Goal: Communication & Community: Share content

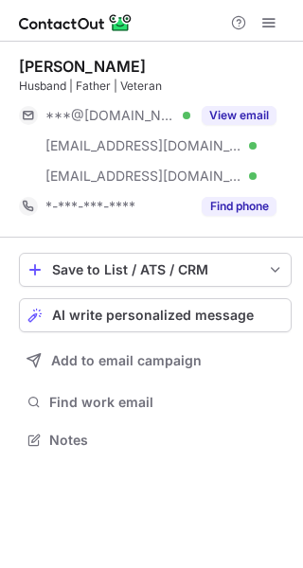
scroll to position [427, 303]
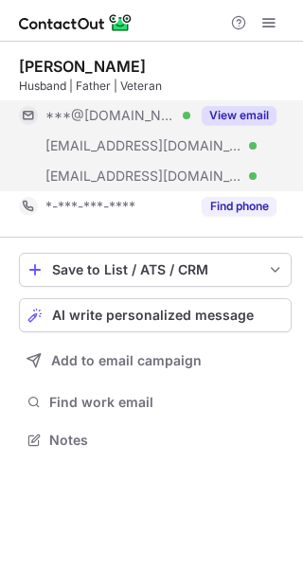
click at [268, 124] on button "View email" at bounding box center [239, 115] width 75 height 19
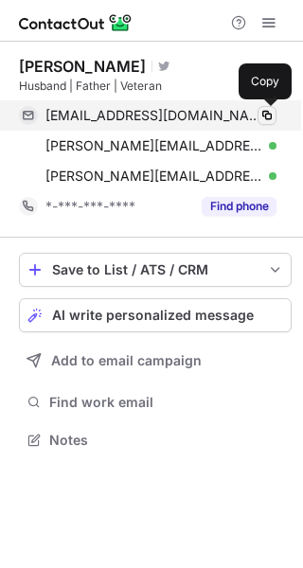
click at [271, 106] on button at bounding box center [266, 115] width 19 height 19
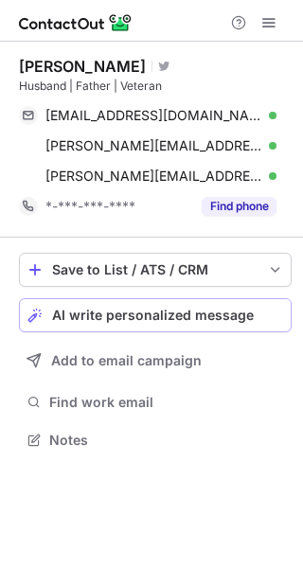
click at [225, 316] on span "AI write personalized message" at bounding box center [153, 315] width 202 height 15
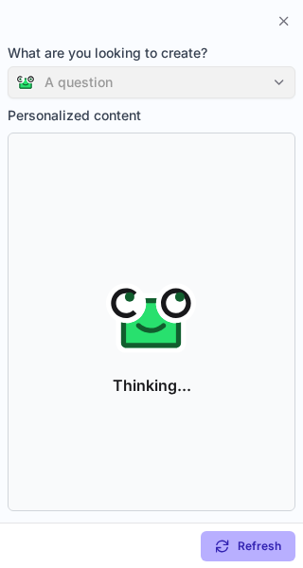
click at [265, 88] on div "A question" at bounding box center [152, 82] width 288 height 32
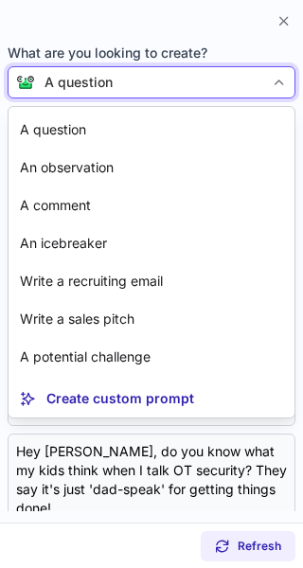
click at [269, 81] on div at bounding box center [279, 82] width 30 height 30
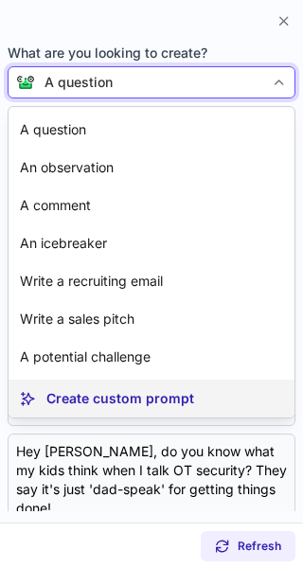
click at [157, 402] on p "Create custom prompt" at bounding box center [120, 398] width 148 height 19
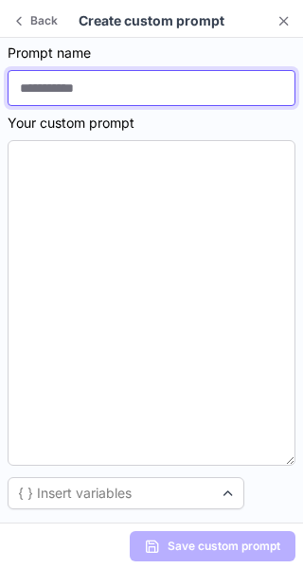
click at [64, 86] on input at bounding box center [152, 88] width 288 height 36
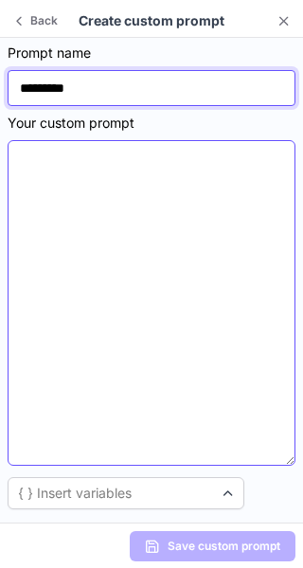
type input "*********"
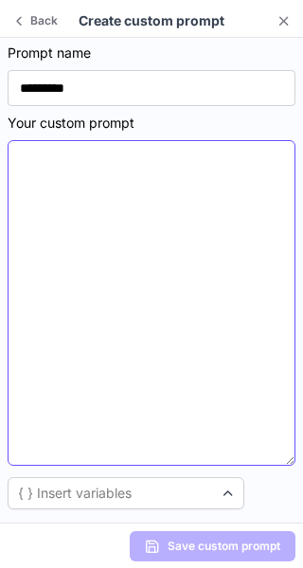
click at [107, 224] on textarea at bounding box center [152, 303] width 288 height 326
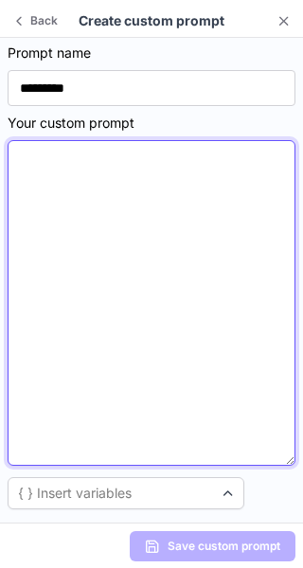
click at [107, 224] on textarea at bounding box center [152, 303] width 288 height 326
paste textarea "**********"
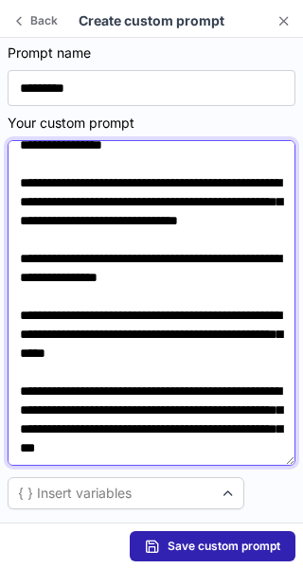
scroll to position [0, 0]
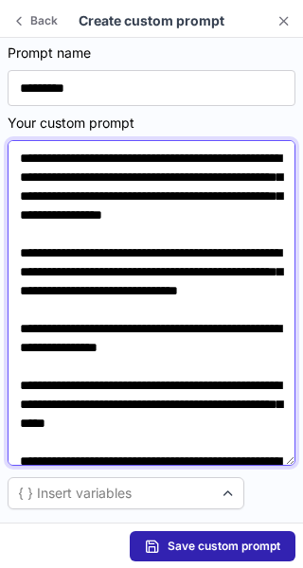
click at [150, 181] on textarea "**********" at bounding box center [152, 303] width 288 height 326
click at [248, 386] on textarea "**********" at bounding box center [152, 303] width 288 height 326
click at [122, 402] on textarea "**********" at bounding box center [152, 303] width 288 height 326
click at [114, 423] on textarea "**********" at bounding box center [152, 303] width 288 height 326
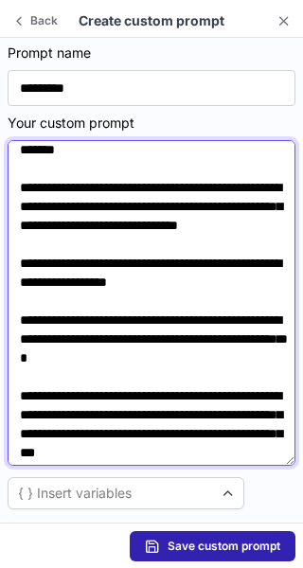
scroll to position [74, 0]
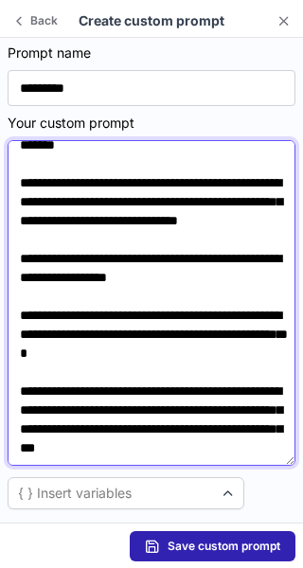
click at [271, 385] on textarea "**********" at bounding box center [152, 303] width 288 height 326
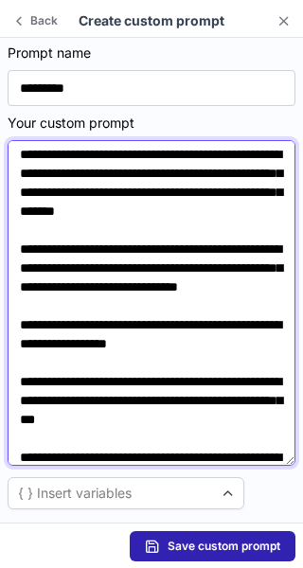
scroll to position [0, 0]
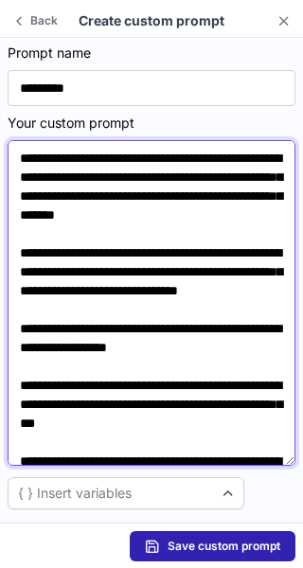
click at [90, 179] on textarea "**********" at bounding box center [152, 303] width 288 height 326
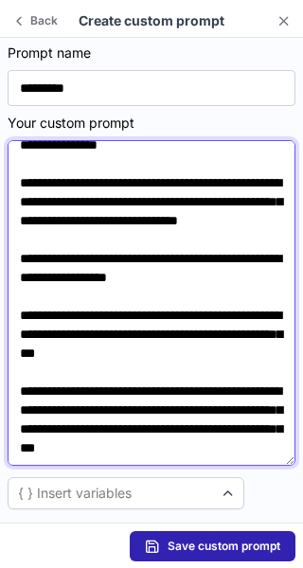
scroll to position [127, 0]
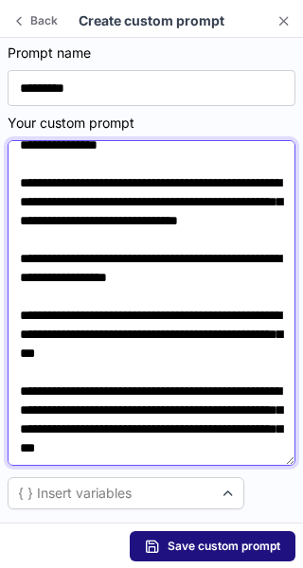
type textarea "**********"
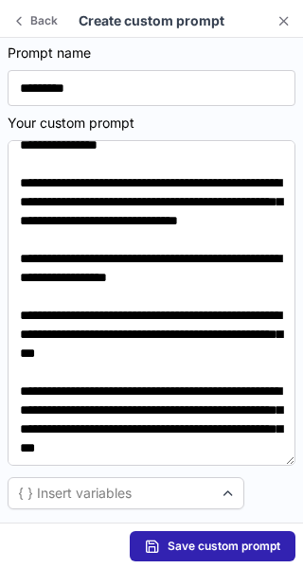
click at [185, 552] on span "Save custom prompt" at bounding box center [224, 546] width 113 height 15
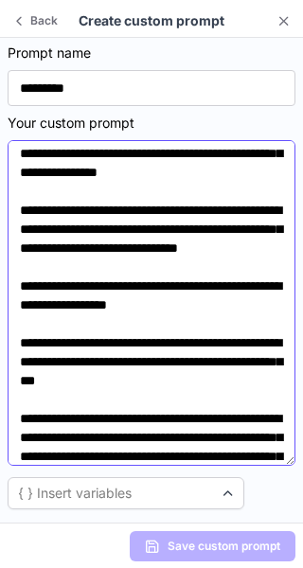
scroll to position [0, 0]
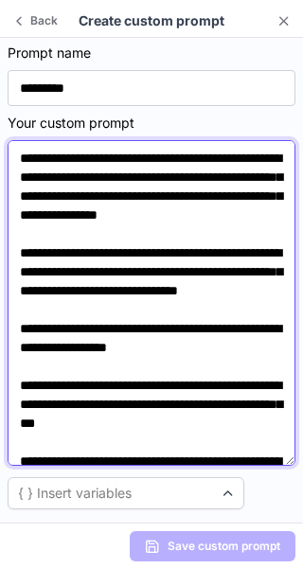
click at [106, 180] on textarea "**********" at bounding box center [152, 303] width 288 height 326
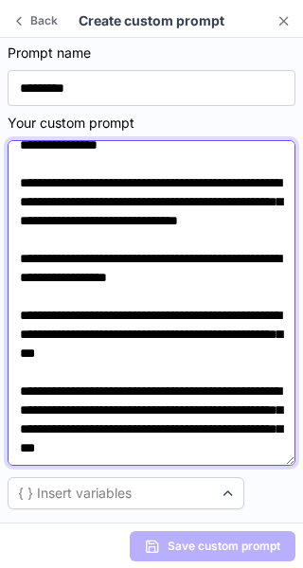
drag, startPoint x: 24, startPoint y: 151, endPoint x: 186, endPoint y: 514, distance: 397.0
click at [186, 514] on section "**********" at bounding box center [151, 280] width 303 height 485
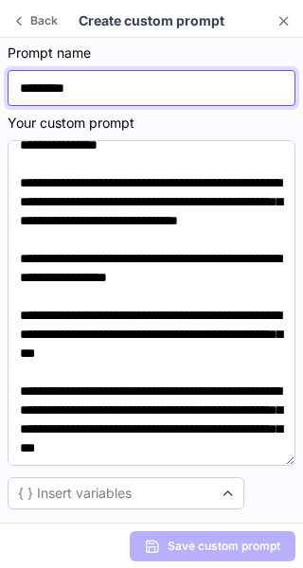
click at [90, 73] on input "*********" at bounding box center [152, 88] width 288 height 36
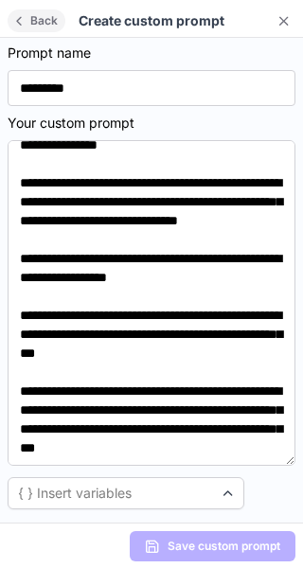
click at [24, 9] on button "Back" at bounding box center [37, 20] width 58 height 23
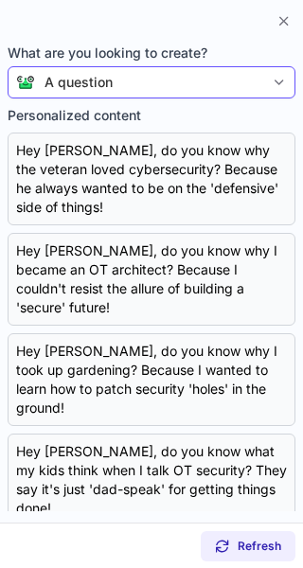
click at [210, 91] on div "A question" at bounding box center [149, 82] width 229 height 19
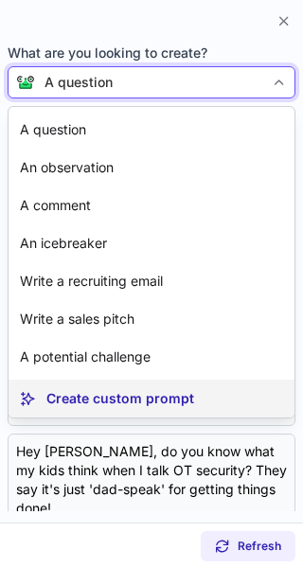
click at [133, 393] on p "Create custom prompt" at bounding box center [120, 398] width 148 height 19
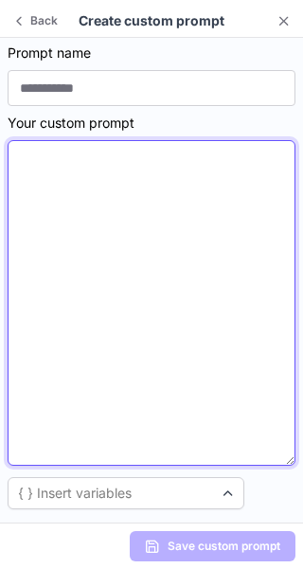
click at [72, 282] on textarea at bounding box center [152, 303] width 288 height 326
paste textarea "**********"
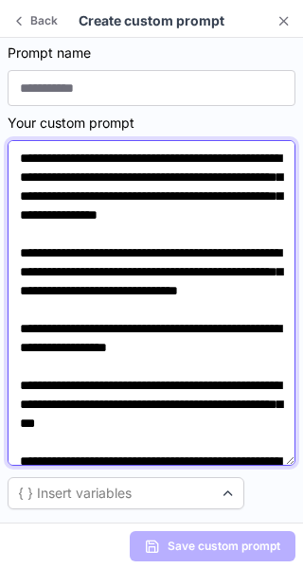
scroll to position [117, 0]
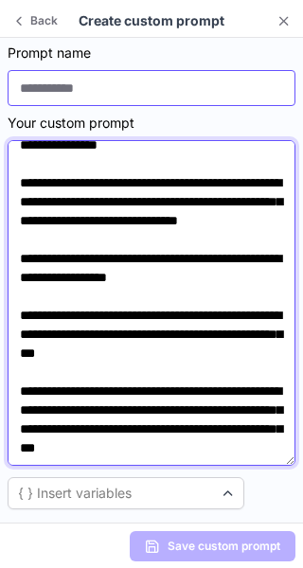
type textarea "**********"
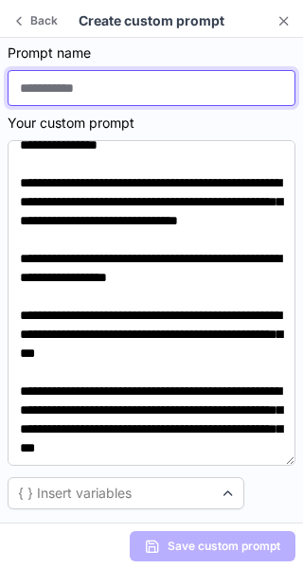
click at [103, 80] on input at bounding box center [152, 88] width 288 height 36
type input "*********"
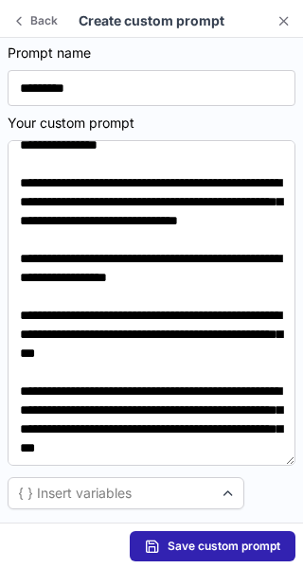
click at [226, 555] on button "Save custom prompt" at bounding box center [213, 546] width 166 height 30
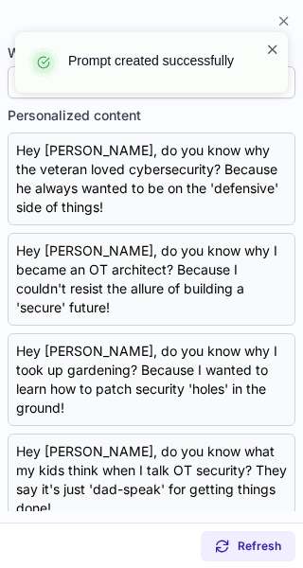
click at [267, 49] on span at bounding box center [272, 49] width 15 height 19
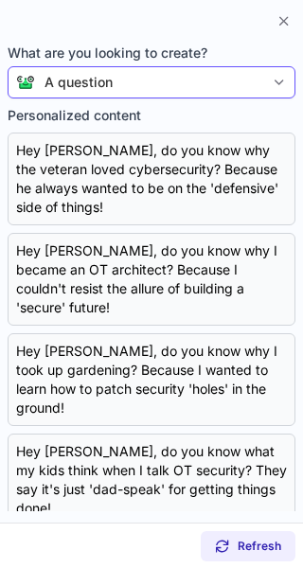
click at [261, 71] on div "A question" at bounding box center [152, 82] width 288 height 32
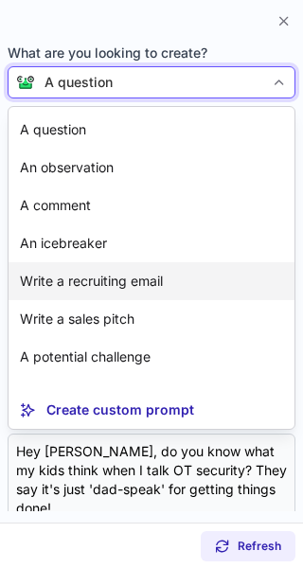
scroll to position [34, 0]
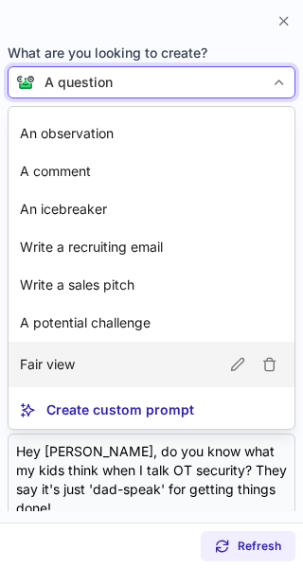
click at [185, 381] on article "Fair view" at bounding box center [152, 364] width 286 height 45
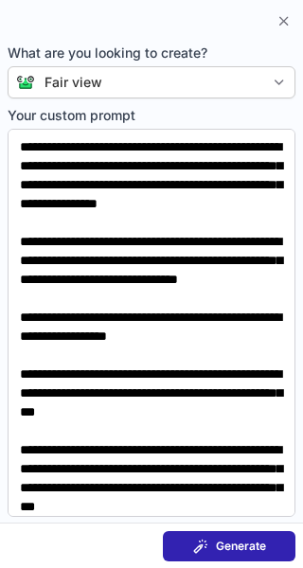
click at [223, 541] on span "Generate" at bounding box center [241, 546] width 50 height 15
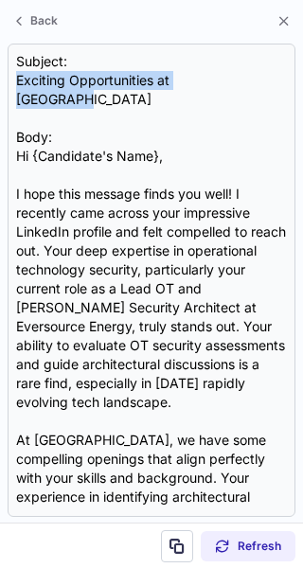
drag, startPoint x: 11, startPoint y: 80, endPoint x: 336, endPoint y: 88, distance: 324.7
click at [302, 88] on html "Mark Coffey Visit Twitter profile Husband | Father | Veteran markdcoffey@gmail.…" at bounding box center [151, 284] width 303 height 568
copy div "Exciting Opportunities at Fair View"
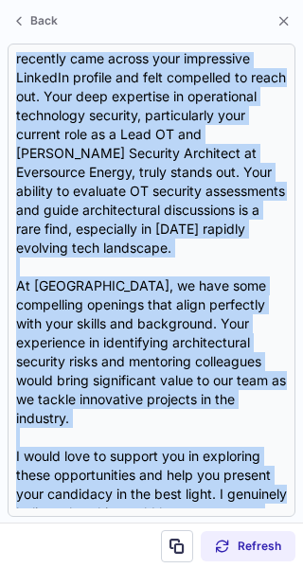
scroll to position [358, 0]
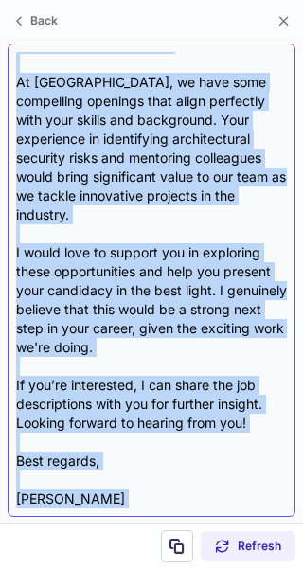
drag, startPoint x: 14, startPoint y: 142, endPoint x: 191, endPoint y: 503, distance: 401.7
click at [191, 503] on div "Subject: Exciting Opportunities at Fair View Body: Hi {Candidate's Name}, I hop…" at bounding box center [152, 280] width 288 height 473
copy div "Hi {Candidate's Name}, I hope this message finds you well! I recently came acro…"
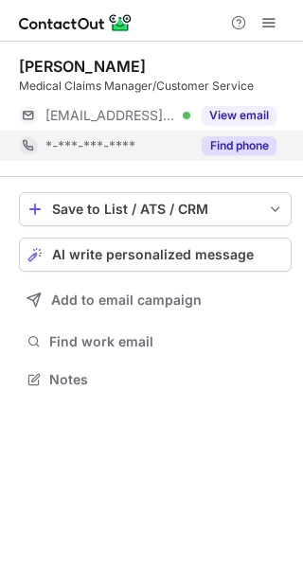
scroll to position [366, 303]
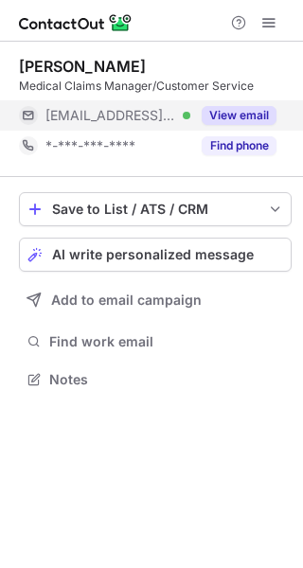
click at [232, 127] on div "View email" at bounding box center [233, 115] width 86 height 30
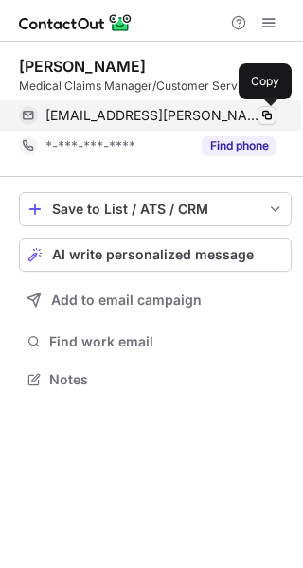
click at [265, 119] on span at bounding box center [266, 115] width 15 height 15
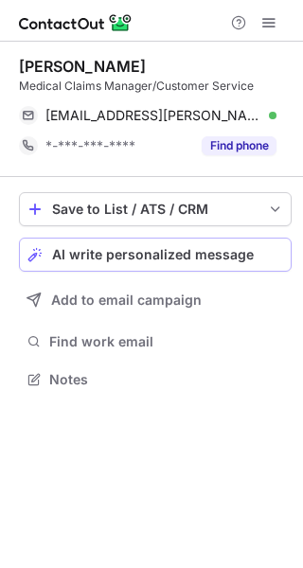
click at [203, 268] on button "AI write personalized message" at bounding box center [155, 255] width 273 height 34
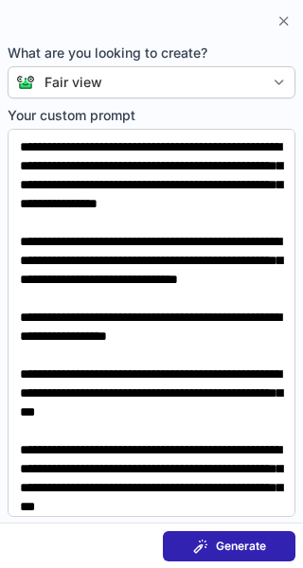
click at [221, 540] on span "Generate" at bounding box center [241, 546] width 50 height 15
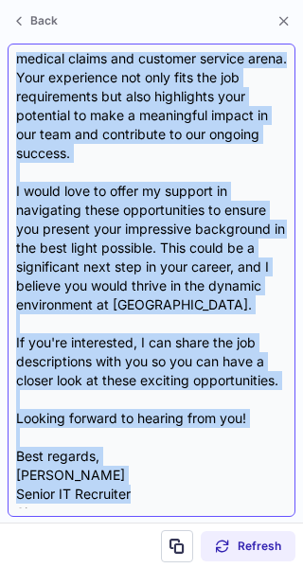
scroll to position [471, 0]
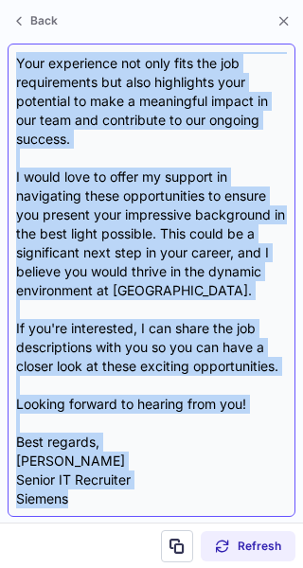
drag, startPoint x: 16, startPoint y: 134, endPoint x: 168, endPoint y: 489, distance: 386.3
click at [168, 489] on div "Subject: Exciting Opportunities at Fairview Body: Hi {Candidate's Name} (if kno…" at bounding box center [151, 280] width 271 height 456
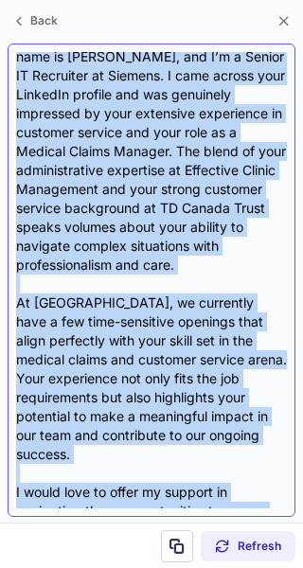
scroll to position [0, 0]
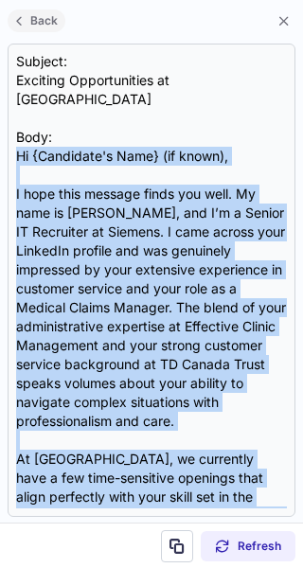
click at [26, 26] on span at bounding box center [18, 20] width 15 height 15
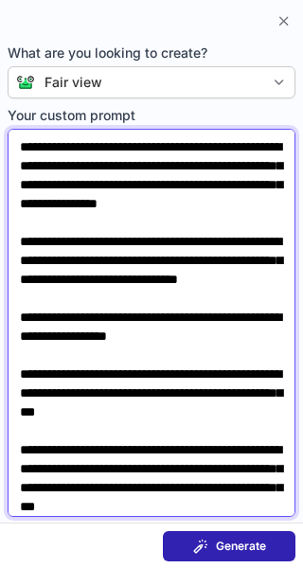
click at [150, 175] on textarea "**********" at bounding box center [152, 323] width 288 height 388
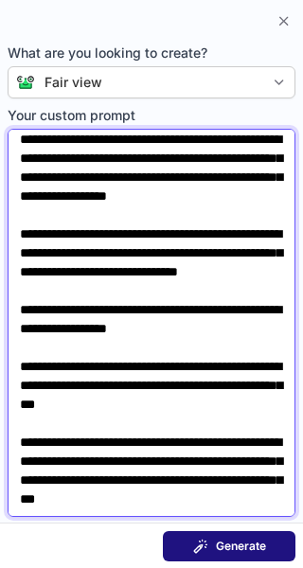
type textarea "**********"
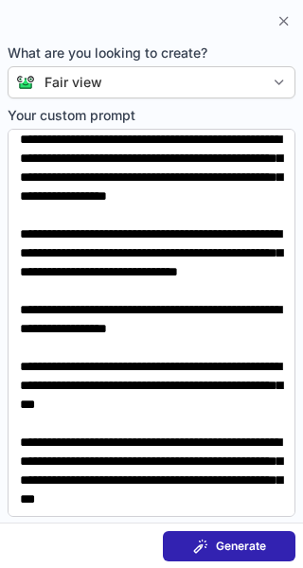
click at [206, 545] on span at bounding box center [200, 546] width 15 height 15
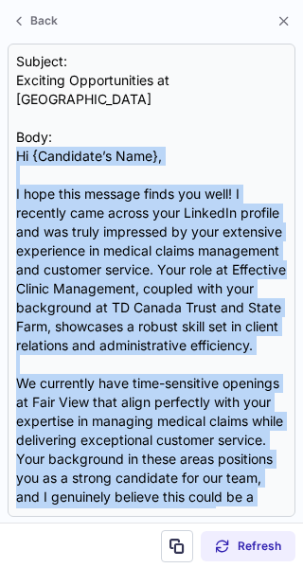
scroll to position [320, 0]
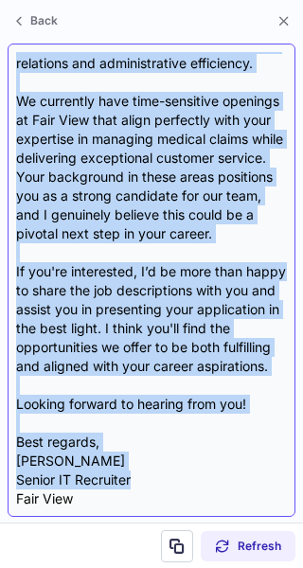
drag, startPoint x: 15, startPoint y: 136, endPoint x: 165, endPoint y: 485, distance: 379.0
click at [165, 485] on div "Subject: Exciting Opportunities at Fair View Body: Hi {Candidate’s Name}, I hop…" at bounding box center [152, 280] width 288 height 473
click at [165, 485] on div "Subject: Exciting Opportunities at Fair View Body: Hi {Candidate’s Name}, I hop…" at bounding box center [151, 280] width 271 height 456
drag, startPoint x: 10, startPoint y: 130, endPoint x: 121, endPoint y: 496, distance: 382.7
click at [121, 496] on div "Subject: Exciting Opportunities at Fair View Body: Hi {Candidate’s Name}, I hop…" at bounding box center [152, 280] width 288 height 473
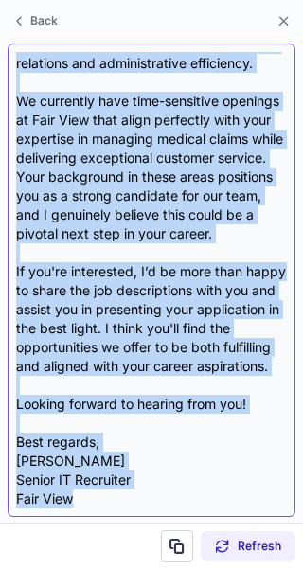
copy div "Hi {Candidate’s Name}, I hope this message finds you well! I recently came acro…"
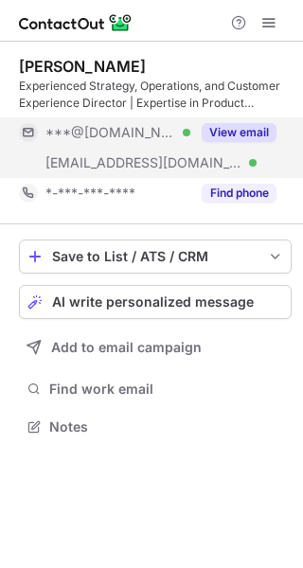
scroll to position [414, 303]
click at [248, 117] on div "View email" at bounding box center [233, 132] width 86 height 30
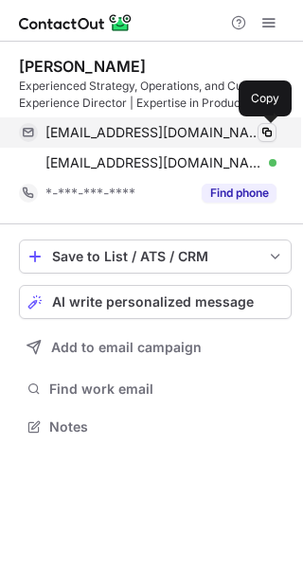
click at [266, 127] on span at bounding box center [266, 132] width 15 height 15
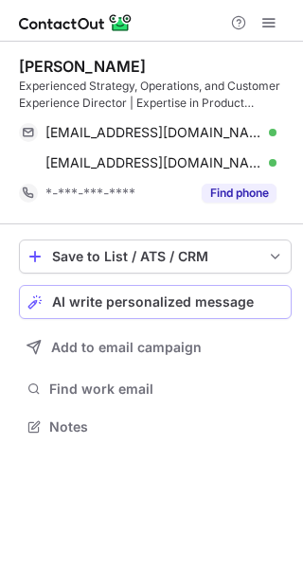
click at [228, 302] on span "AI write personalized message" at bounding box center [153, 301] width 202 height 15
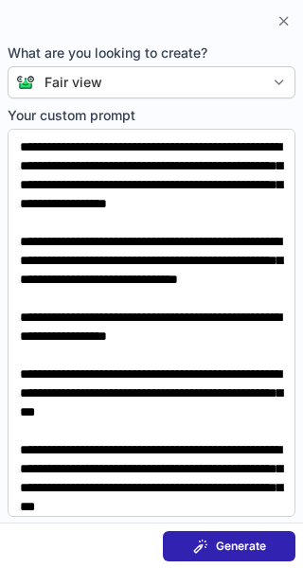
click at [248, 543] on span "Generate" at bounding box center [241, 546] width 50 height 15
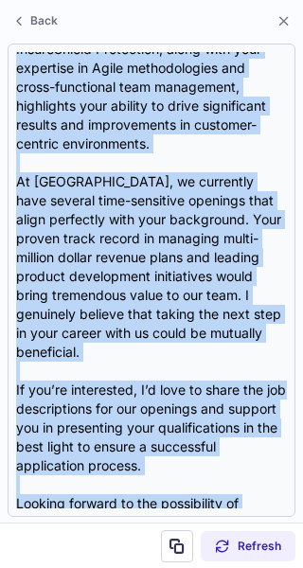
scroll to position [452, 0]
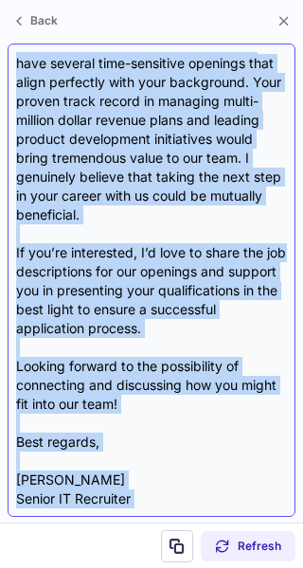
drag, startPoint x: 15, startPoint y: 137, endPoint x: 104, endPoint y: 501, distance: 374.2
click at [104, 501] on div "Subject: Exciting Opportunities at Fair View Body: Hi {Candidate's Name}, I hop…" at bounding box center [152, 280] width 288 height 473
copy div "Hi {Candidate's Name}, I hope this message finds you well! I came across your i…"
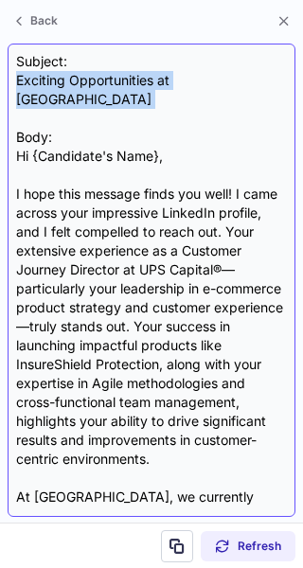
drag, startPoint x: 16, startPoint y: 83, endPoint x: 232, endPoint y: 95, distance: 216.1
click at [232, 95] on div "Subject: Exciting Opportunities at Fair View Body: Hi {Candidate's Name}, I hop…" at bounding box center [151, 280] width 271 height 456
copy div "Exciting Opportunities at [GEOGRAPHIC_DATA]"
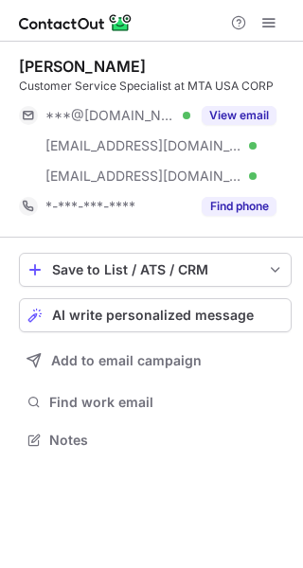
scroll to position [427, 303]
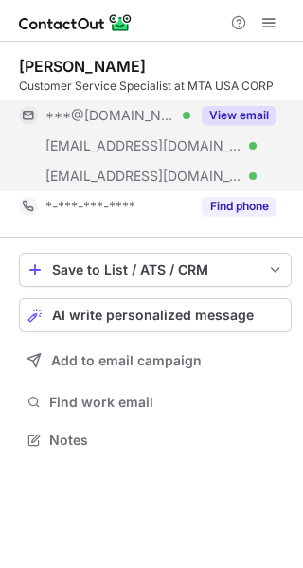
click at [216, 112] on button "View email" at bounding box center [239, 115] width 75 height 19
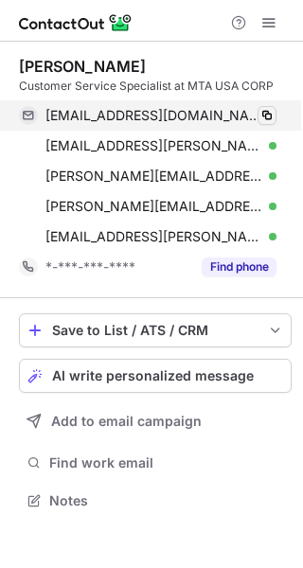
scroll to position [487, 303]
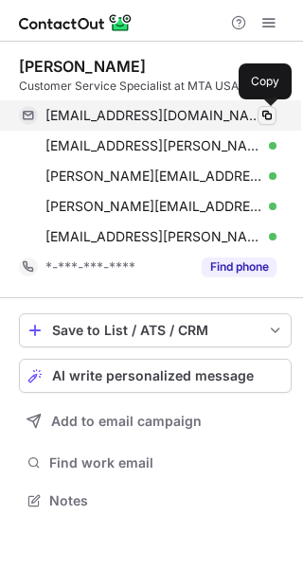
click at [268, 122] on span at bounding box center [266, 115] width 15 height 15
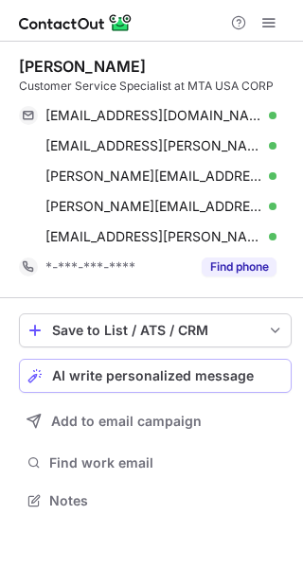
click at [264, 370] on div "AI write personalized message" at bounding box center [167, 375] width 231 height 15
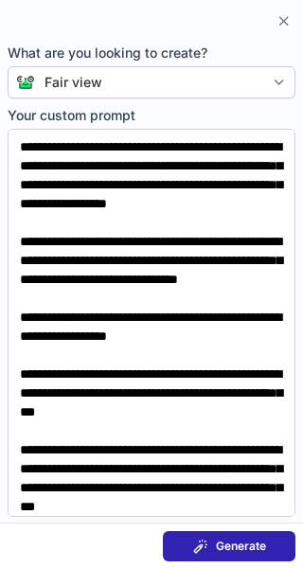
click at [204, 554] on button "Generate" at bounding box center [229, 546] width 133 height 30
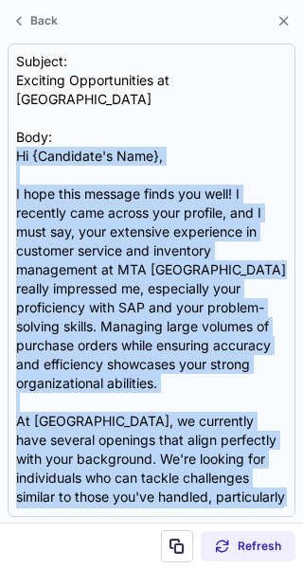
scroll to position [490, 0]
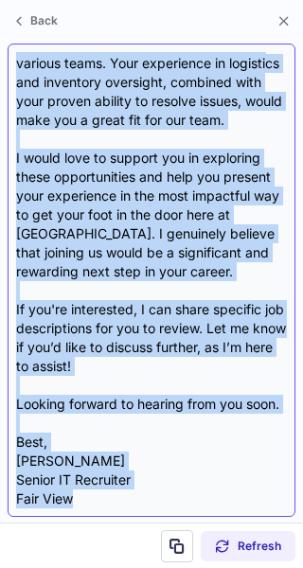
drag, startPoint x: 17, startPoint y: 137, endPoint x: 160, endPoint y: 496, distance: 386.1
click at [160, 496] on div "Subject: Exciting Opportunities at Fair View Body: Hi {Candidate's Name}, I hop…" at bounding box center [151, 280] width 271 height 456
copy div "Hi {Candidate's Name}, I hope this message finds you well! I recently came acro…"
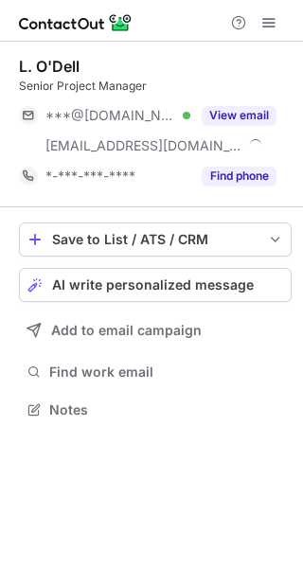
scroll to position [397, 303]
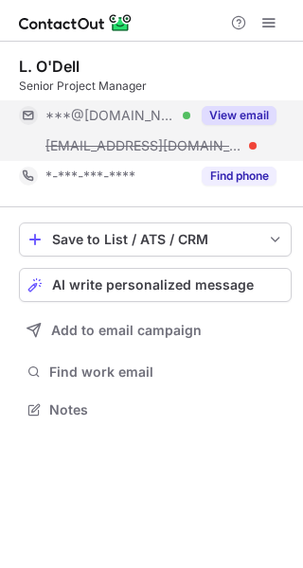
click at [258, 105] on div "View email" at bounding box center [233, 115] width 86 height 30
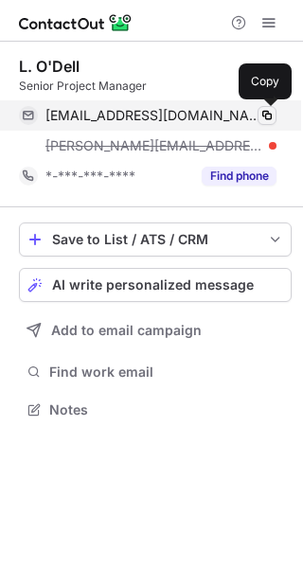
click at [265, 114] on span at bounding box center [266, 115] width 15 height 15
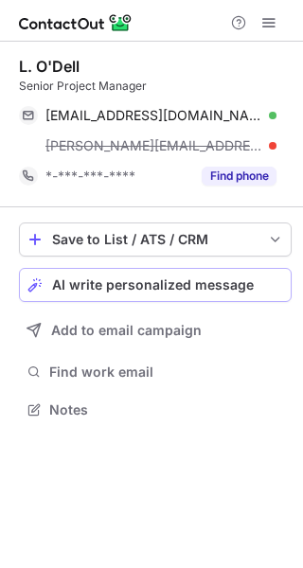
click at [254, 295] on button "AI write personalized message" at bounding box center [155, 285] width 273 height 34
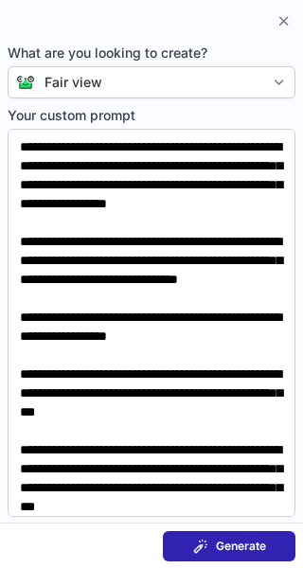
click at [239, 543] on span "Generate" at bounding box center [241, 546] width 50 height 15
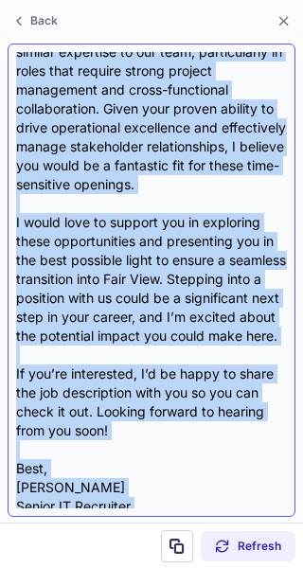
scroll to position [471, 0]
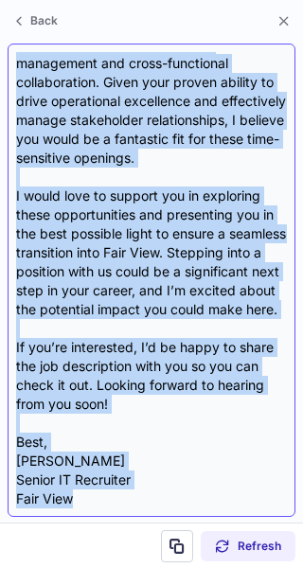
drag, startPoint x: 11, startPoint y: 138, endPoint x: 133, endPoint y: 495, distance: 376.8
click at [133, 495] on div "Subject: Exciting Opportunities at Fair View Body: Hi {Candidate's Name}, I hop…" at bounding box center [152, 280] width 288 height 473
copy div "Hi {Candidate's Name}, I hope this message finds you well! I recently came acro…"
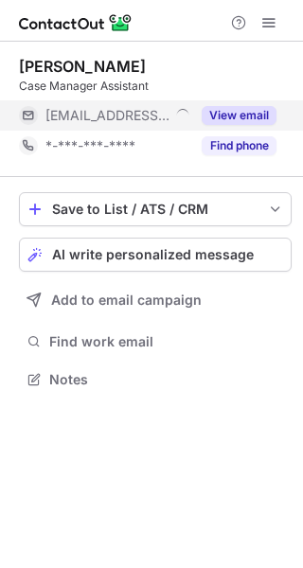
scroll to position [366, 303]
click at [244, 108] on button "View email" at bounding box center [239, 115] width 75 height 19
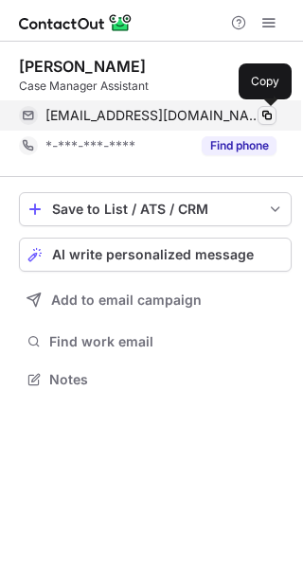
click at [271, 115] on span at bounding box center [266, 115] width 15 height 15
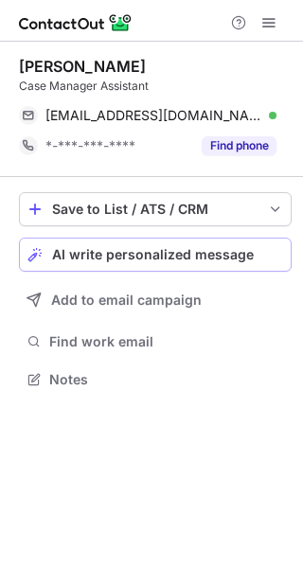
click at [245, 255] on span "AI write personalized message" at bounding box center [153, 254] width 202 height 15
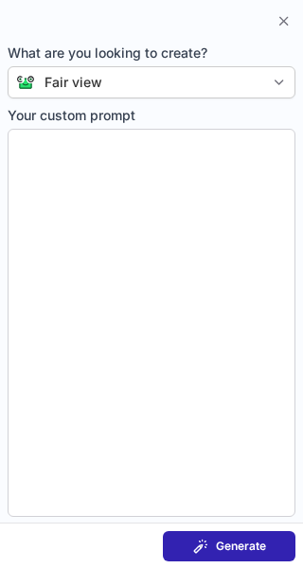
type textarea "**********"
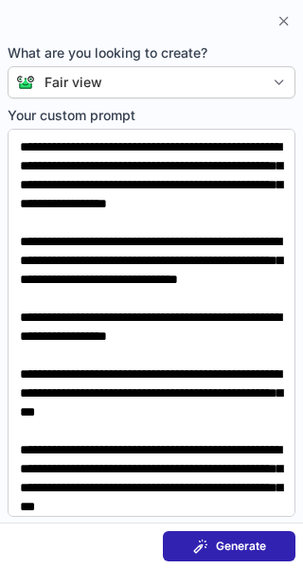
click at [208, 537] on button "Generate" at bounding box center [229, 546] width 133 height 30
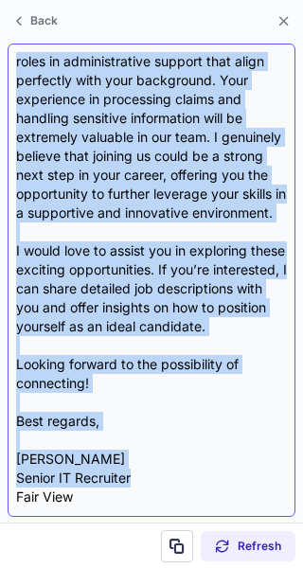
scroll to position [528, 0]
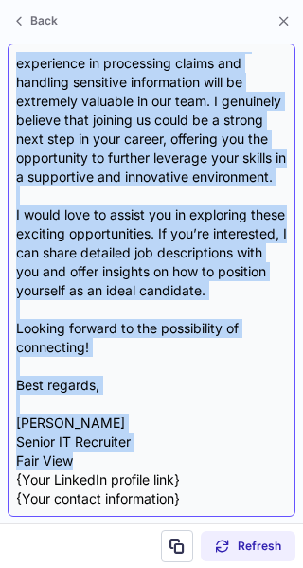
drag, startPoint x: 15, startPoint y: 137, endPoint x: 168, endPoint y: 459, distance: 356.1
click at [168, 459] on div "Subject: Exciting Opportunities at Fair View Body: Hi {Candidate's Name}, I hop…" at bounding box center [152, 280] width 288 height 473
copy div "Hi {Candidate's Name}, I hope this message finds you well! I recently came acro…"
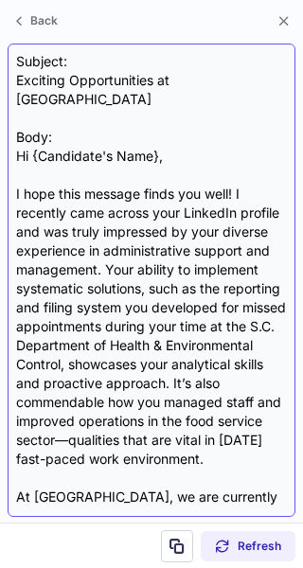
click at [103, 75] on div "Subject: Exciting Opportunities at Fair View Body: Hi {Candidate's Name}, I hop…" at bounding box center [151, 280] width 271 height 456
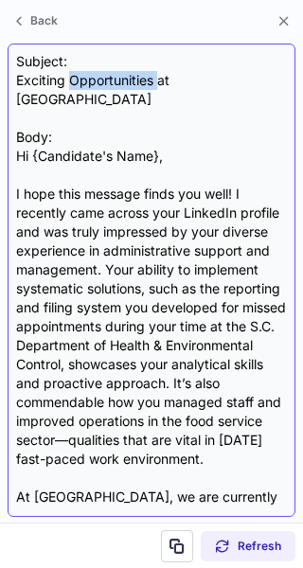
click at [103, 75] on div "Subject: Exciting Opportunities at Fair View Body: Hi {Candidate's Name}, I hop…" at bounding box center [151, 280] width 271 height 456
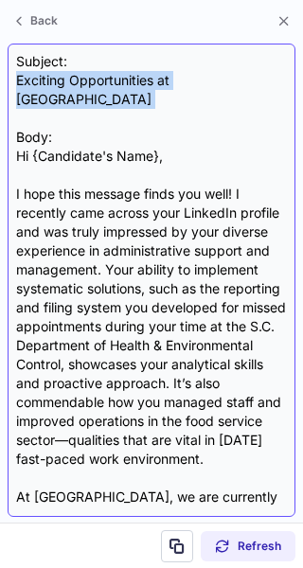
drag, startPoint x: 17, startPoint y: 79, endPoint x: 215, endPoint y: 92, distance: 198.3
click at [215, 92] on div "Subject: Exciting Opportunities at Fair View Body: Hi {Candidate's Name}, I hop…" at bounding box center [151, 280] width 271 height 456
copy div "Exciting Opportunities at [GEOGRAPHIC_DATA]"
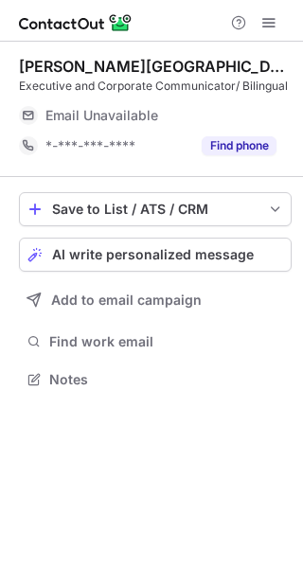
scroll to position [366, 303]
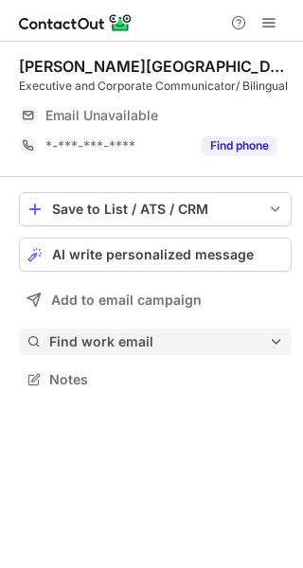
click at [167, 345] on span "Find work email" at bounding box center [159, 341] width 220 height 17
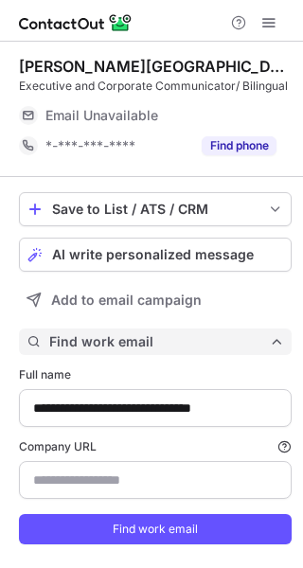
scroll to position [584, 290]
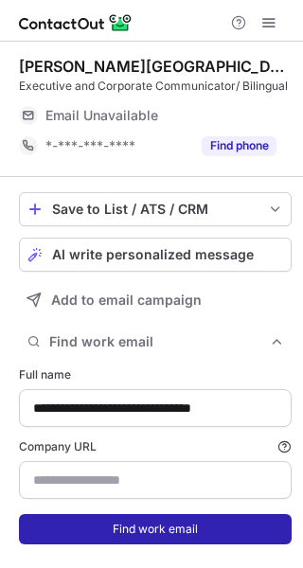
click at [182, 539] on button "Find work email" at bounding box center [155, 529] width 273 height 30
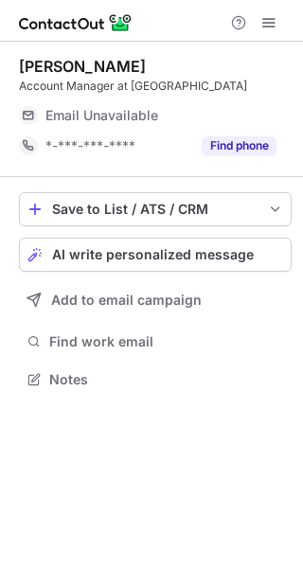
scroll to position [366, 303]
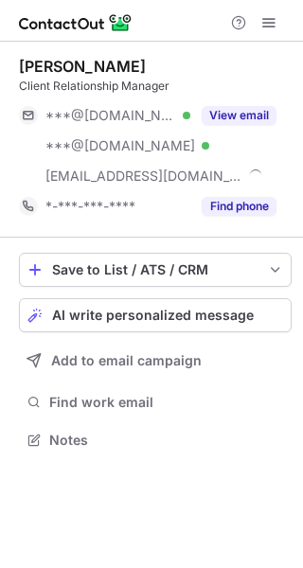
scroll to position [427, 303]
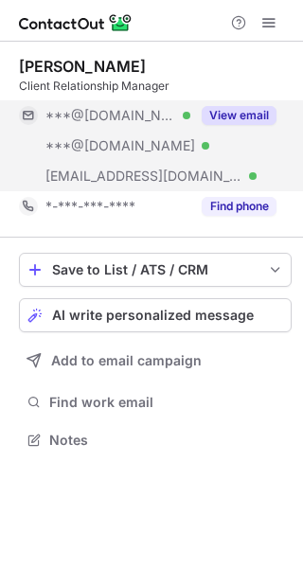
click at [233, 117] on button "View email" at bounding box center [239, 115] width 75 height 19
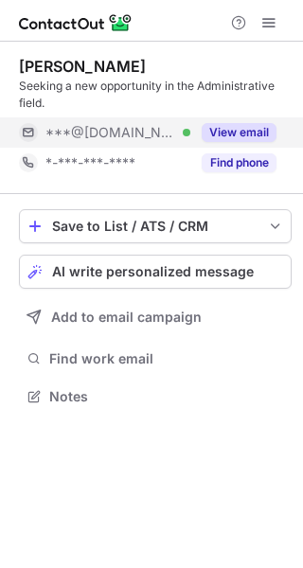
scroll to position [383, 303]
click at [229, 133] on button "View email" at bounding box center [239, 132] width 75 height 19
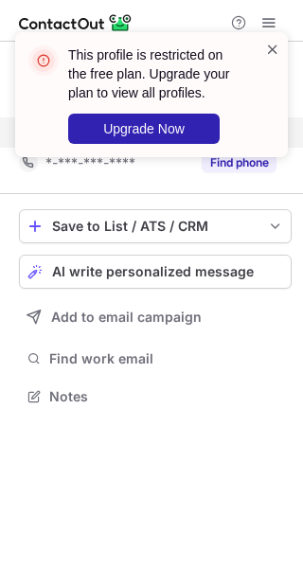
click at [269, 48] on span at bounding box center [272, 49] width 15 height 19
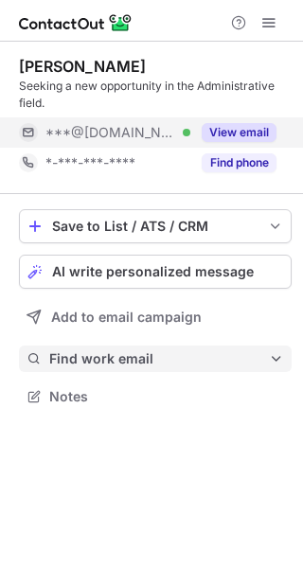
click at [129, 352] on span "Find work email" at bounding box center [159, 358] width 220 height 17
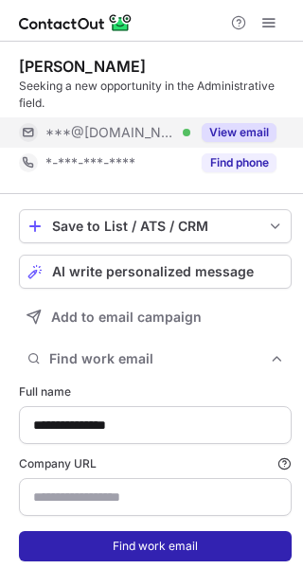
click at [162, 540] on button "Find work email" at bounding box center [155, 546] width 273 height 30
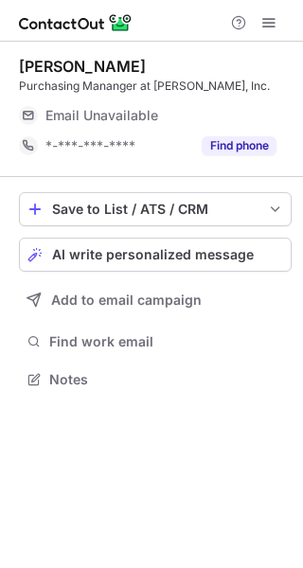
scroll to position [366, 303]
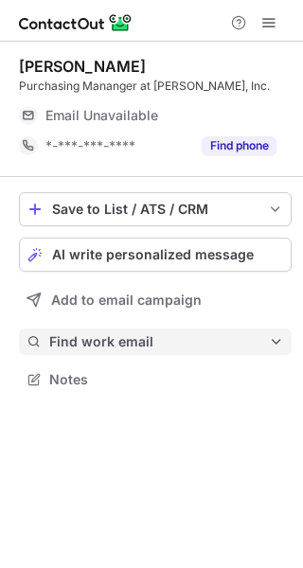
click at [229, 333] on span "Find work email" at bounding box center [159, 341] width 220 height 17
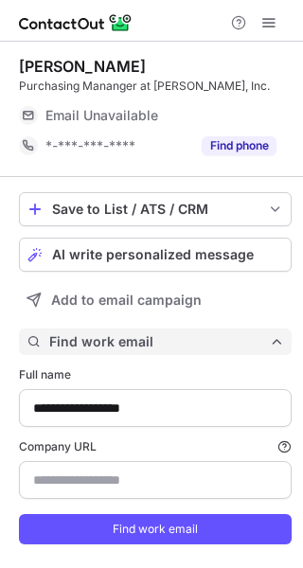
scroll to position [567, 290]
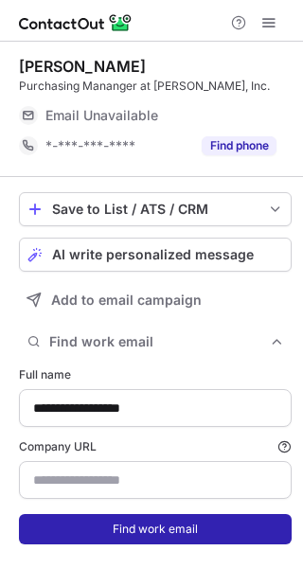
click at [243, 532] on button "Find work email" at bounding box center [155, 529] width 273 height 30
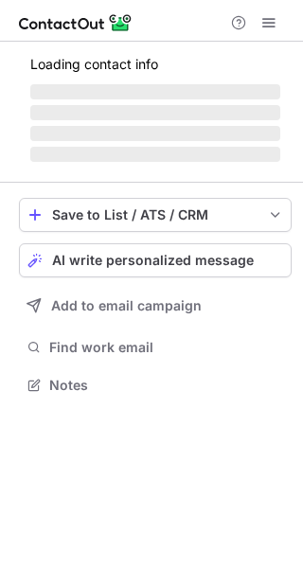
scroll to position [414, 303]
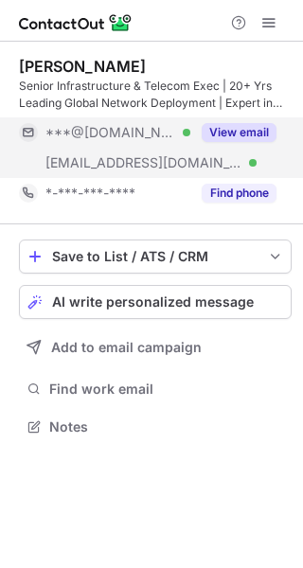
click at [237, 119] on div "View email" at bounding box center [233, 132] width 86 height 30
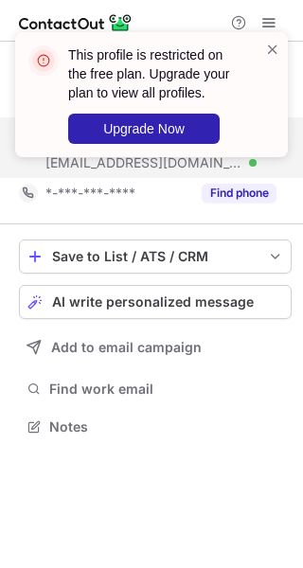
click at [264, 40] on div "This profile is restricted on the free plan. Upgrade your plan to view all prof…" at bounding box center [144, 95] width 242 height 110
click at [274, 47] on span at bounding box center [272, 49] width 15 height 19
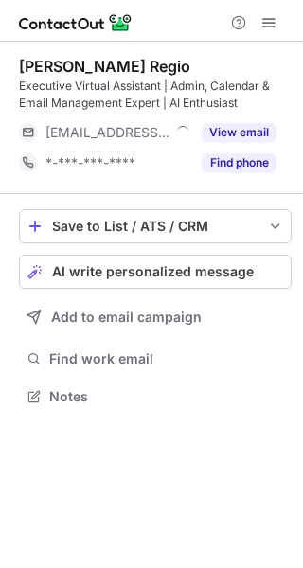
scroll to position [383, 303]
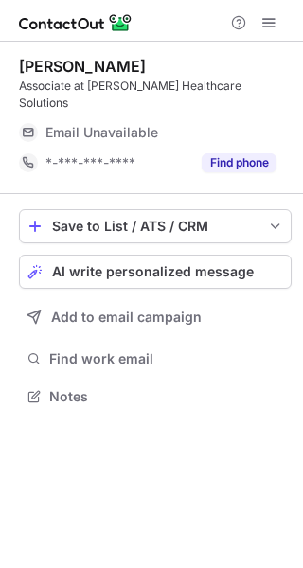
scroll to position [366, 303]
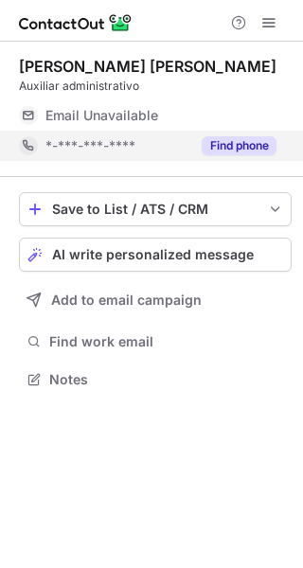
scroll to position [366, 303]
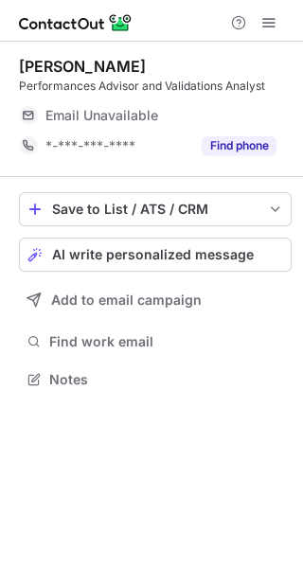
scroll to position [366, 303]
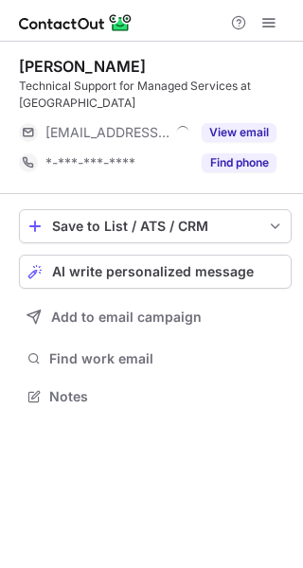
scroll to position [366, 303]
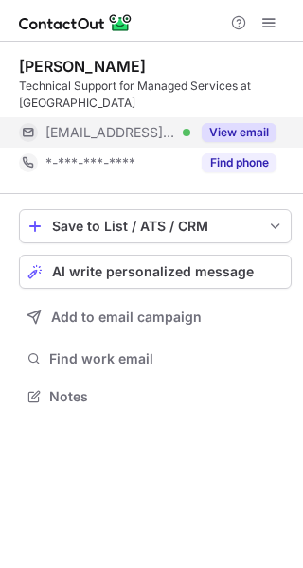
click at [228, 123] on button "View email" at bounding box center [239, 132] width 75 height 19
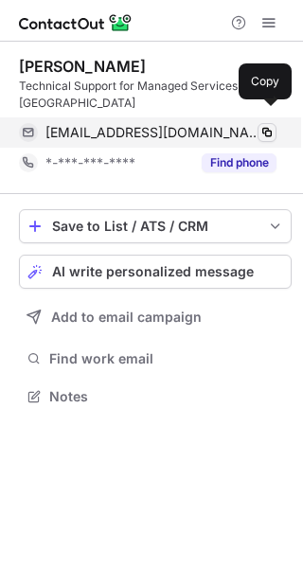
click at [267, 125] on span at bounding box center [266, 132] width 15 height 15
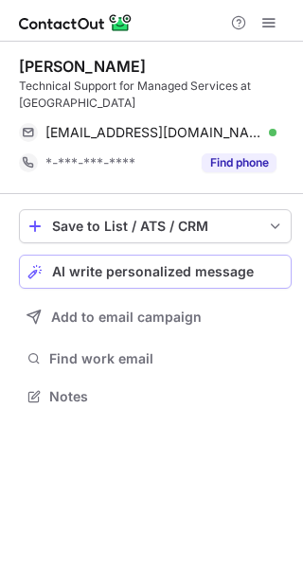
click at [151, 255] on button "AI write personalized message" at bounding box center [155, 272] width 273 height 34
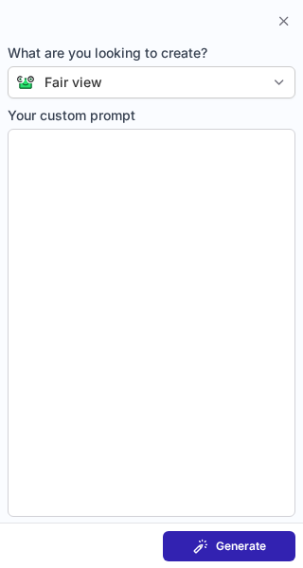
type textarea "**********"
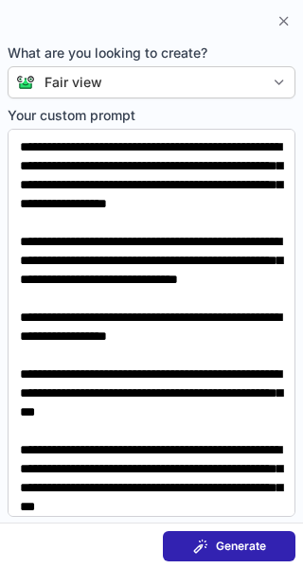
click at [244, 537] on button "Generate" at bounding box center [229, 546] width 133 height 30
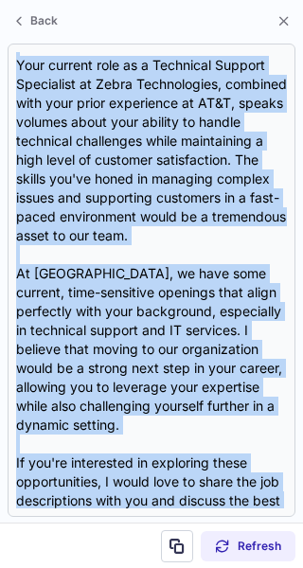
scroll to position [471, 0]
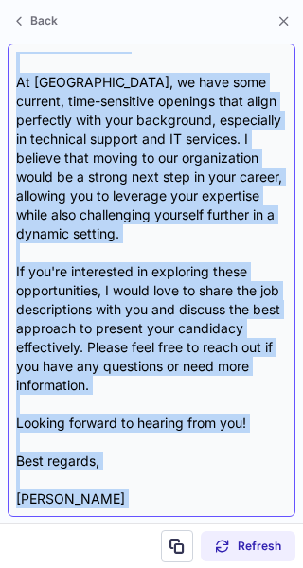
drag, startPoint x: 11, startPoint y: 133, endPoint x: 133, endPoint y: 504, distance: 390.3
click at [133, 504] on div "Subject: Exciting Opportunities at Fair View Body: Hi {Candidate's Name}, I hop…" at bounding box center [152, 280] width 288 height 473
copy div "Hi {Candidate's Name}, I hope this message finds you well! My name is Kayla Hei…"
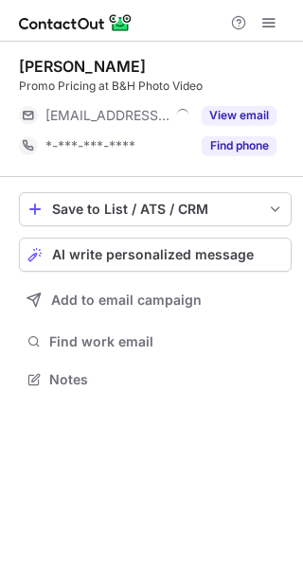
scroll to position [366, 303]
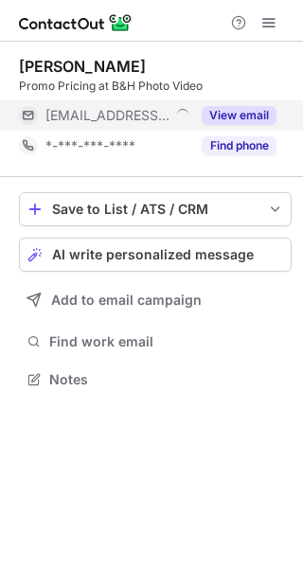
click at [251, 105] on div "View email" at bounding box center [233, 115] width 86 height 30
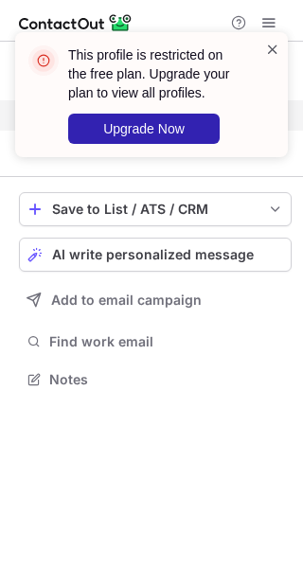
click at [276, 52] on span at bounding box center [272, 49] width 15 height 19
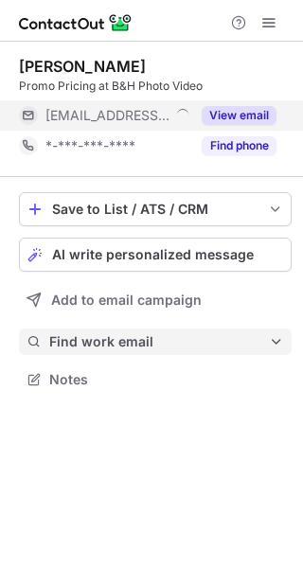
click at [160, 334] on span "Find work email" at bounding box center [159, 341] width 220 height 17
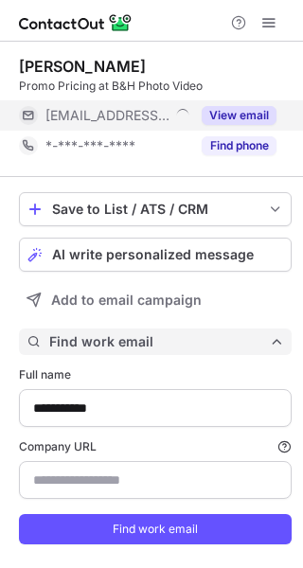
scroll to position [567, 290]
type input "**********"
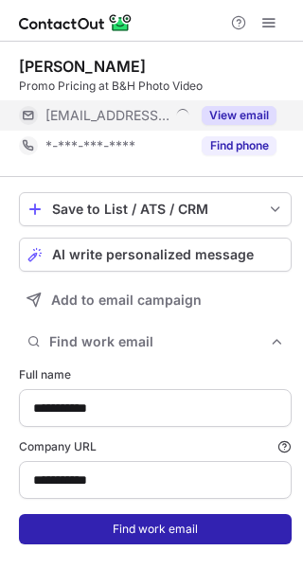
click at [184, 539] on button "Find work email" at bounding box center [155, 529] width 273 height 30
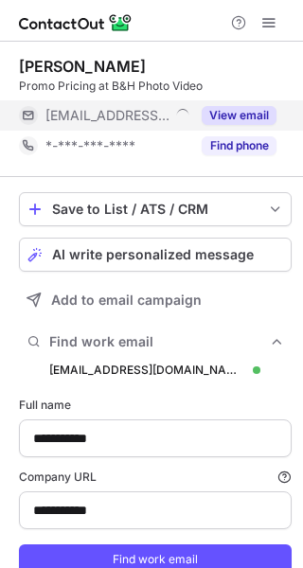
scroll to position [597, 290]
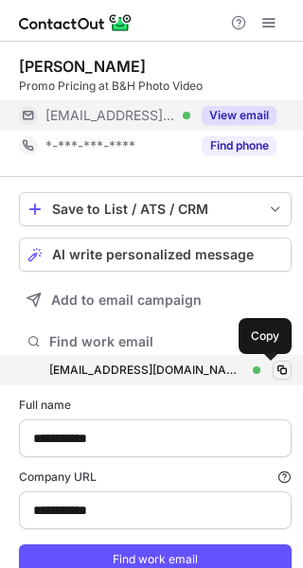
click at [274, 374] on span at bounding box center [281, 369] width 15 height 15
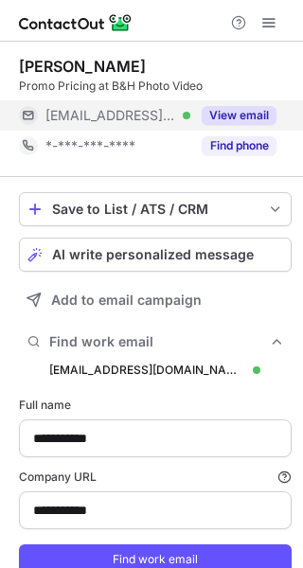
click at [256, 115] on button "View email" at bounding box center [239, 115] width 75 height 19
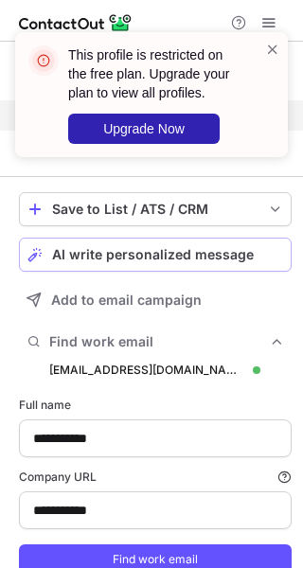
click at [237, 249] on span "AI write personalized message" at bounding box center [153, 254] width 202 height 15
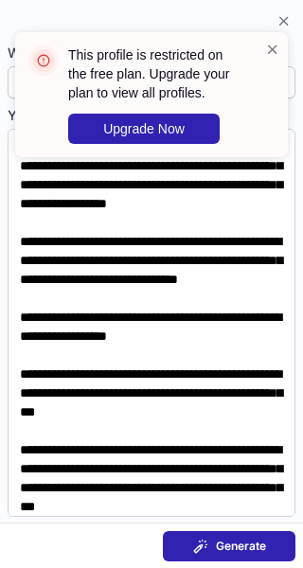
click at [257, 560] on button "Generate" at bounding box center [229, 546] width 133 height 30
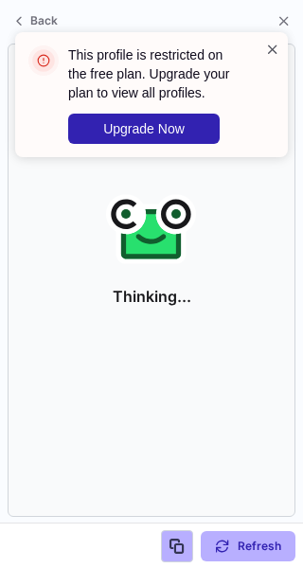
click at [270, 51] on span at bounding box center [272, 49] width 15 height 19
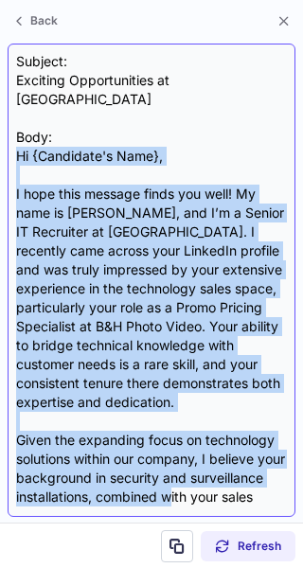
drag, startPoint x: 12, startPoint y: 135, endPoint x: 253, endPoint y: 473, distance: 414.7
click at [253, 473] on div "Subject: Exciting Opportunities at Fair View Body: Hi {Candidate's Name}, I hop…" at bounding box center [152, 280] width 288 height 473
click at [253, 473] on div "Subject: Exciting Opportunities at Fair View Body: Hi {Candidate's Name}, I hop…" at bounding box center [151, 280] width 271 height 456
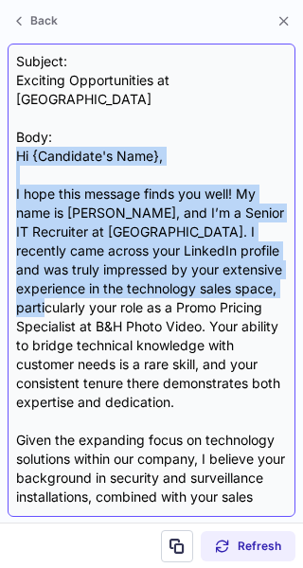
drag, startPoint x: 13, startPoint y: 133, endPoint x: 264, endPoint y: 305, distance: 303.7
click at [264, 305] on div "Subject: Exciting Opportunities at Fair View Body: Hi {Candidate's Name}, I hop…" at bounding box center [152, 280] width 288 height 473
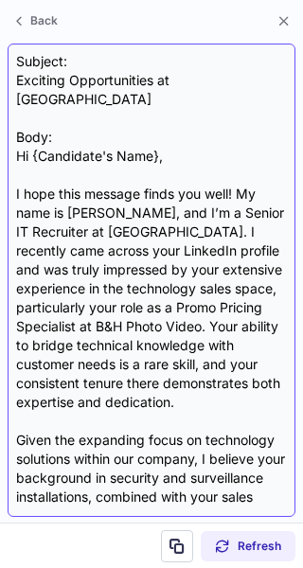
click at [274, 99] on div "Subject: Exciting Opportunities at Fair View Body: Hi {Candidate's Name}, I hop…" at bounding box center [151, 280] width 271 height 456
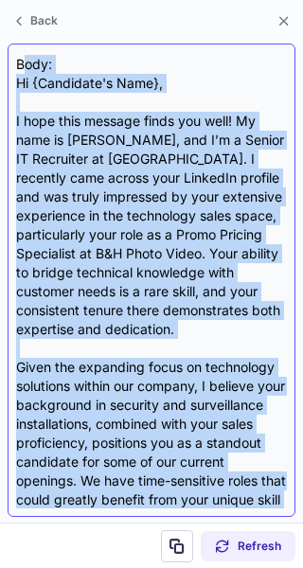
scroll to position [0, 0]
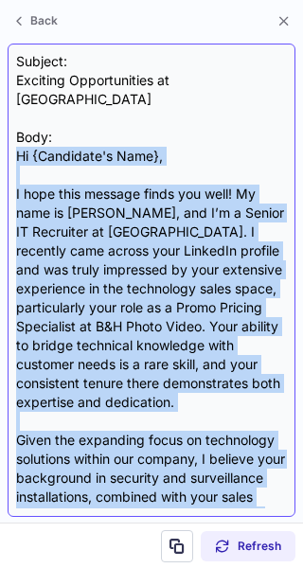
drag, startPoint x: 71, startPoint y: 475, endPoint x: 18, endPoint y: 133, distance: 346.7
click at [18, 133] on div "Subject: Exciting Opportunities at Fair View Body: Hi {Candidate's Name}, I hop…" at bounding box center [151, 280] width 271 height 456
copy div "Hi {Candidate's Name}, I hope this message finds you well! My name is Kayla Hei…"
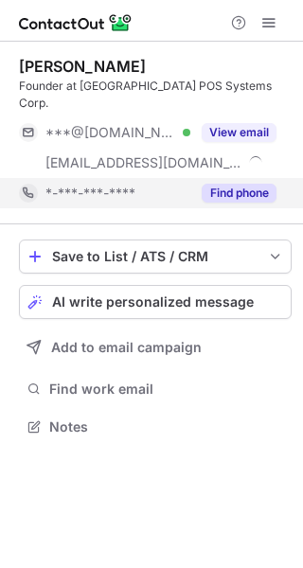
scroll to position [397, 303]
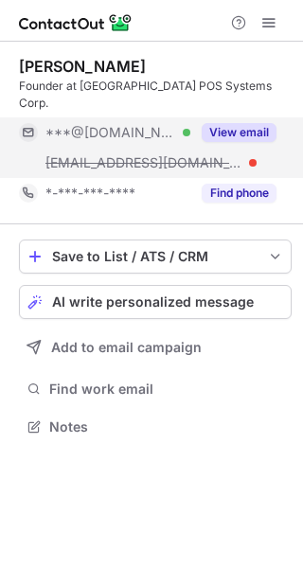
click at [246, 123] on button "View email" at bounding box center [239, 132] width 75 height 19
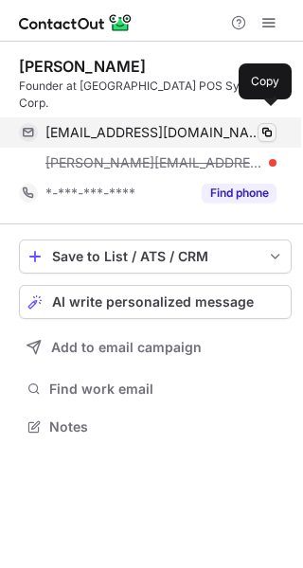
click at [268, 125] on span at bounding box center [266, 132] width 15 height 15
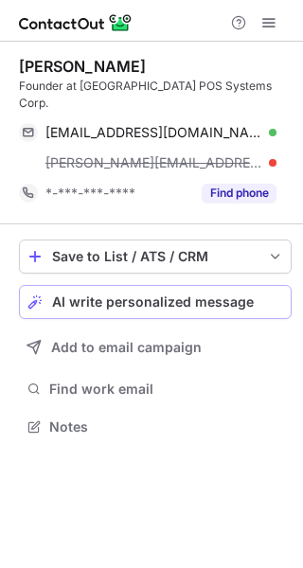
click at [247, 294] on span "AI write personalized message" at bounding box center [153, 301] width 202 height 15
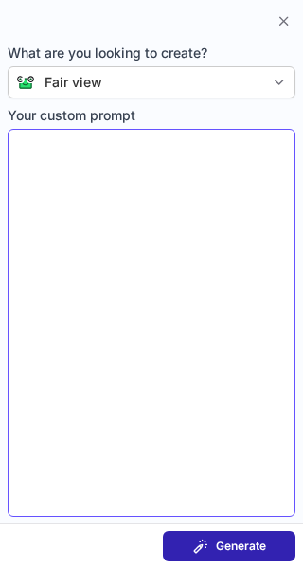
type textarea "**********"
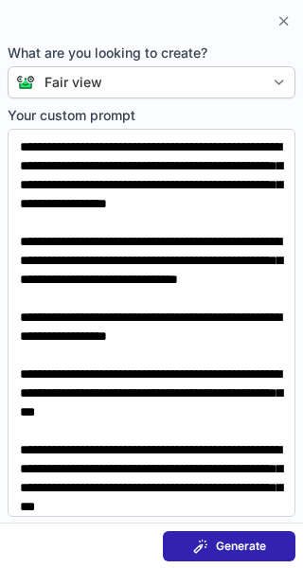
click at [255, 540] on span "Generate" at bounding box center [241, 546] width 50 height 15
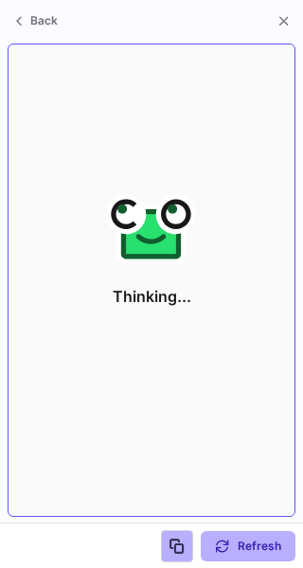
scroll to position [366, 303]
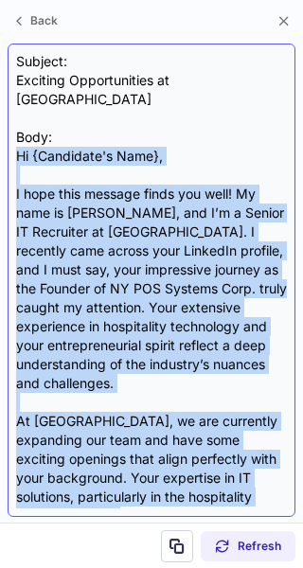
drag, startPoint x: 14, startPoint y: 134, endPoint x: 186, endPoint y: 491, distance: 396.2
click at [186, 491] on div "Subject: Exciting Opportunities at Fair View Body: Hi {Candidate's Name}, I hop…" at bounding box center [152, 280] width 288 height 473
click at [186, 491] on div "Subject: Exciting Opportunities at Fair View Body: Hi {Candidate's Name}, I hop…" at bounding box center [151, 280] width 271 height 456
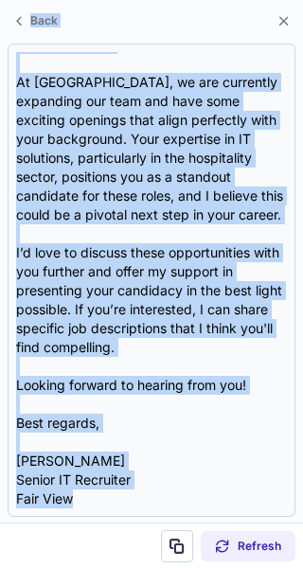
scroll to position [0, 0]
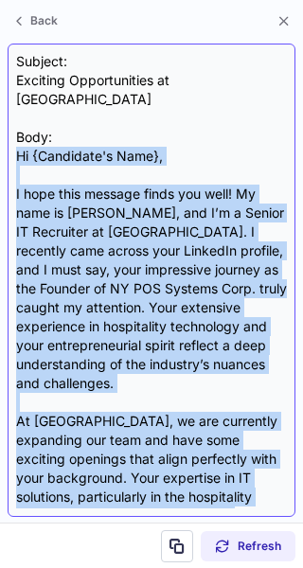
drag, startPoint x: 94, startPoint y: 494, endPoint x: 18, endPoint y: 137, distance: 364.8
click at [18, 137] on div "Subject: Exciting Opportunities at Fair View Body: Hi {Candidate's Name}, I hop…" at bounding box center [151, 280] width 271 height 456
copy div "Hi {Candidate's Name}, I hope this message finds you well! My name is Kayla Hei…"
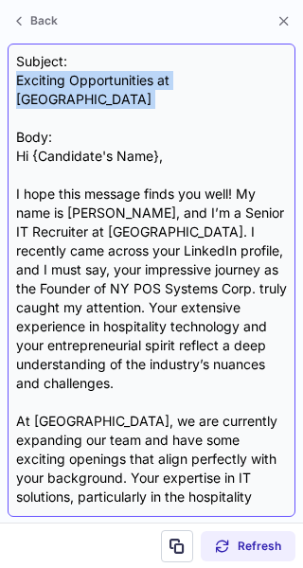
drag, startPoint x: 14, startPoint y: 84, endPoint x: 241, endPoint y: 93, distance: 227.3
click at [241, 93] on div "Subject: Exciting Opportunities at Fair View Body: Hi {Candidate's Name}, I hop…" at bounding box center [152, 280] width 288 height 473
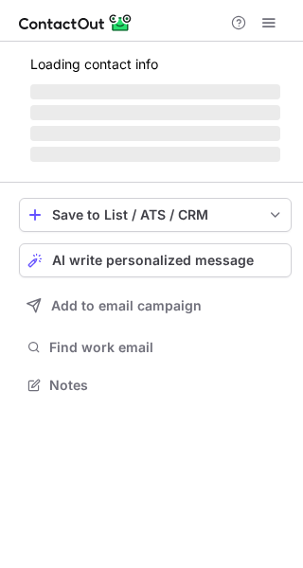
scroll to position [397, 303]
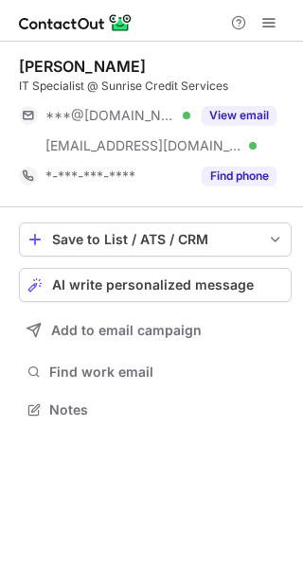
click at [255, 99] on div "[PERSON_NAME] IT Specialist @ Sunrise Credit Services ***@[DOMAIN_NAME] Verifie…" at bounding box center [155, 124] width 273 height 134
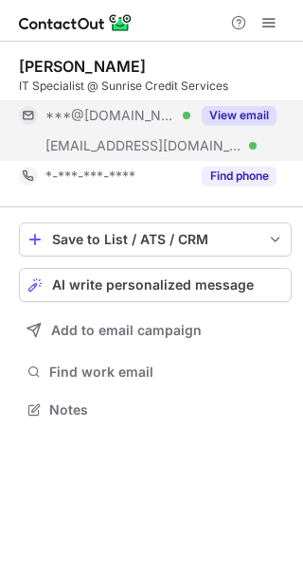
click at [258, 123] on button "View email" at bounding box center [239, 115] width 75 height 19
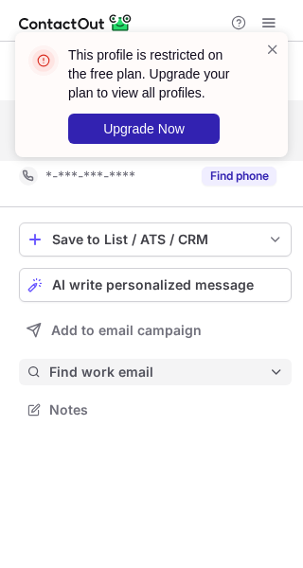
click at [197, 366] on span "Find work email" at bounding box center [159, 371] width 220 height 17
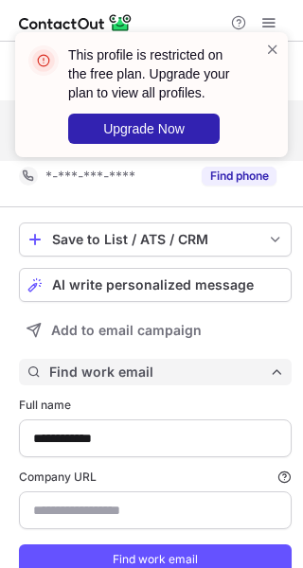
scroll to position [597, 290]
type input "**********"
click at [252, 366] on span "Find work email" at bounding box center [159, 371] width 220 height 17
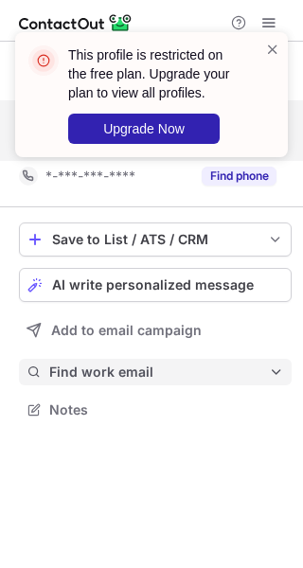
scroll to position [397, 303]
click at [250, 373] on span "Find work email" at bounding box center [159, 371] width 220 height 17
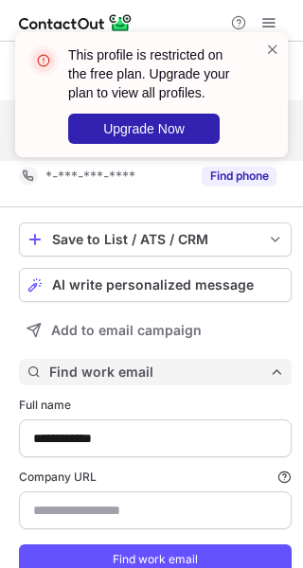
type input "**********"
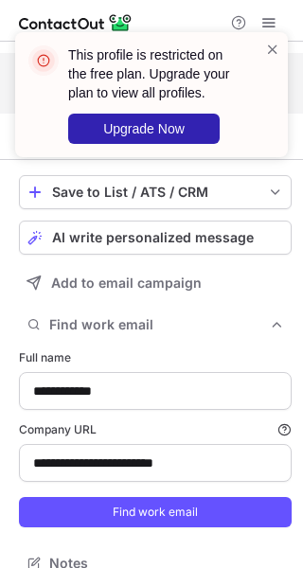
scroll to position [71, 0]
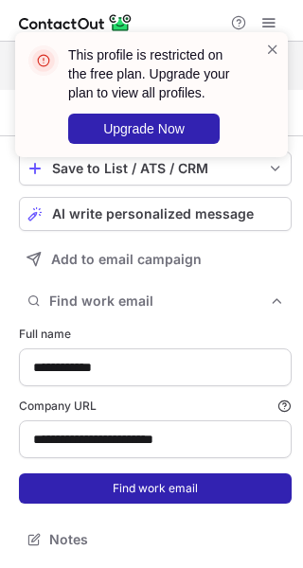
click at [249, 498] on button "Find work email" at bounding box center [155, 488] width 273 height 30
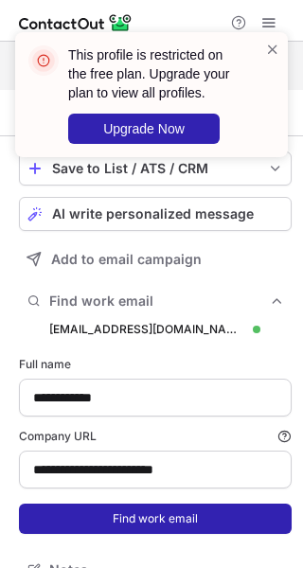
scroll to position [628, 290]
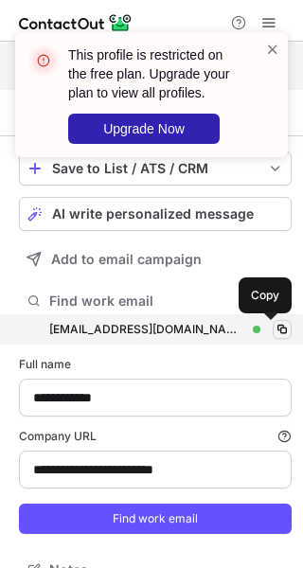
click at [274, 327] on span at bounding box center [281, 329] width 15 height 15
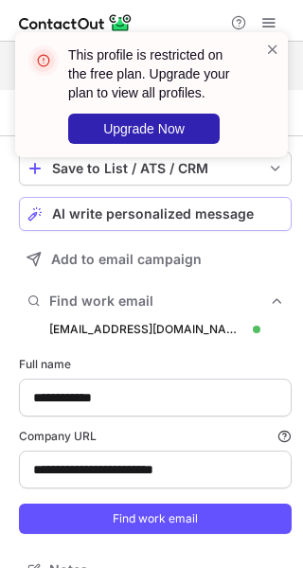
click at [208, 211] on span "AI write personalized message" at bounding box center [153, 213] width 202 height 15
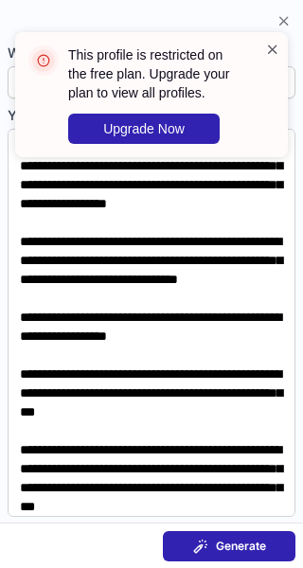
click at [272, 54] on span at bounding box center [272, 49] width 15 height 19
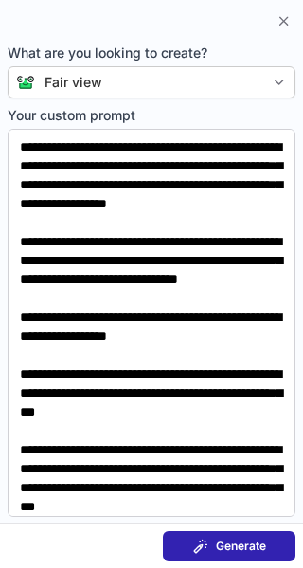
click at [210, 543] on div "Generate" at bounding box center [229, 546] width 73 height 15
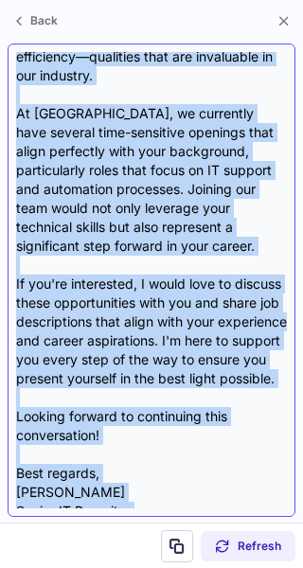
scroll to position [452, 0]
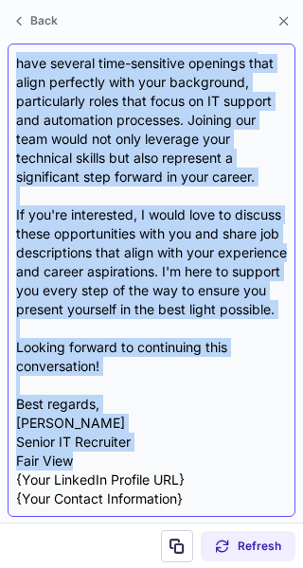
drag, startPoint x: 13, startPoint y: 135, endPoint x: 94, endPoint y: 466, distance: 340.0
click at [94, 466] on div "Subject: Exciting Opportunities at Fair View Body: Hi {Candidate's Name}, I hop…" at bounding box center [152, 280] width 288 height 473
copy div "Hi {Candidate's Name}, I hope this message finds you well! My name is Kayla Hei…"
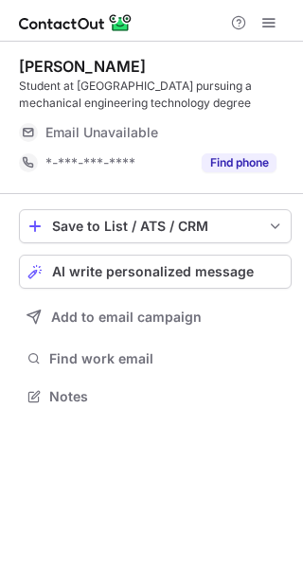
scroll to position [383, 303]
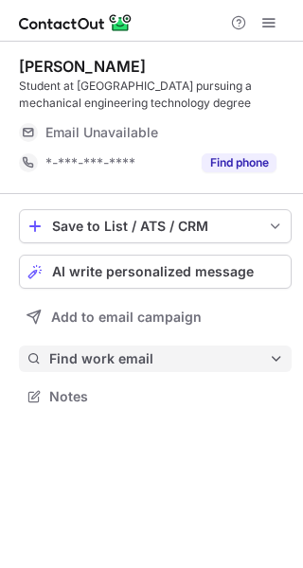
click at [176, 358] on span "Find work email" at bounding box center [159, 358] width 220 height 17
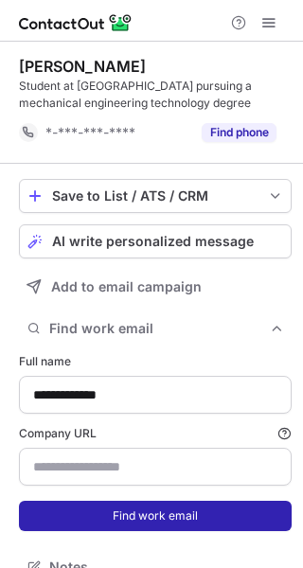
scroll to position [554, 290]
click at [235, 536] on form "**********" at bounding box center [155, 442] width 273 height 201
click at [164, 510] on button "Find work email" at bounding box center [155, 516] width 273 height 30
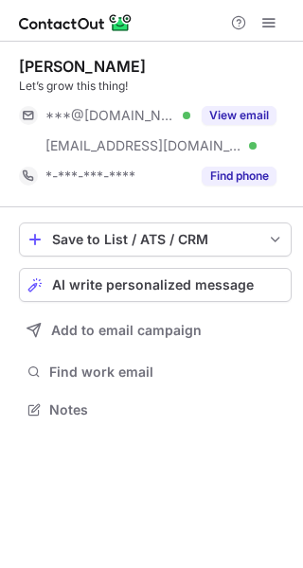
scroll to position [397, 303]
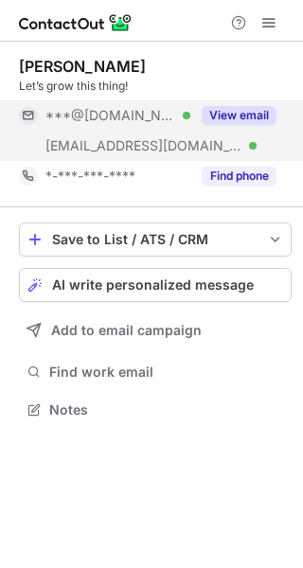
click at [226, 127] on div "View email" at bounding box center [233, 115] width 86 height 30
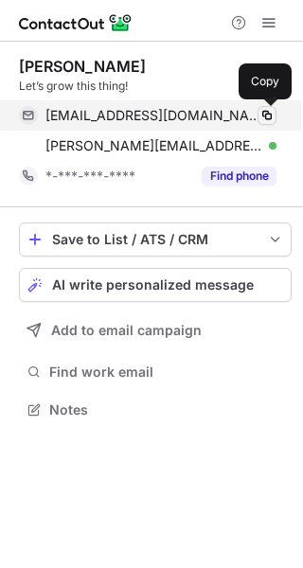
click at [273, 114] on span at bounding box center [266, 115] width 15 height 15
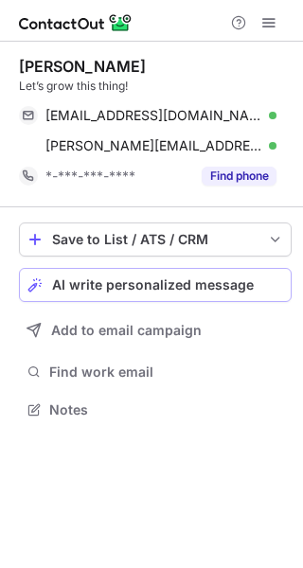
click at [181, 293] on button "AI write personalized message" at bounding box center [155, 285] width 273 height 34
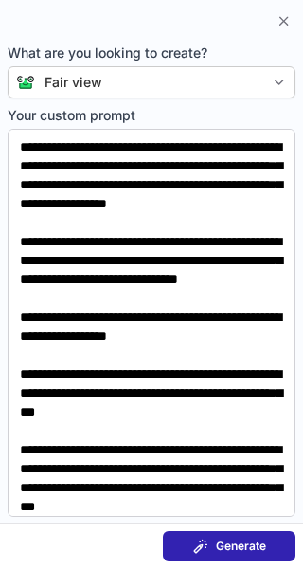
click at [173, 548] on button "Generate" at bounding box center [229, 546] width 133 height 30
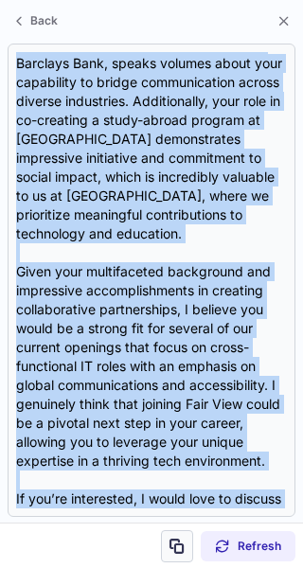
scroll to position [661, 0]
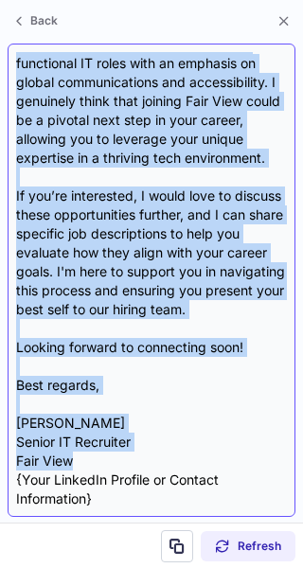
drag, startPoint x: 16, startPoint y: 139, endPoint x: 113, endPoint y: 461, distance: 336.0
click at [113, 461] on div "Subject: Exciting Opportunities at Fair View! Body: Hi {Candidate's Name}, I ho…" at bounding box center [151, 280] width 271 height 456
copy div "Hi {Candidate's Name}, I hope this message finds you well! My name is Kayla Hei…"
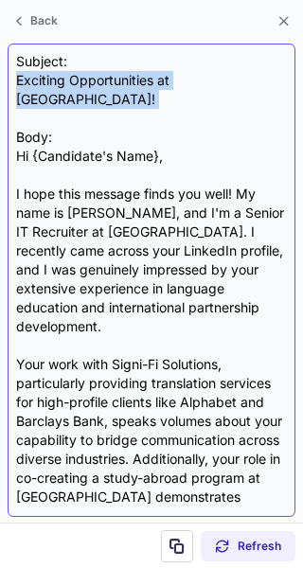
drag, startPoint x: 17, startPoint y: 77, endPoint x: 203, endPoint y: 97, distance: 187.6
click at [203, 97] on div "Subject: Exciting Opportunities at Fair View! Body: Hi {Candidate's Name}, I ho…" at bounding box center [151, 280] width 271 height 456
copy div "Exciting Opportunities at Fair View!"
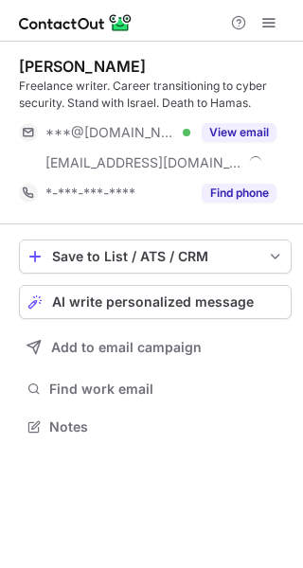
scroll to position [414, 303]
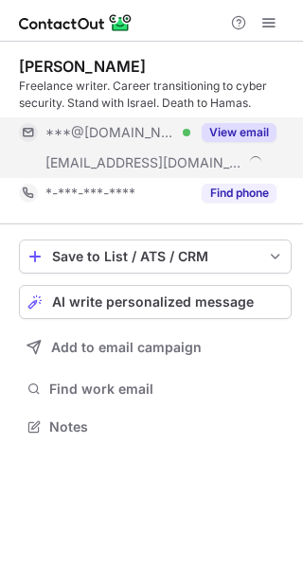
click at [224, 134] on button "View email" at bounding box center [239, 132] width 75 height 19
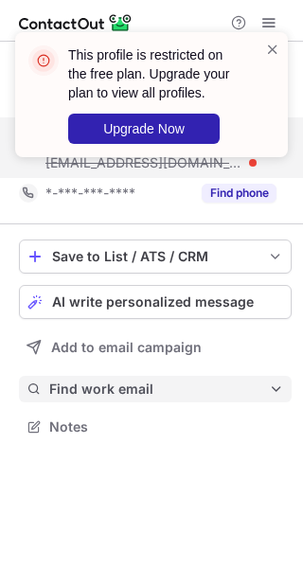
click at [142, 388] on span "Find work email" at bounding box center [159, 388] width 220 height 17
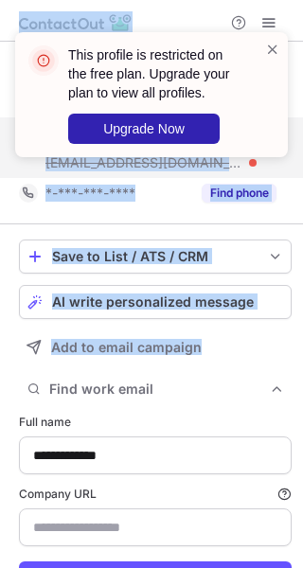
drag, startPoint x: 299, startPoint y: 117, endPoint x: 286, endPoint y: 359, distance: 241.7
click at [286, 359] on div "**********" at bounding box center [151, 284] width 303 height 568
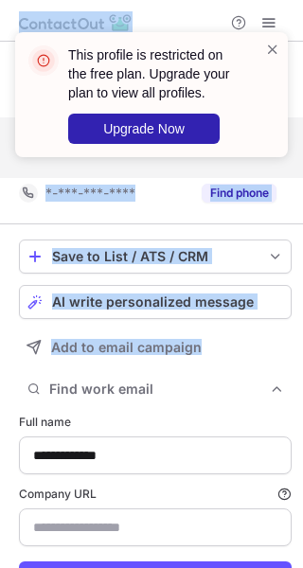
scroll to position [58, 0]
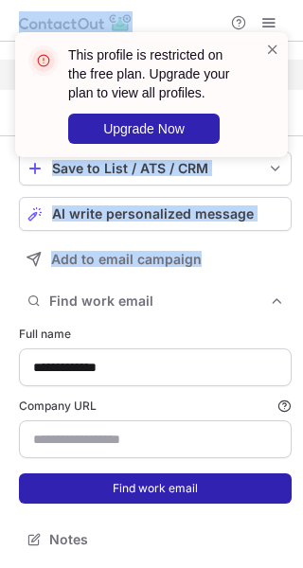
click at [221, 480] on button "Find work email" at bounding box center [155, 488] width 273 height 30
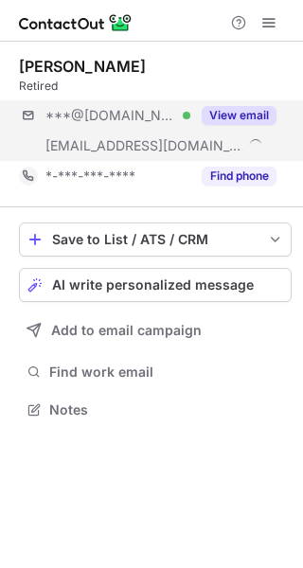
scroll to position [397, 303]
click at [224, 115] on button "View email" at bounding box center [239, 115] width 75 height 19
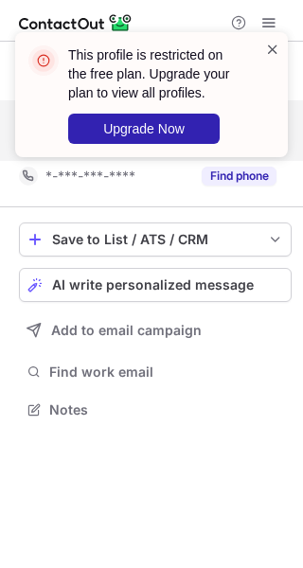
click at [272, 49] on span at bounding box center [272, 49] width 15 height 19
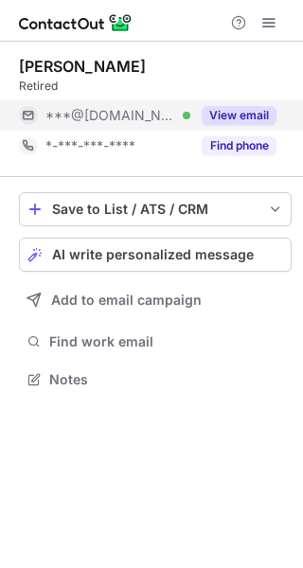
scroll to position [366, 303]
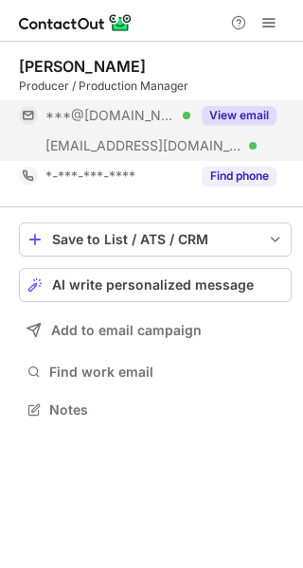
scroll to position [397, 303]
click at [230, 119] on button "View email" at bounding box center [239, 115] width 75 height 19
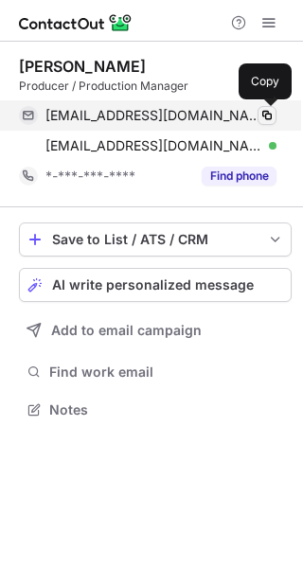
click at [269, 111] on span at bounding box center [266, 115] width 15 height 15
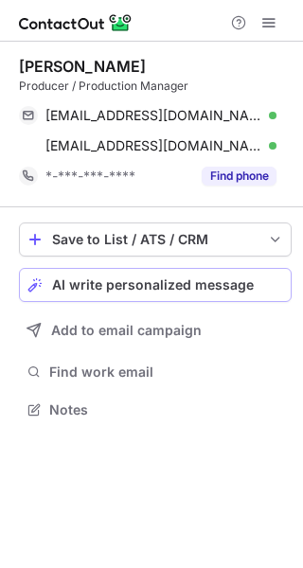
click at [130, 297] on button "AI write personalized message" at bounding box center [155, 285] width 273 height 34
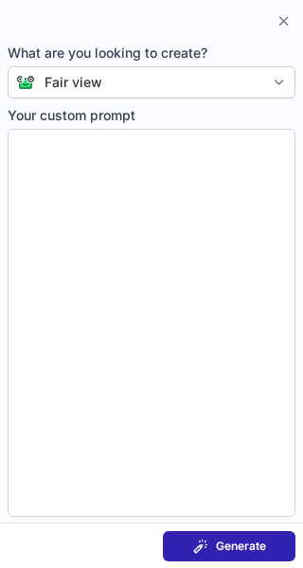
type textarea "**********"
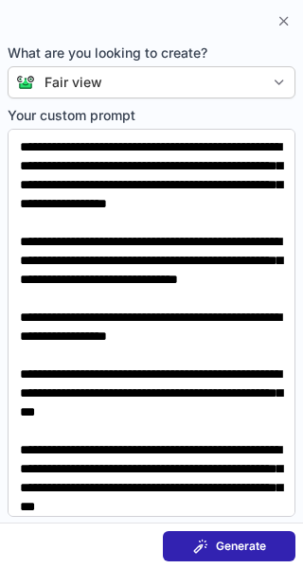
click at [207, 535] on button "Generate" at bounding box center [229, 546] width 133 height 30
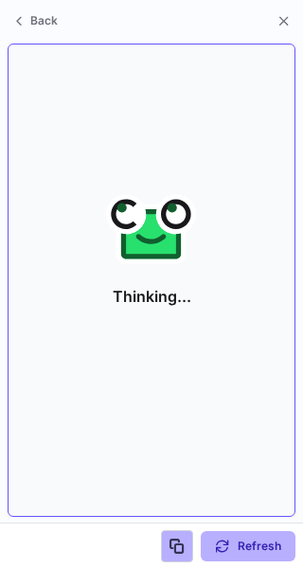
click at [51, 132] on div "Thinking..." at bounding box center [151, 280] width 271 height 456
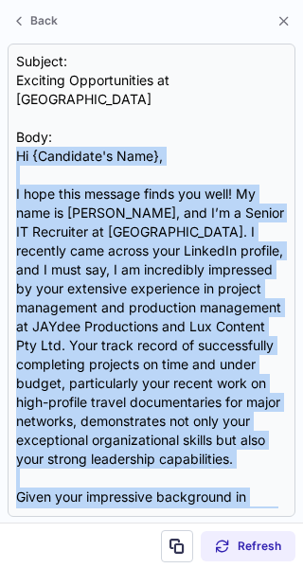
scroll to position [585, 0]
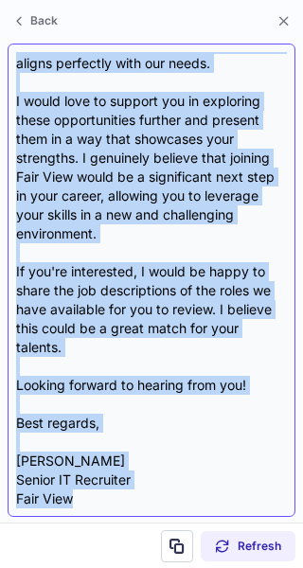
drag, startPoint x: 17, startPoint y: 132, endPoint x: 104, endPoint y: 500, distance: 378.3
click at [104, 500] on div "Subject: Exciting Opportunities at Fair View Body: Hi {Candidate's Name}, I hop…" at bounding box center [151, 280] width 271 height 456
copy div "Hi {Candidate's Name}, I hope this message finds you well! My name is Kayla Hei…"
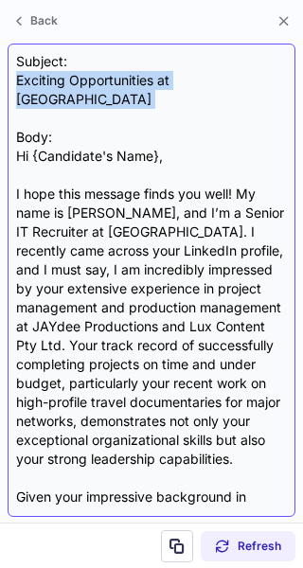
drag, startPoint x: 14, startPoint y: 80, endPoint x: 207, endPoint y: 97, distance: 193.9
click at [207, 97] on div "Subject: Exciting Opportunities at Fair View Body: Hi {Candidate's Name}, I hop…" at bounding box center [152, 280] width 288 height 473
copy div "Exciting Opportunities at Fair View"
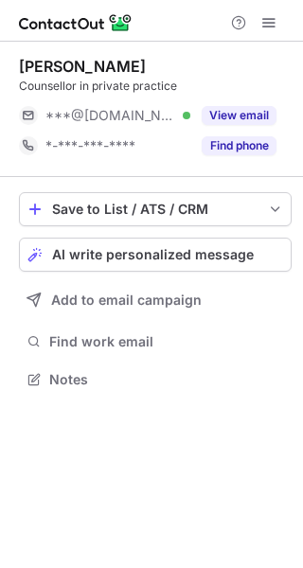
scroll to position [366, 303]
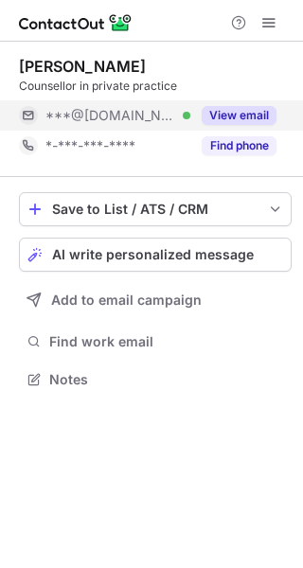
click at [255, 116] on button "View email" at bounding box center [239, 115] width 75 height 19
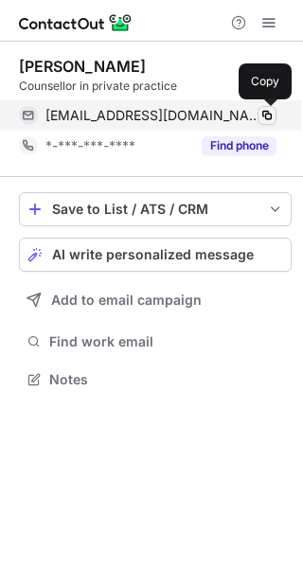
click at [262, 116] on span at bounding box center [266, 115] width 15 height 15
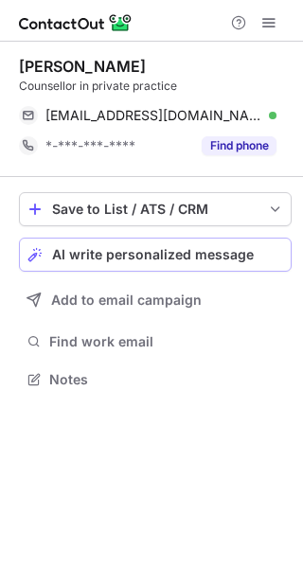
click at [250, 253] on div "AI write personalized message" at bounding box center [167, 254] width 231 height 15
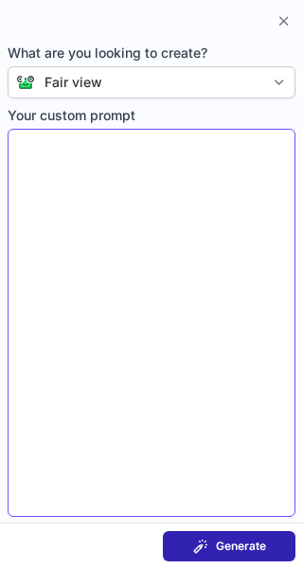
type textarea "**********"
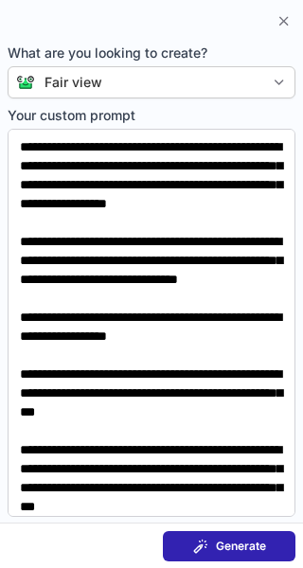
click at [219, 532] on button "Generate" at bounding box center [229, 546] width 133 height 30
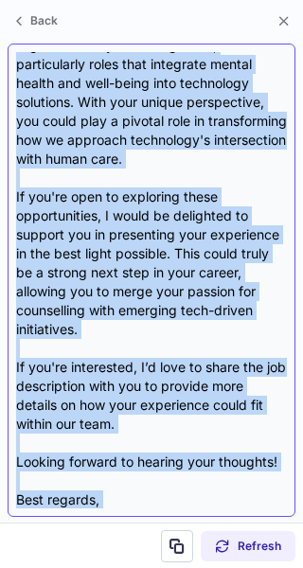
scroll to position [642, 0]
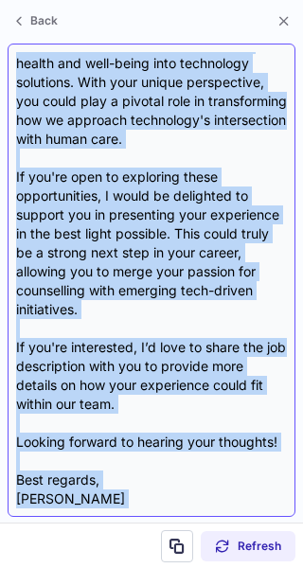
drag, startPoint x: 21, startPoint y: 137, endPoint x: 154, endPoint y: 496, distance: 382.7
click at [154, 496] on div "Subject: Exciting Opportunities at Fair View Body: Hi {Candidate's Name}, I hop…" at bounding box center [151, 280] width 271 height 456
copy div "Hi {Candidate's Name}, I hope this message finds you well! My name is Kayla Hei…"
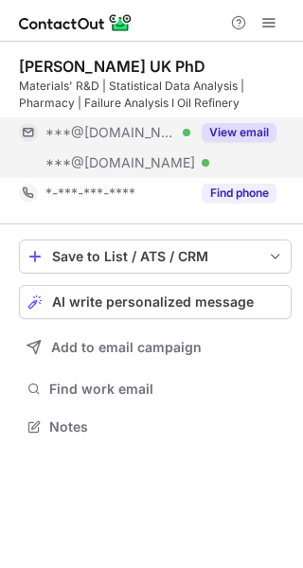
scroll to position [414, 303]
click at [241, 123] on button "View email" at bounding box center [239, 132] width 75 height 19
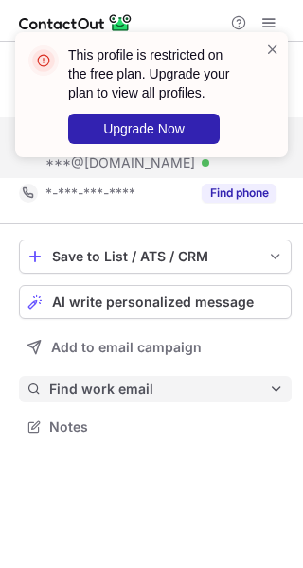
click at [182, 394] on span "Find work email" at bounding box center [159, 388] width 220 height 17
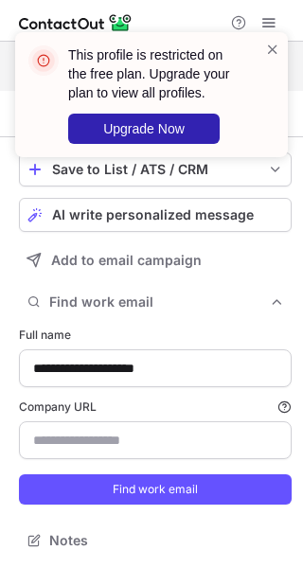
scroll to position [88, 0]
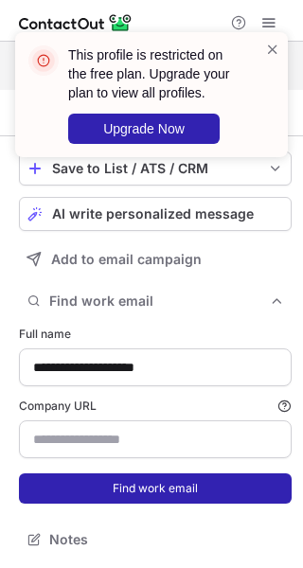
click at [204, 486] on button "Find work email" at bounding box center [155, 488] width 273 height 30
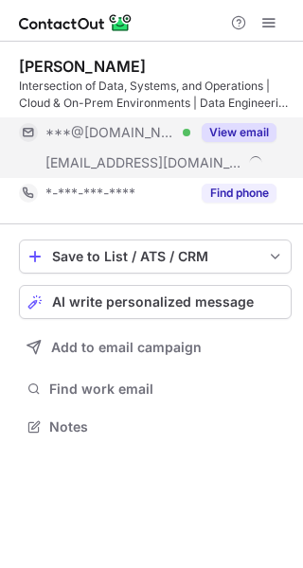
scroll to position [414, 303]
click at [217, 131] on button "View email" at bounding box center [239, 132] width 75 height 19
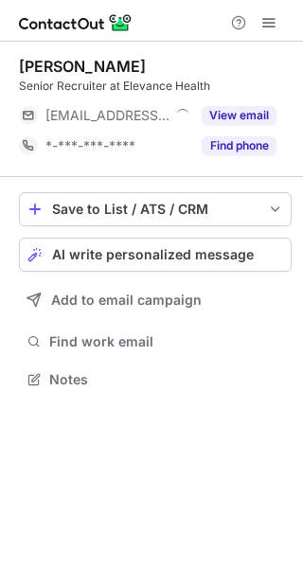
scroll to position [366, 303]
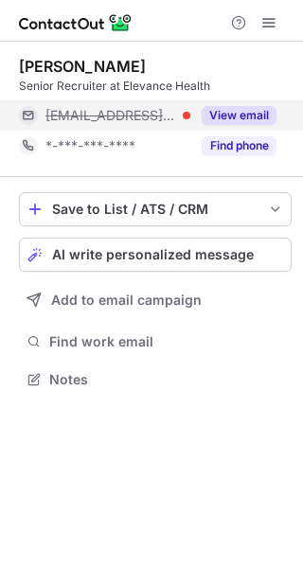
click at [233, 101] on div "View email" at bounding box center [233, 115] width 86 height 30
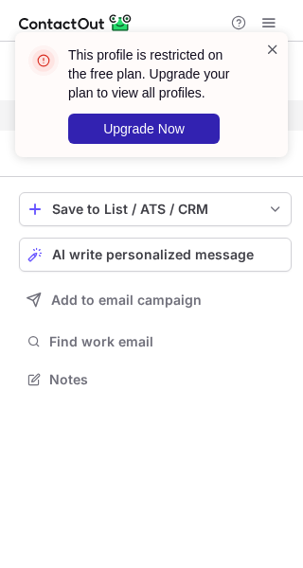
click at [274, 51] on span at bounding box center [272, 49] width 15 height 19
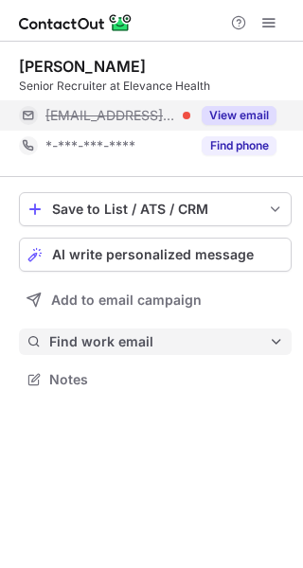
click at [159, 348] on span "Find work email" at bounding box center [159, 341] width 220 height 17
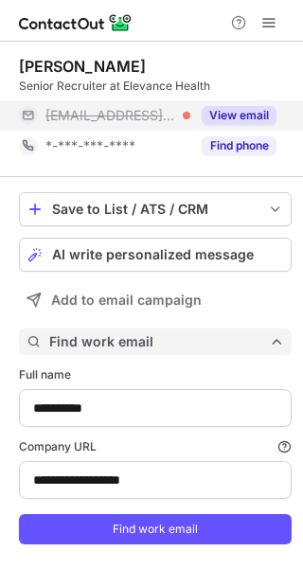
type input "**********"
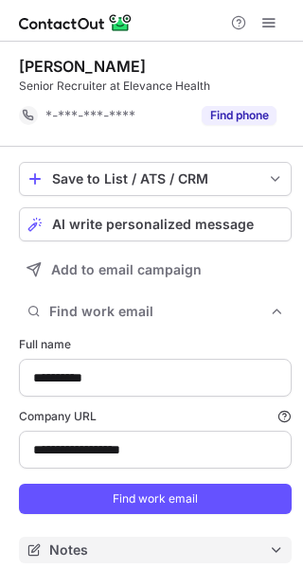
scroll to position [537, 290]
click at [175, 539] on button "Notes" at bounding box center [155, 550] width 273 height 27
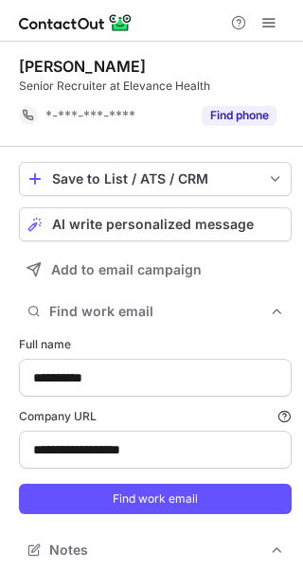
scroll to position [681, 290]
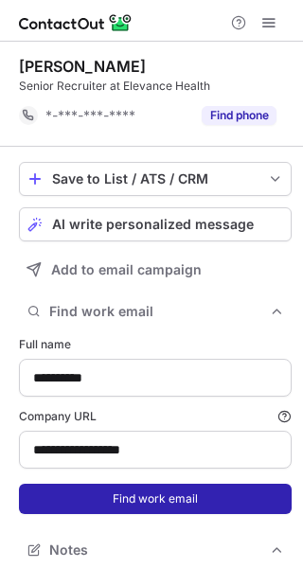
click at [182, 512] on button "Find work email" at bounding box center [155, 499] width 273 height 30
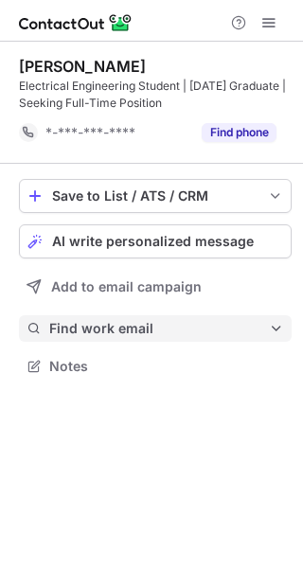
scroll to position [353, 303]
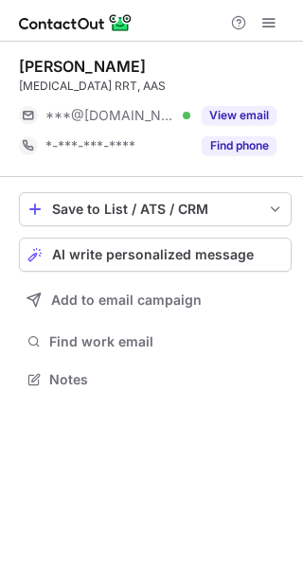
scroll to position [366, 303]
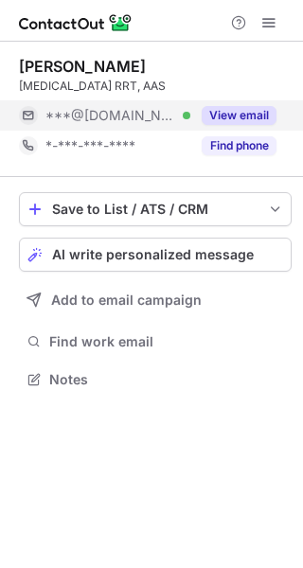
click at [203, 128] on div "View email" at bounding box center [233, 115] width 86 height 30
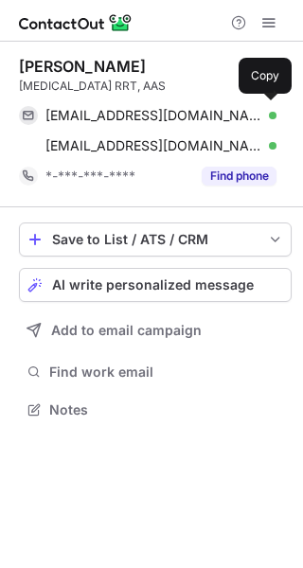
scroll to position [397, 303]
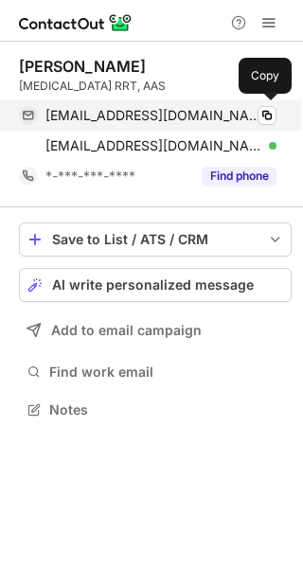
click at [255, 115] on span "jhcampbellconsulting@gmail.com" at bounding box center [153, 115] width 217 height 17
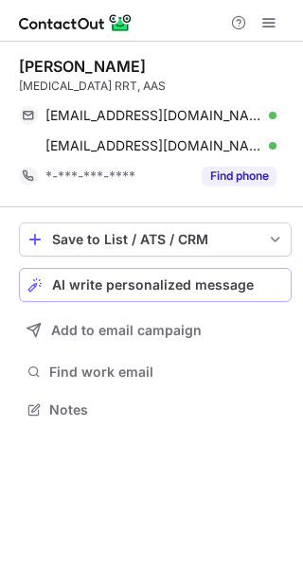
click at [241, 279] on span "AI write personalized message" at bounding box center [153, 284] width 202 height 15
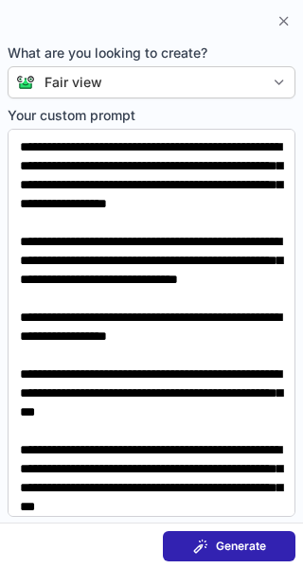
click at [241, 543] on span "Generate" at bounding box center [241, 546] width 50 height 15
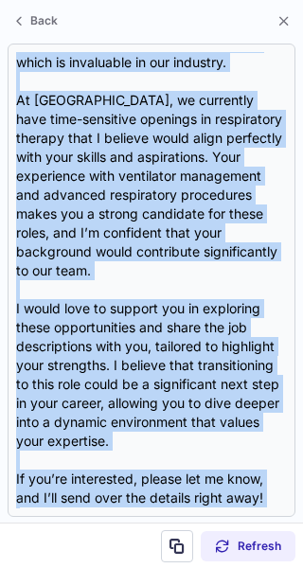
scroll to position [490, 0]
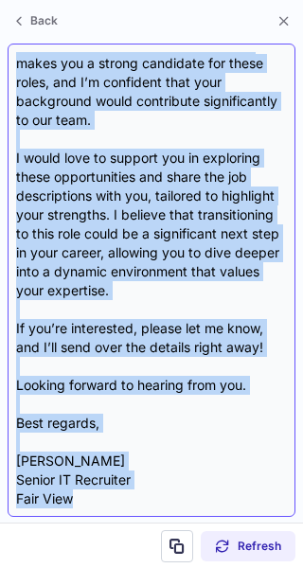
drag, startPoint x: 18, startPoint y: 134, endPoint x: 164, endPoint y: 490, distance: 384.6
click at [164, 490] on div "Subject: Exciting Opportunities at Fair View Body: Hi {Candidate's Name}, I hop…" at bounding box center [151, 280] width 271 height 456
copy div "Hi {Candidate's Name}, I hope this message finds you well! I was truly impresse…"
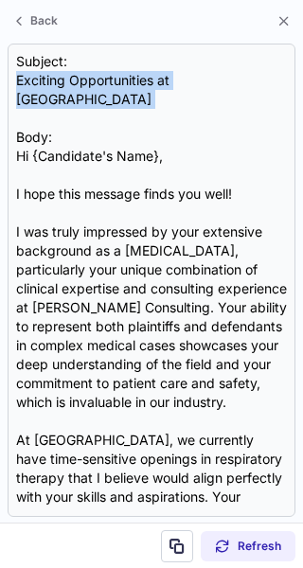
drag, startPoint x: 14, startPoint y: 76, endPoint x: 311, endPoint y: 98, distance: 298.1
click at [302, 98] on html "James Campbell Respiratory Therapist RRT, AAS jhcampbellconsulting@gmail.com Ve…" at bounding box center [151, 284] width 303 height 568
copy div "Exciting Opportunities at Fair View"
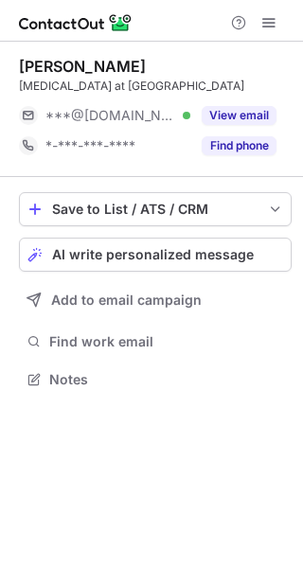
scroll to position [366, 303]
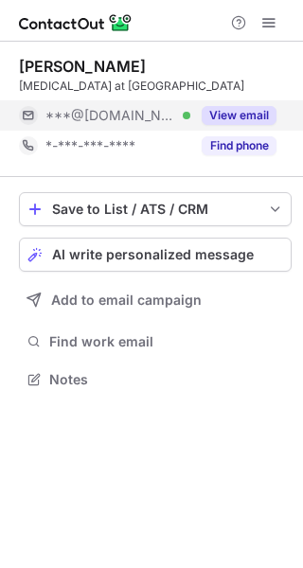
click at [227, 110] on button "View email" at bounding box center [239, 115] width 75 height 19
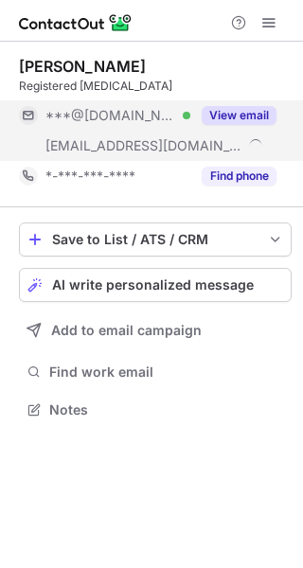
scroll to position [397, 303]
click at [238, 115] on button "View email" at bounding box center [239, 115] width 75 height 19
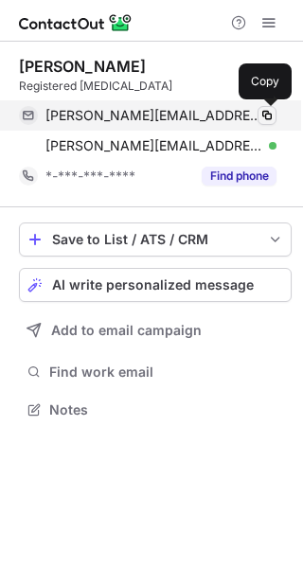
click at [266, 118] on span at bounding box center [266, 115] width 15 height 15
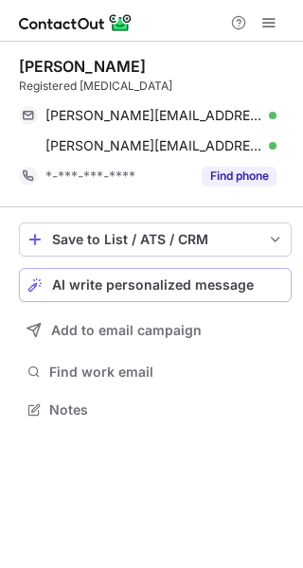
click at [190, 300] on button "AI write personalized message" at bounding box center [155, 285] width 273 height 34
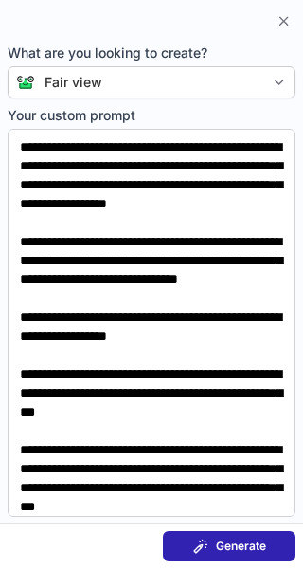
click at [231, 540] on span "Generate" at bounding box center [241, 546] width 50 height 15
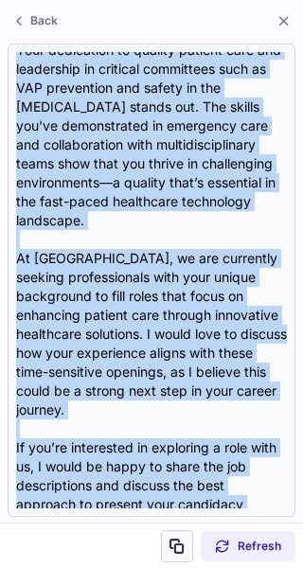
scroll to position [528, 0]
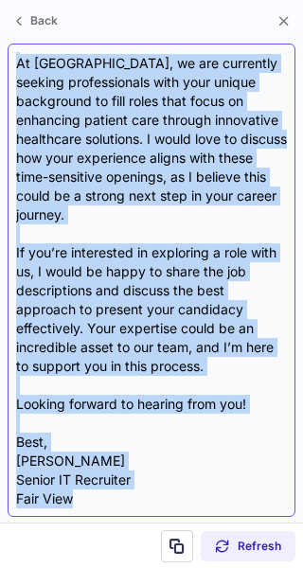
drag, startPoint x: 16, startPoint y: 129, endPoint x: 179, endPoint y: 498, distance: 403.4
click at [179, 498] on div "Subject: Exciting Opportunities at Fair View Body: Hi {Candidate's Name}, I hop…" at bounding box center [151, 280] width 271 height 456
copy div "Hi {Candidate's Name}, I hope this message finds you well! My name is Kayla Hei…"
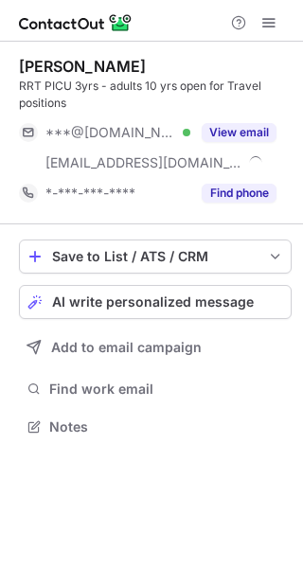
scroll to position [414, 303]
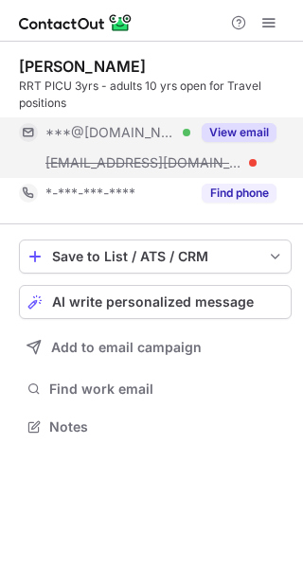
click at [235, 128] on button "View email" at bounding box center [239, 132] width 75 height 19
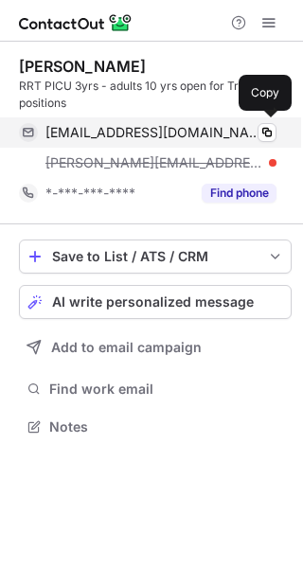
click at [255, 130] on div "michelembarrett1@gmail.com Verified" at bounding box center [160, 132] width 231 height 17
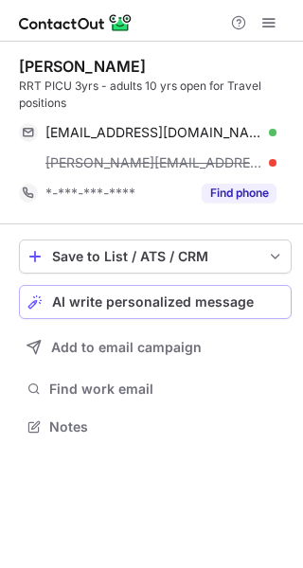
click at [256, 287] on button "AI write personalized message" at bounding box center [155, 302] width 273 height 34
click at [256, 310] on button "AI write personalized message" at bounding box center [155, 302] width 273 height 34
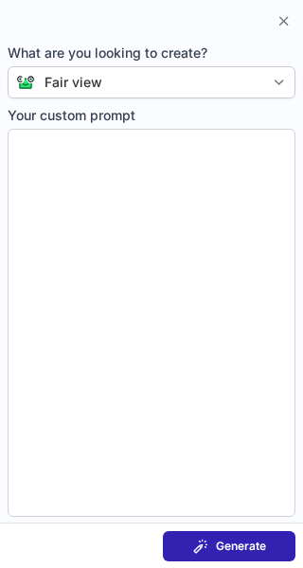
type textarea "**********"
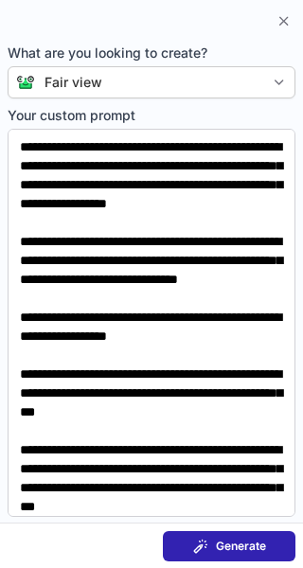
scroll to position [383, 303]
click at [241, 537] on button "Generate" at bounding box center [229, 546] width 133 height 30
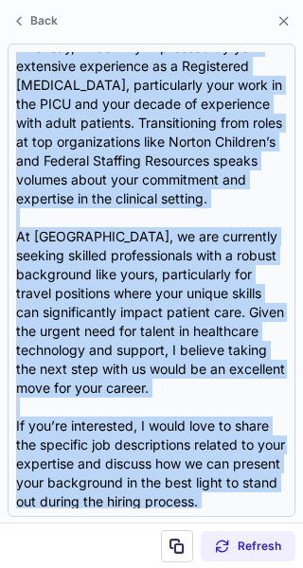
scroll to position [396, 0]
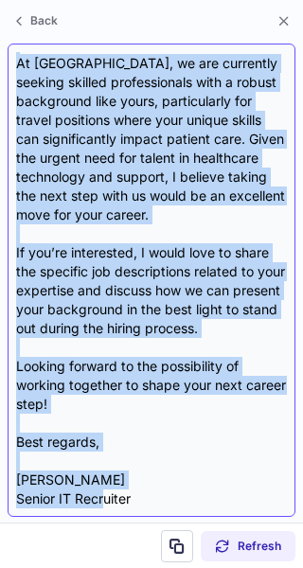
drag, startPoint x: 17, startPoint y: 134, endPoint x: 104, endPoint y: 486, distance: 362.7
click at [104, 486] on div "Subject: Exciting Opportunities at Fair View Body: Hi {Candidate's Name}, I hop…" at bounding box center [151, 280] width 271 height 456
drag, startPoint x: 12, startPoint y: 138, endPoint x: 103, endPoint y: 497, distance: 370.0
click at [103, 497] on div "Subject: Exciting Opportunities at Fair View Body: Hi {Candidate's Name}, I hop…" at bounding box center [152, 280] width 288 height 473
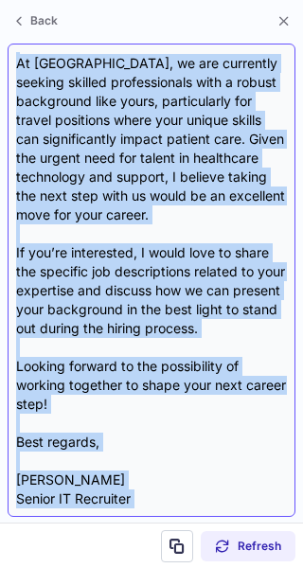
copy div "Hi {Candidate's Name}, I hope this message finds you well! My name is Kayla Hei…"
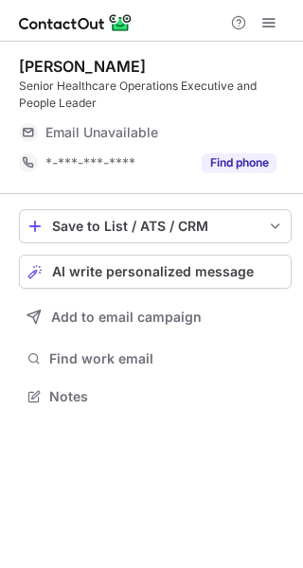
scroll to position [383, 303]
click at [225, 274] on span "AI write personalized message" at bounding box center [153, 271] width 202 height 15
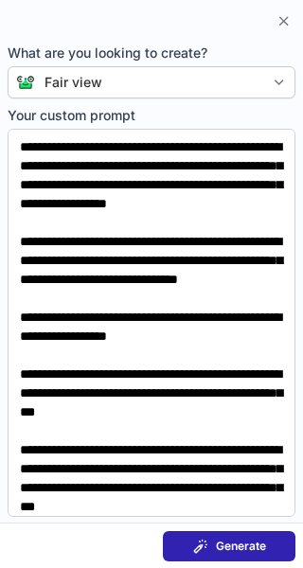
click at [246, 539] on span "Generate" at bounding box center [241, 546] width 50 height 15
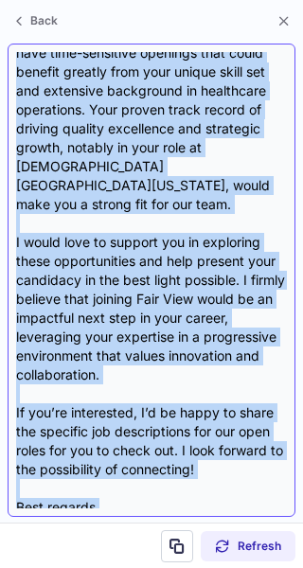
scroll to position [566, 0]
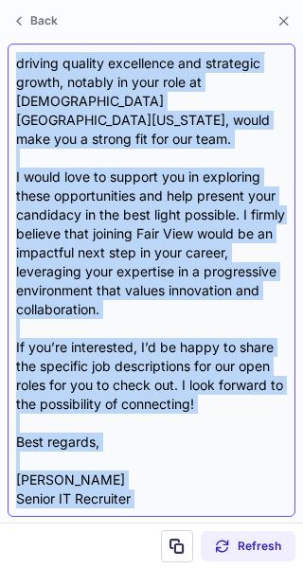
drag, startPoint x: 17, startPoint y: 133, endPoint x: 155, endPoint y: 495, distance: 387.9
click at [155, 495] on div "Subject: Exciting Opportunities at Fair View Body: Hi {Candidate's Name}, I hop…" at bounding box center [151, 280] width 271 height 456
copy div "Hi {Candidate's Name}, I hope this message finds you well! I'm Kayla Heitzman, …"
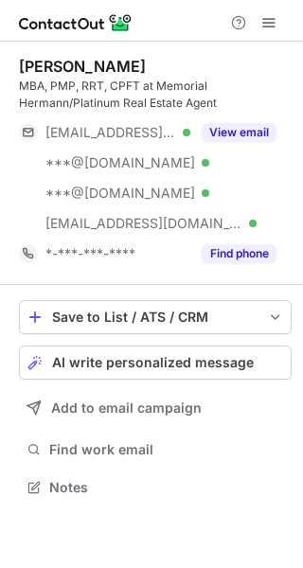
scroll to position [474, 303]
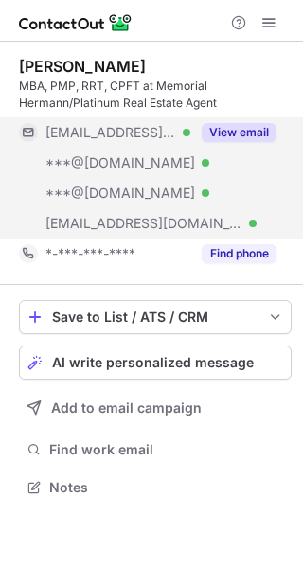
click at [245, 129] on button "View email" at bounding box center [239, 132] width 75 height 19
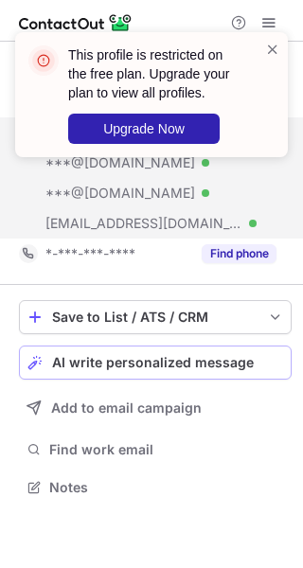
click at [209, 353] on button "AI write personalized message" at bounding box center [155, 362] width 273 height 34
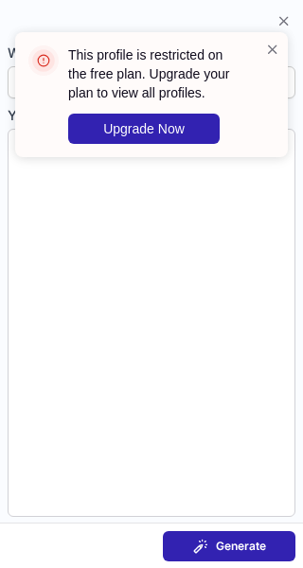
type textarea "**********"
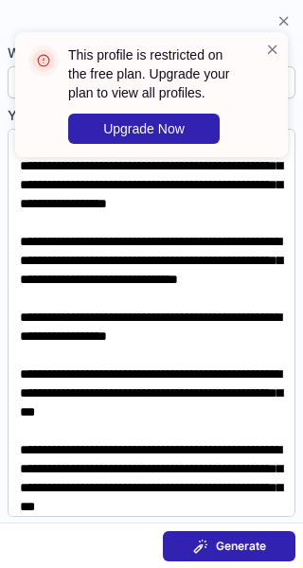
click at [245, 541] on span "Generate" at bounding box center [241, 546] width 50 height 15
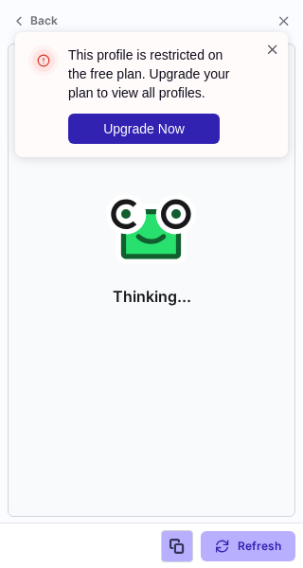
click at [274, 47] on span at bounding box center [272, 49] width 15 height 19
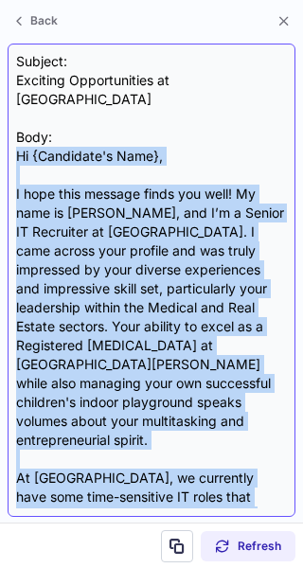
drag, startPoint x: 13, startPoint y: 133, endPoint x: 204, endPoint y: 501, distance: 414.9
click at [204, 501] on div "Subject: Exciting Opportunities at Fair View Body: Hi {Candidate's Name}, I hop…" at bounding box center [152, 280] width 288 height 473
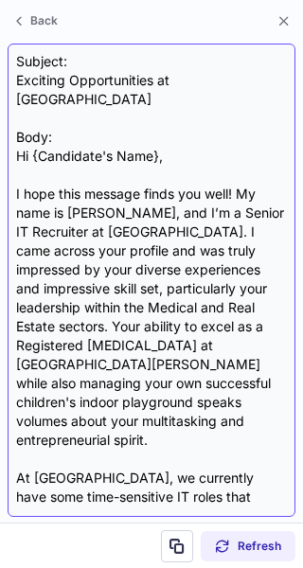
click at [258, 494] on div "Subject: Exciting Opportunities at Fair View Body: Hi {Candidate's Name}, I hop…" at bounding box center [151, 280] width 271 height 456
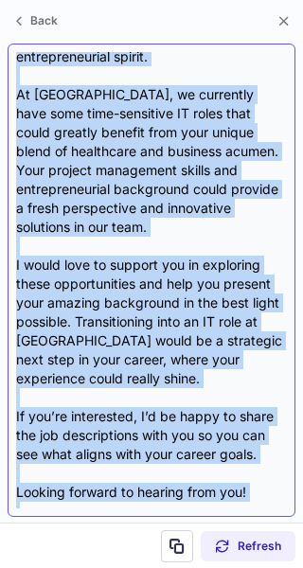
scroll to position [452, 0]
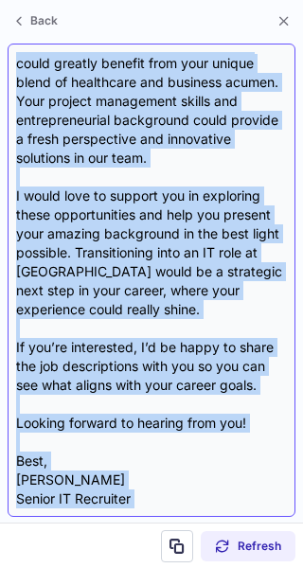
drag, startPoint x: 19, startPoint y: 137, endPoint x: 194, endPoint y: 476, distance: 381.4
click at [194, 476] on div "Subject: Exciting Opportunities at Fair View Body: Hi {Candidate's Name}, I hop…" at bounding box center [151, 280] width 271 height 456
copy div "Lo {Ipsumdolo's Amet}, C adip elit seddoei tempo inc utla! Et dolo ma Aliqu Eni…"
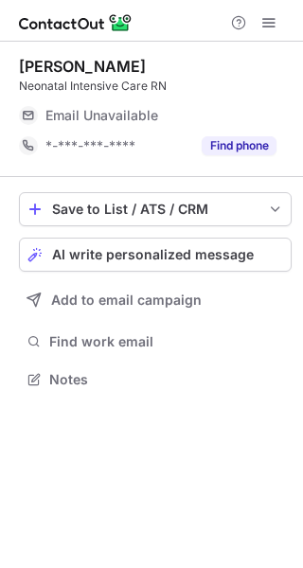
scroll to position [366, 303]
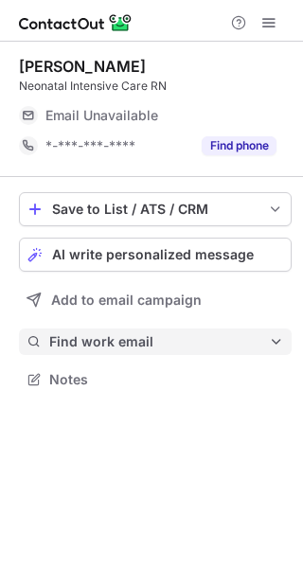
click at [147, 328] on button "Find work email" at bounding box center [155, 341] width 273 height 27
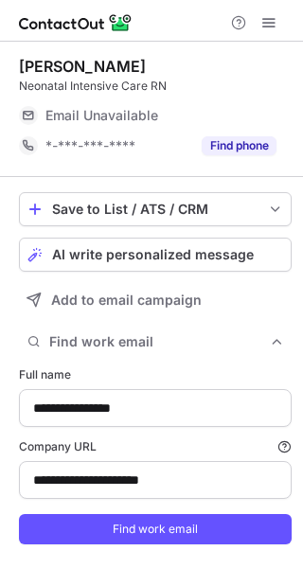
type input "**********"
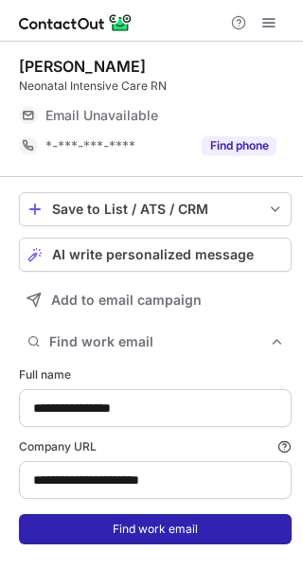
click at [159, 537] on button "Find work email" at bounding box center [155, 529] width 273 height 30
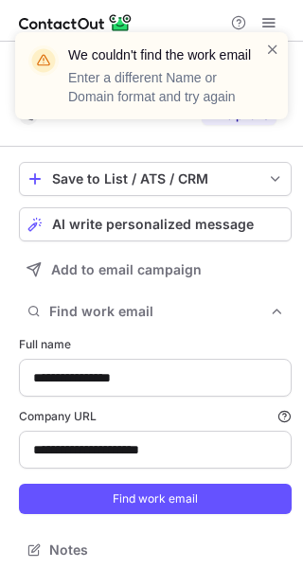
scroll to position [537, 290]
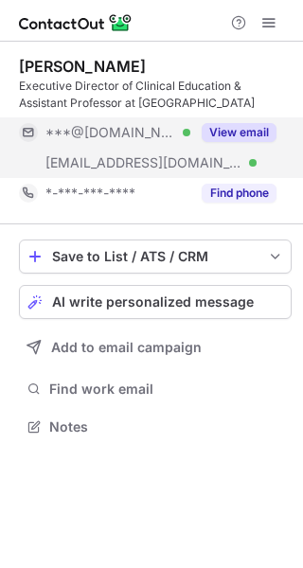
scroll to position [414, 303]
click at [256, 130] on button "View email" at bounding box center [239, 132] width 75 height 19
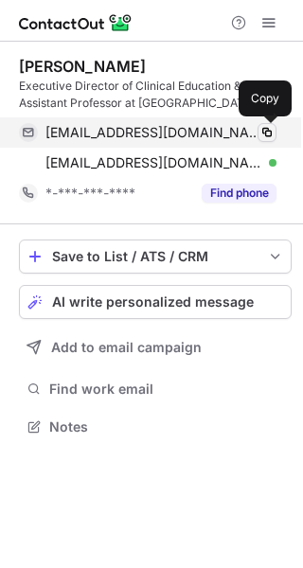
click at [266, 133] on span at bounding box center [266, 132] width 15 height 15
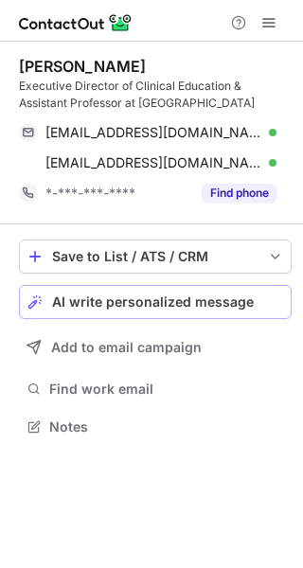
click at [178, 287] on button "AI write personalized message" at bounding box center [155, 302] width 273 height 34
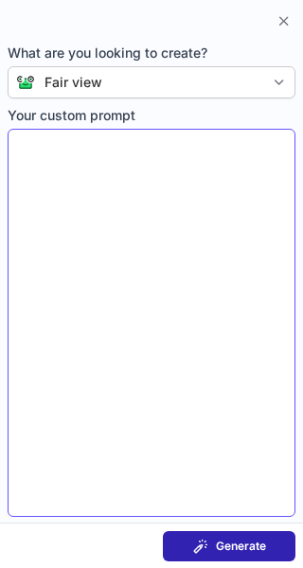
type textarea "**********"
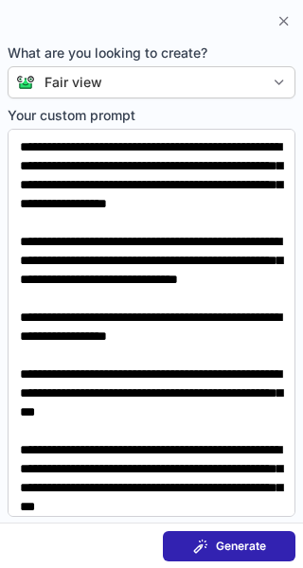
click at [245, 553] on span "Generate" at bounding box center [241, 546] width 50 height 15
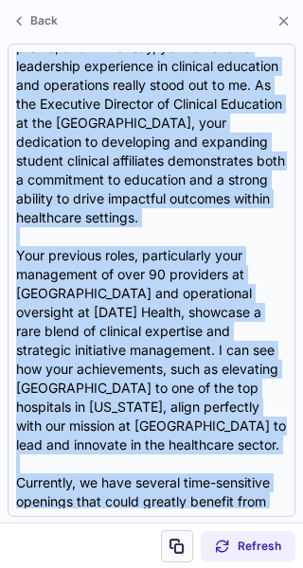
scroll to position [585, 0]
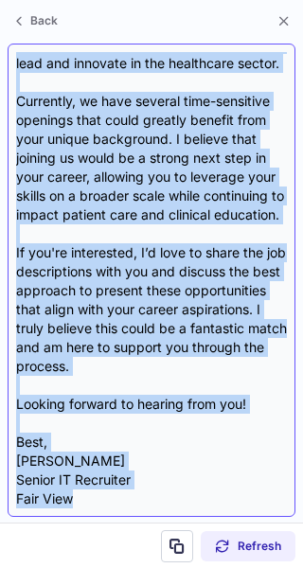
drag, startPoint x: 17, startPoint y: 134, endPoint x: 150, endPoint y: 496, distance: 385.1
click at [150, 496] on div "Subject: Exciting Opportunity at Fair View Body: Hi {Candidate's Name}, I hope …" at bounding box center [151, 280] width 271 height 456
copy div "Hi {Candidate's Name}, I hope this message finds you well. I recently came acro…"
click at [150, 496] on div "Subject: Exciting Opportunity at Fair View Body: Hi {Candidate's Name}, I hope …" at bounding box center [151, 280] width 271 height 456
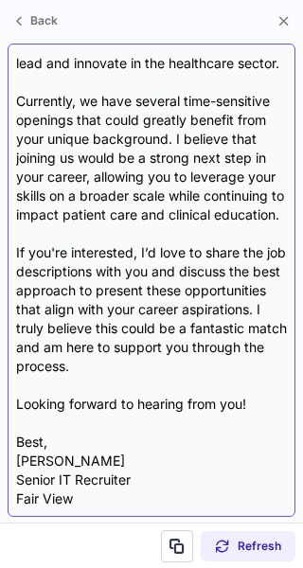
scroll to position [0, 0]
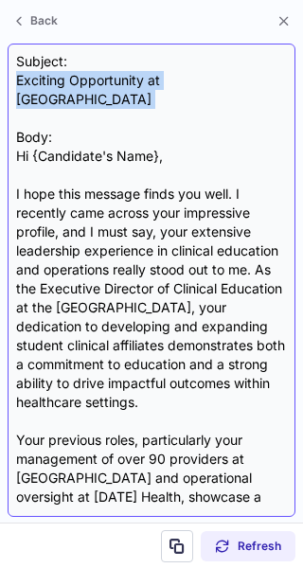
drag, startPoint x: 19, startPoint y: 80, endPoint x: 218, endPoint y: 91, distance: 199.0
click at [218, 91] on div "Subject: Exciting Opportunity at Fair View Body: Hi {Candidate's Name}, I hope …" at bounding box center [151, 280] width 271 height 456
copy div "Exciting Opportunity at Fair View"
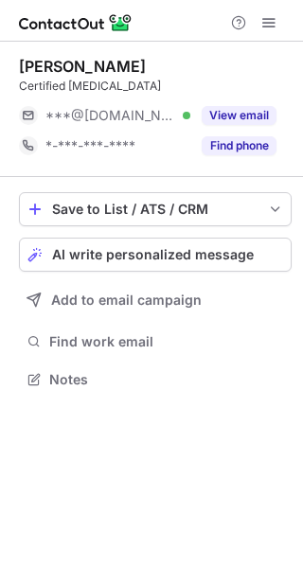
scroll to position [366, 303]
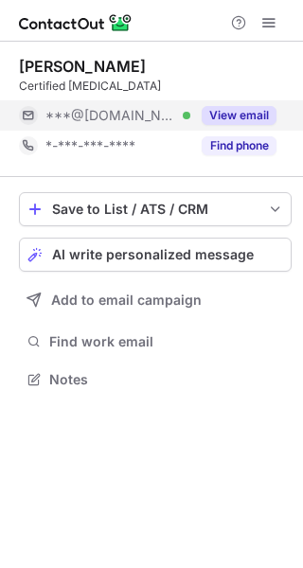
click at [216, 109] on button "View email" at bounding box center [239, 115] width 75 height 19
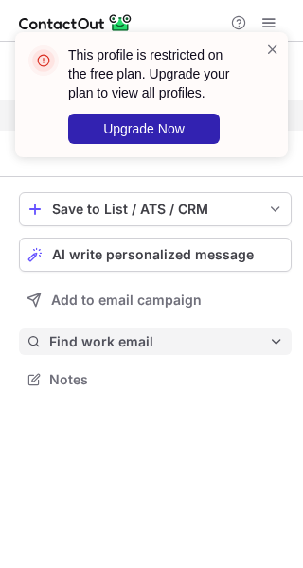
click at [204, 349] on span "Find work email" at bounding box center [159, 341] width 220 height 17
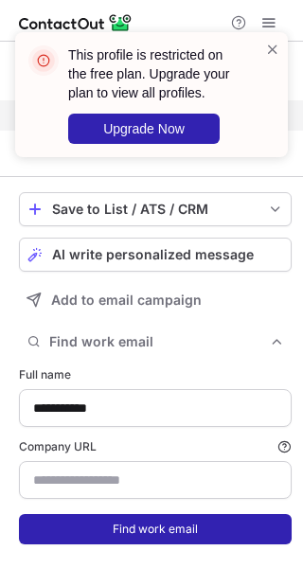
click at [205, 538] on button "Find work email" at bounding box center [155, 529] width 273 height 30
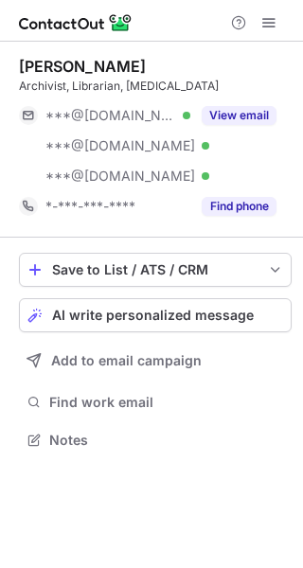
scroll to position [427, 303]
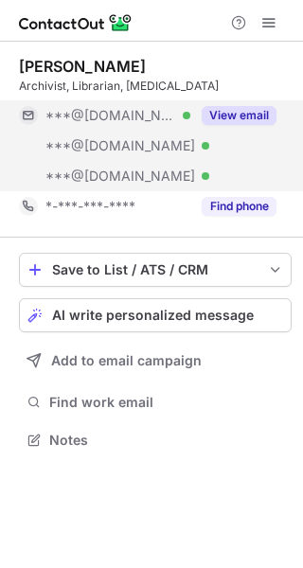
click at [253, 108] on button "View email" at bounding box center [239, 115] width 75 height 19
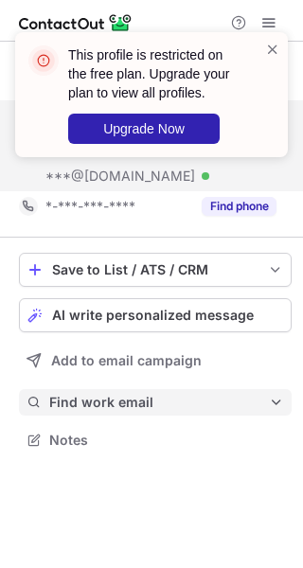
click at [121, 400] on span "Find work email" at bounding box center [159, 402] width 220 height 17
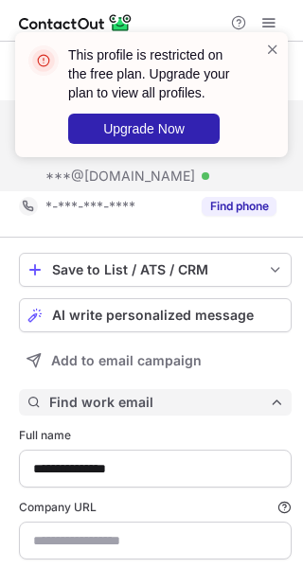
type input "**********"
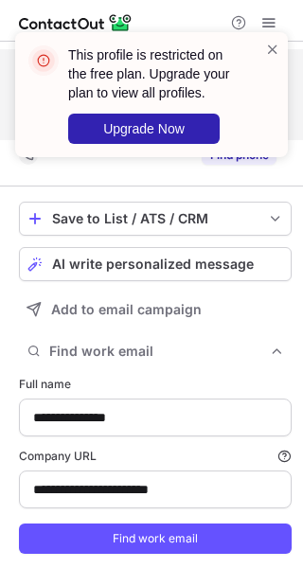
scroll to position [101, 0]
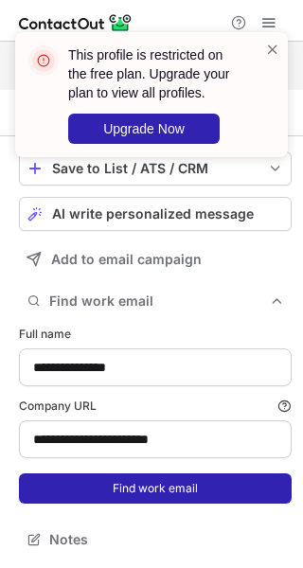
click at [187, 499] on button "Find work email" at bounding box center [155, 488] width 273 height 30
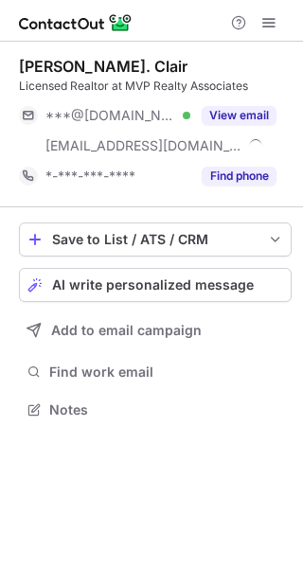
scroll to position [397, 303]
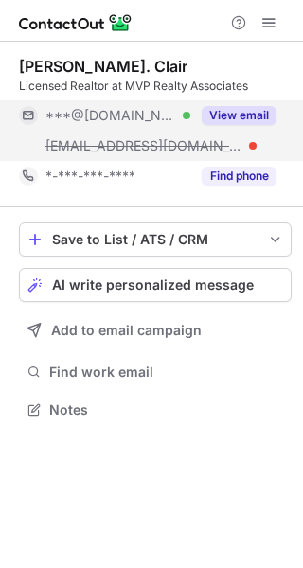
click at [247, 114] on button "View email" at bounding box center [239, 115] width 75 height 19
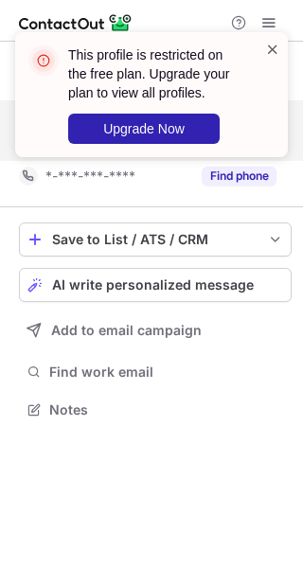
click at [274, 43] on span at bounding box center [272, 49] width 15 height 19
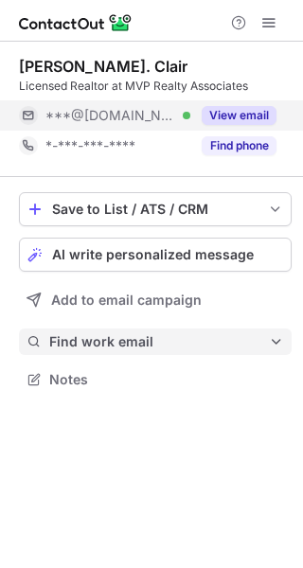
click at [195, 371] on div "Save to List / ATS / CRM List Select Lever Connect Greenhouse Connect Salesforc…" at bounding box center [155, 292] width 273 height 231
click at [188, 332] on button "Find work email" at bounding box center [155, 341] width 273 height 27
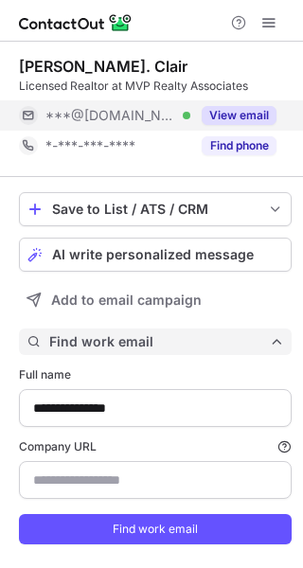
scroll to position [567, 290]
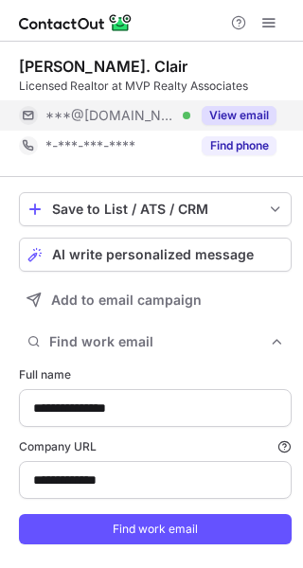
type input "**********"
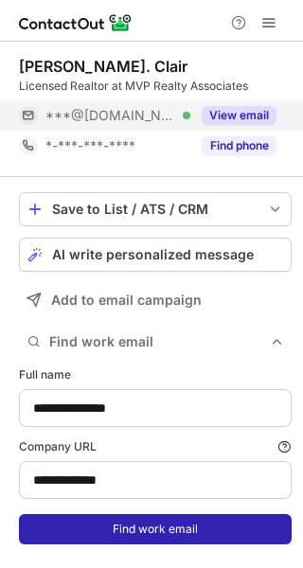
click at [205, 518] on button "Find work email" at bounding box center [155, 529] width 273 height 30
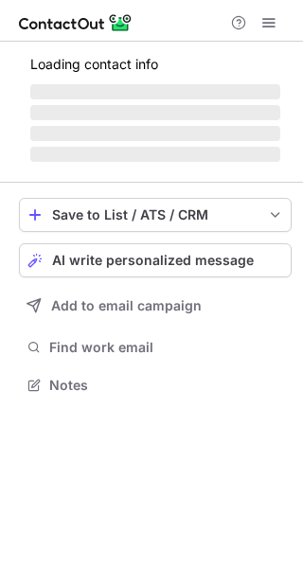
scroll to position [372, 303]
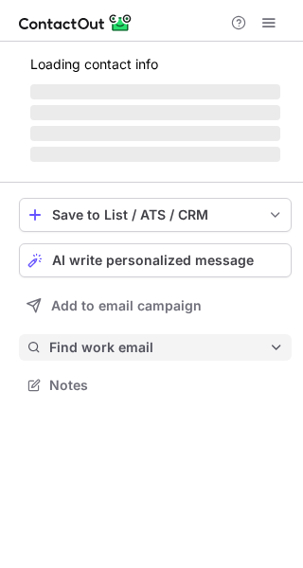
click at [171, 347] on span "Find work email" at bounding box center [159, 347] width 220 height 17
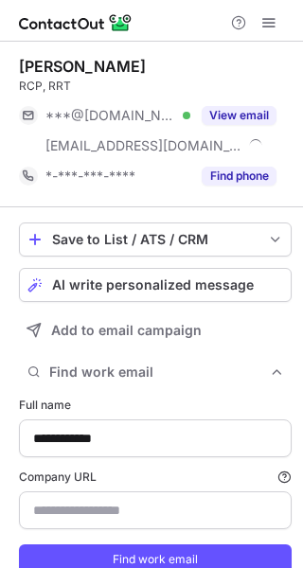
type input "**********"
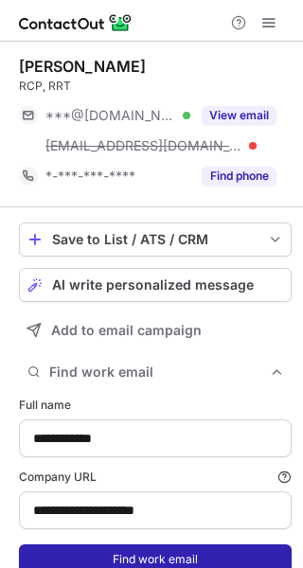
click at [200, 548] on button "Find work email" at bounding box center [155, 559] width 273 height 30
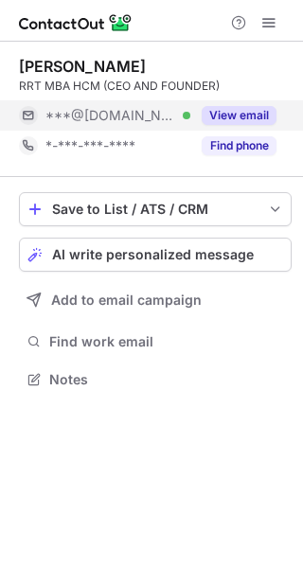
scroll to position [366, 303]
click at [228, 112] on button "View email" at bounding box center [239, 115] width 75 height 19
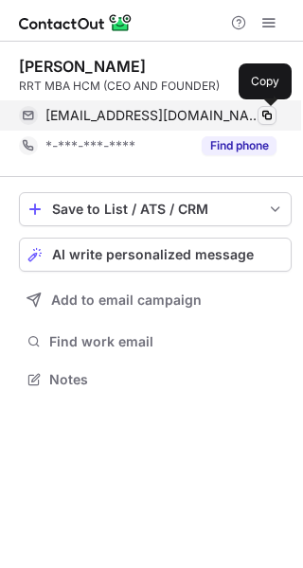
click at [268, 112] on span at bounding box center [266, 115] width 15 height 15
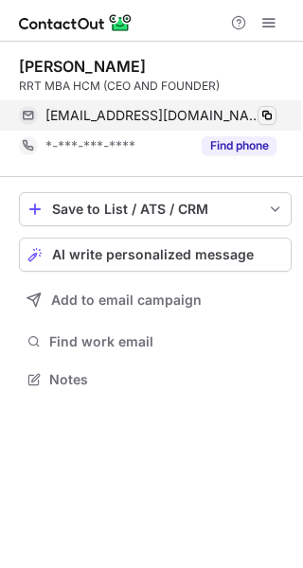
click at [268, 113] on span at bounding box center [266, 115] width 15 height 15
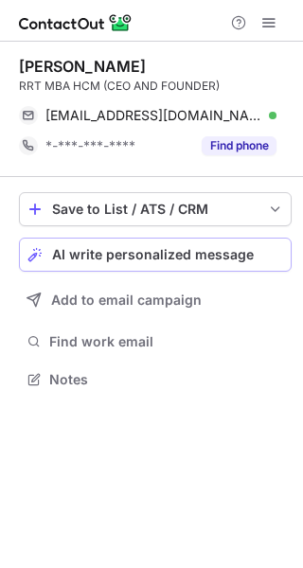
click at [274, 245] on button "AI write personalized message" at bounding box center [155, 255] width 273 height 34
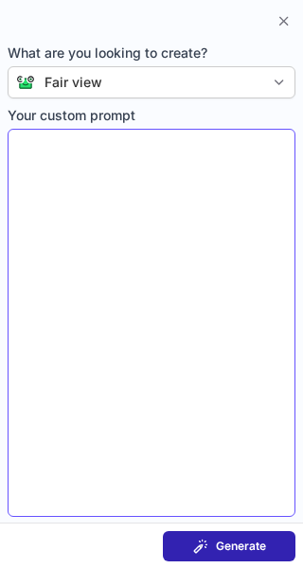
type textarea "**********"
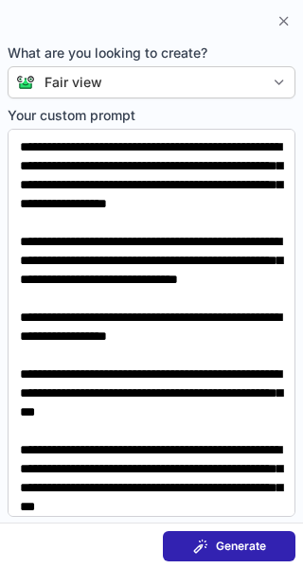
click at [227, 550] on span "Generate" at bounding box center [241, 546] width 50 height 15
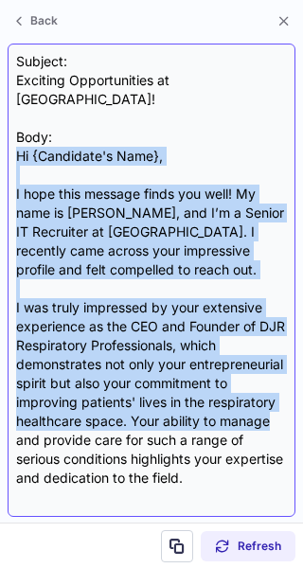
drag, startPoint x: 17, startPoint y: 141, endPoint x: 127, endPoint y: 425, distance: 304.4
click at [127, 425] on div "Subject: Exciting Opportunities at [GEOGRAPHIC_DATA]! Body: Hi {Candidate's Nam…" at bounding box center [151, 280] width 271 height 456
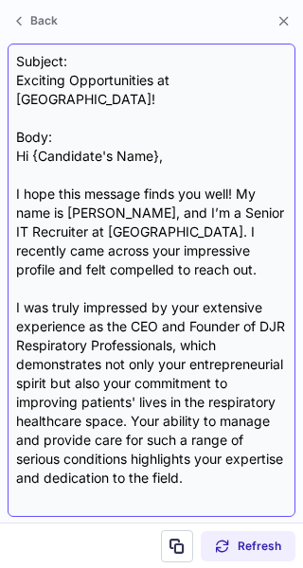
click at [12, 128] on div "Subject: Exciting Opportunities at [GEOGRAPHIC_DATA]! Body: Hi {Candidate's Nam…" at bounding box center [152, 280] width 288 height 473
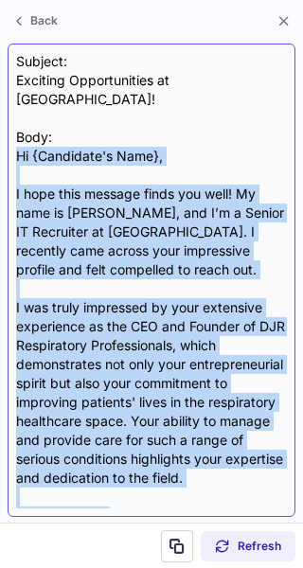
drag, startPoint x: 14, startPoint y: 132, endPoint x: 108, endPoint y: 515, distance: 394.6
click at [108, 515] on div "Subject: Exciting Opportunities at [GEOGRAPHIC_DATA]! Body: Hi {Candidate's Nam…" at bounding box center [152, 280] width 288 height 473
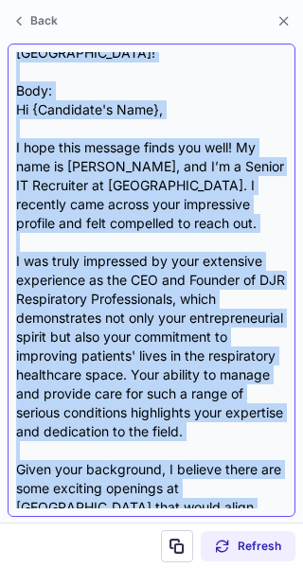
scroll to position [0, 0]
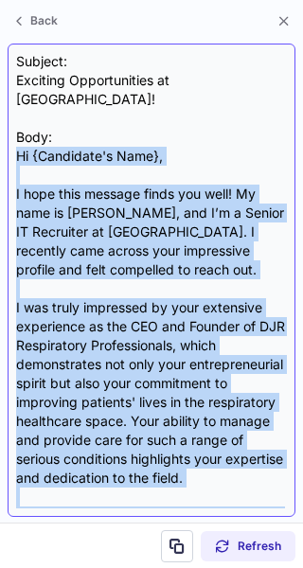
drag, startPoint x: 115, startPoint y: 478, endPoint x: 17, endPoint y: 133, distance: 358.0
click at [17, 133] on div "Subject: Exciting Opportunities at [GEOGRAPHIC_DATA]! Body: Hi {Candidate's Nam…" at bounding box center [151, 280] width 271 height 456
copy div "Lo {Ipsumdolo's Amet}, C adip elit seddoei tempo inc utla! Et dolo ma Aliqu Eni…"
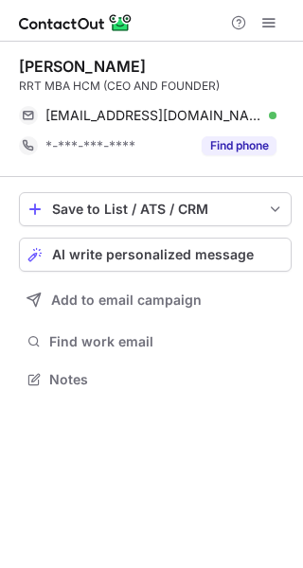
scroll to position [366, 303]
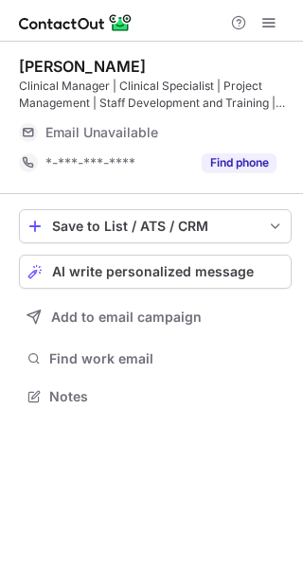
scroll to position [383, 303]
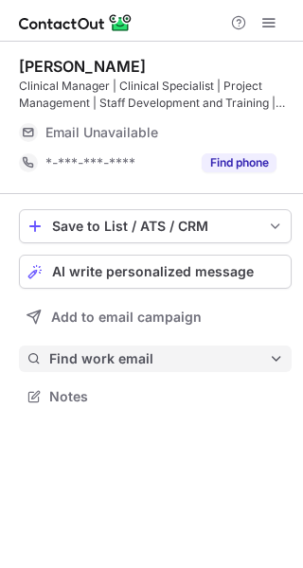
click at [252, 362] on span "Find work email" at bounding box center [159, 358] width 220 height 17
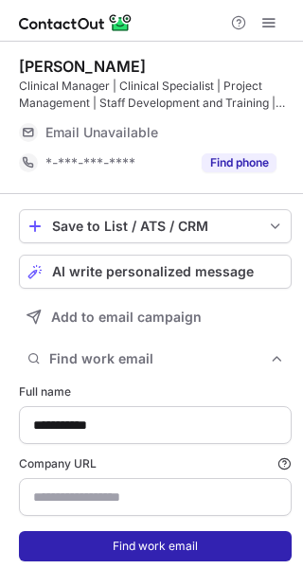
click at [194, 545] on button "Find work email" at bounding box center [155, 546] width 273 height 30
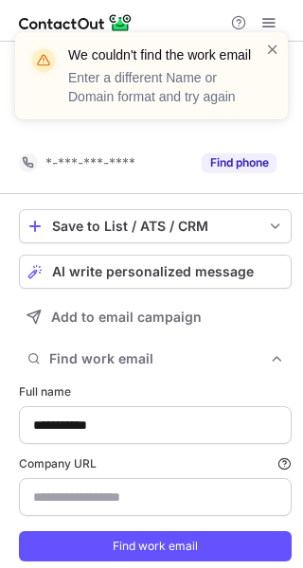
scroll to position [554, 290]
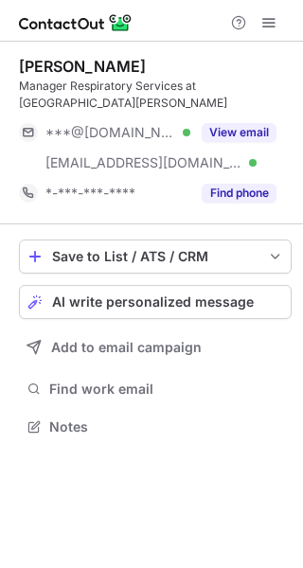
scroll to position [414, 303]
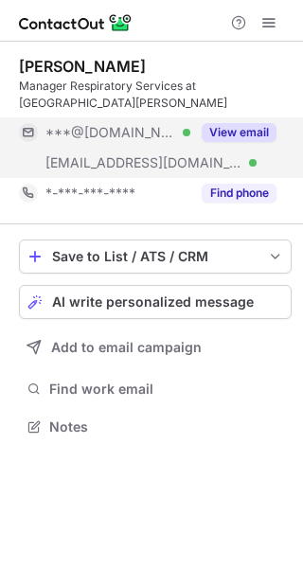
click at [236, 128] on button "View email" at bounding box center [239, 132] width 75 height 19
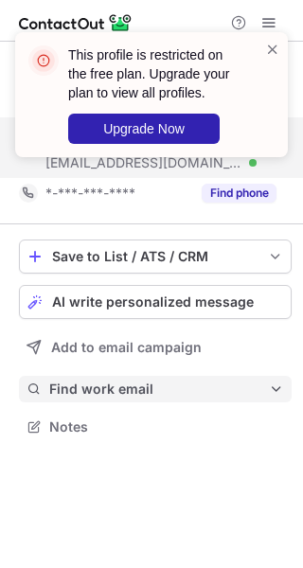
click at [195, 388] on span "Find work email" at bounding box center [159, 388] width 220 height 17
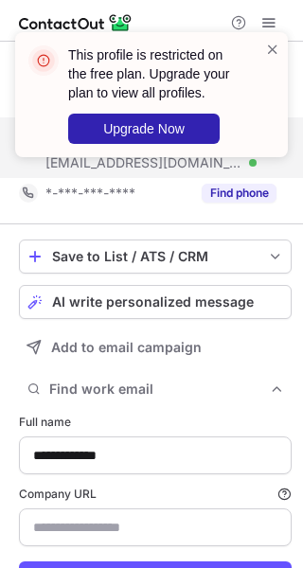
scroll to position [88, 0]
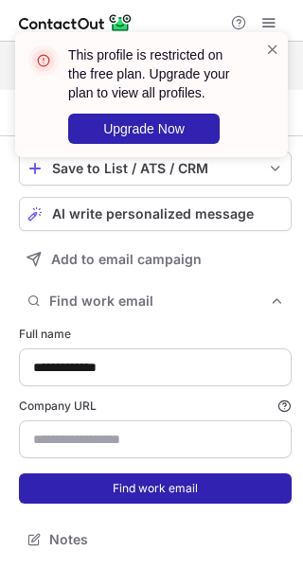
click at [178, 486] on button "Find work email" at bounding box center [155, 488] width 273 height 30
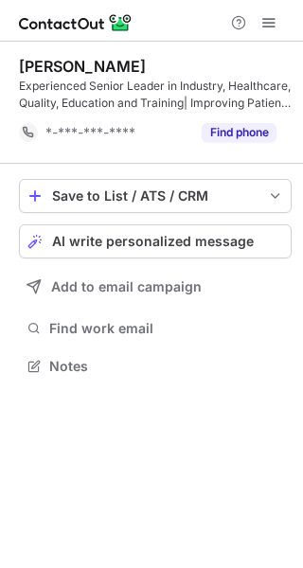
scroll to position [353, 303]
click at [206, 248] on span "AI write personalized message" at bounding box center [153, 241] width 202 height 15
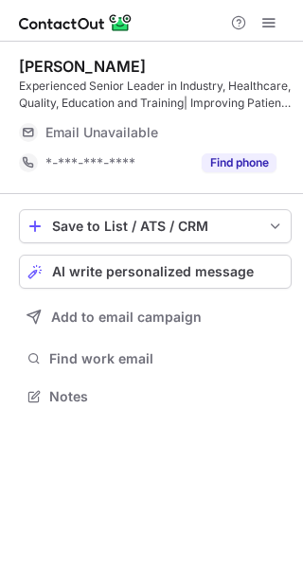
scroll to position [383, 303]
click at [247, 267] on span "AI write personalized message" at bounding box center [153, 271] width 202 height 15
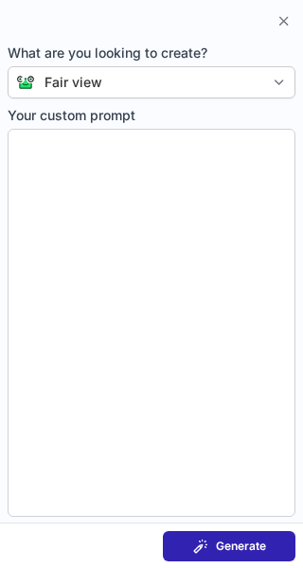
type textarea "**********"
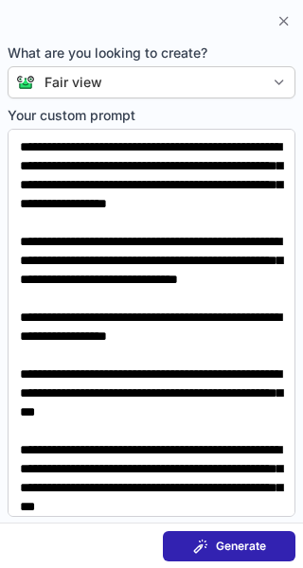
click at [256, 551] on span "Generate" at bounding box center [241, 546] width 50 height 15
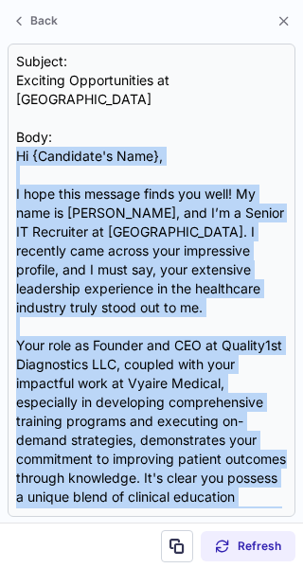
scroll to position [509, 0]
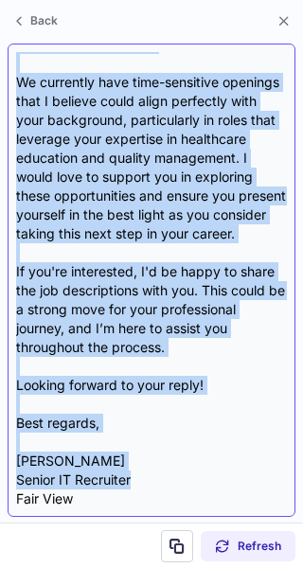
drag, startPoint x: 17, startPoint y: 134, endPoint x: 150, endPoint y: 488, distance: 378.3
click at [150, 488] on div "Subject: Exciting Opportunities at Fair View Body: Hi {Candidate's Name}, I hop…" at bounding box center [151, 280] width 271 height 456
copy div "Lo {Ipsumdolo's Amet}, C adip elit seddoei tempo inc utla! Et dolo ma Aliqu Eni…"
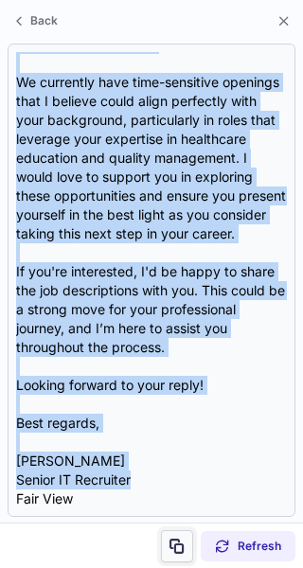
click at [172, 558] on button at bounding box center [177, 546] width 32 height 32
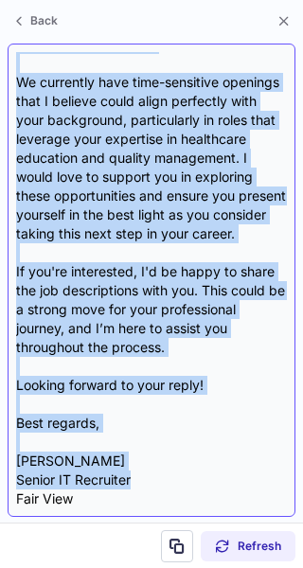
scroll to position [0, 0]
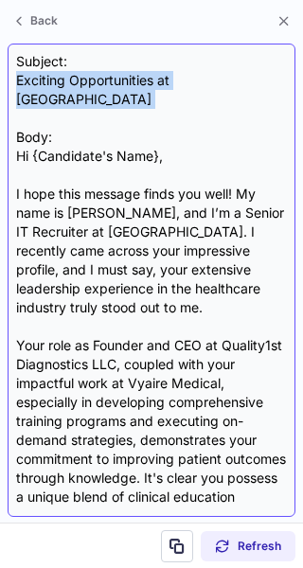
drag, startPoint x: 19, startPoint y: 84, endPoint x: 204, endPoint y: 100, distance: 186.2
click at [204, 100] on div "Subject: Exciting Opportunities at Fair View Body: Hi {Candidate's Name}, I hop…" at bounding box center [151, 280] width 271 height 456
copy div "Exciting Opportunities at [GEOGRAPHIC_DATA]"
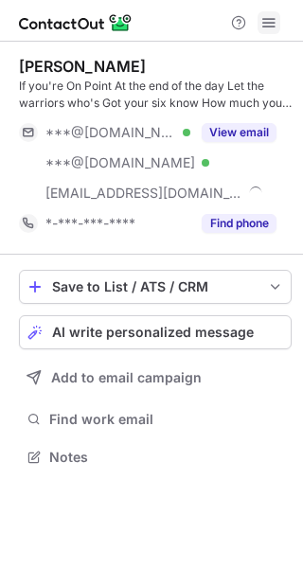
scroll to position [444, 303]
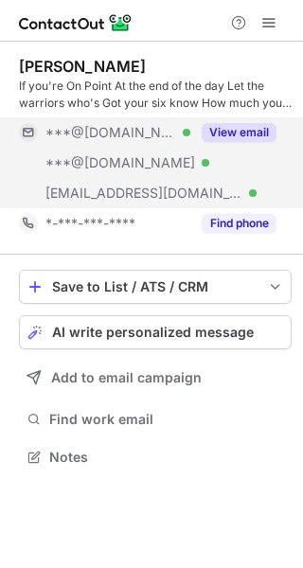
click at [221, 129] on button "View email" at bounding box center [239, 132] width 75 height 19
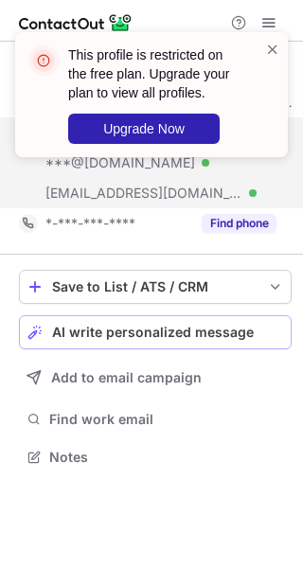
click at [221, 338] on span "AI write personalized message" at bounding box center [153, 332] width 202 height 15
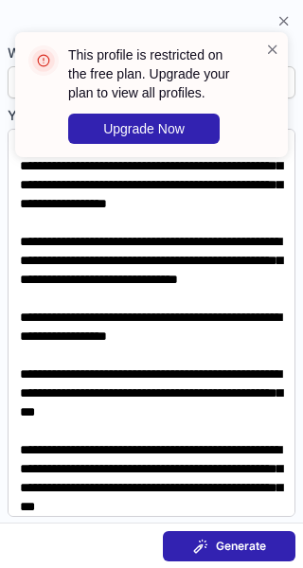
click at [251, 557] on button "Generate" at bounding box center [229, 546] width 133 height 30
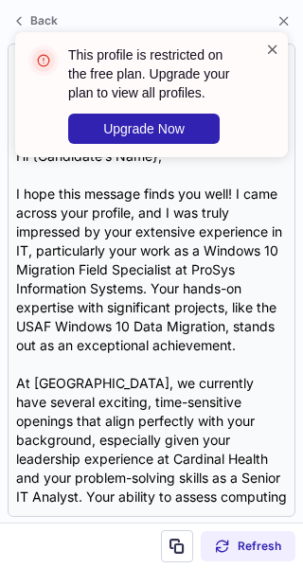
click at [272, 47] on span at bounding box center [272, 49] width 15 height 19
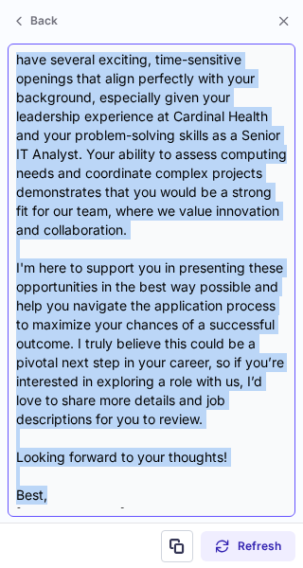
scroll to position [377, 0]
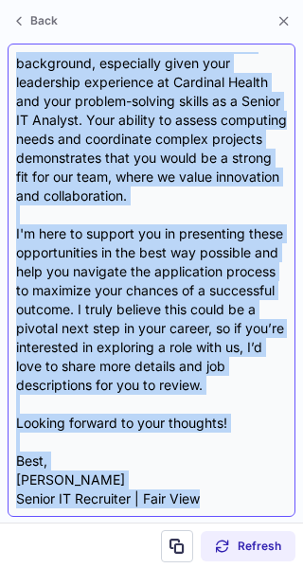
drag, startPoint x: 15, startPoint y: 137, endPoint x: 204, endPoint y: 498, distance: 407.3
click at [204, 498] on div "Subject: Exciting Opportunities at Fair View Body: Hi {Candidate’s Name}, I hop…" at bounding box center [152, 280] width 288 height 473
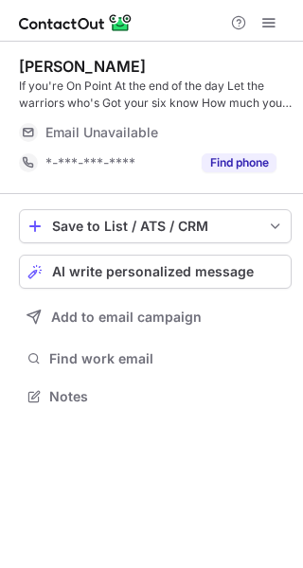
scroll to position [372, 303]
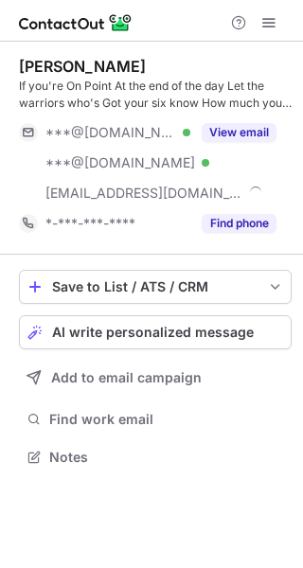
scroll to position [444, 303]
click at [204, 320] on button "AI write personalized message" at bounding box center [155, 332] width 273 height 34
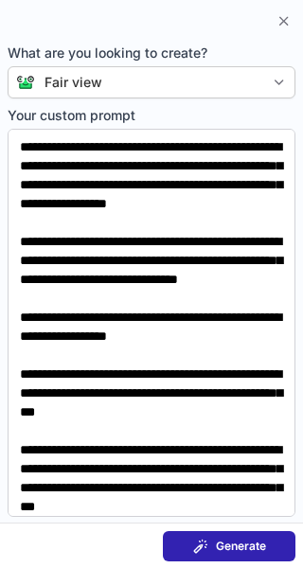
click at [244, 549] on span "Generate" at bounding box center [241, 546] width 50 height 15
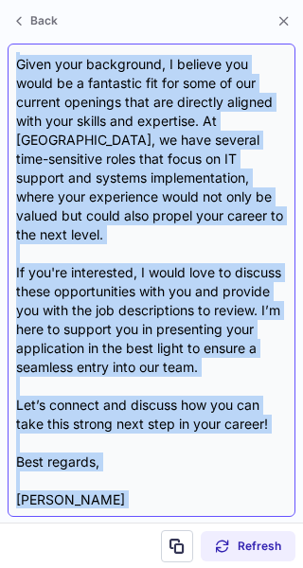
scroll to position [452, 0]
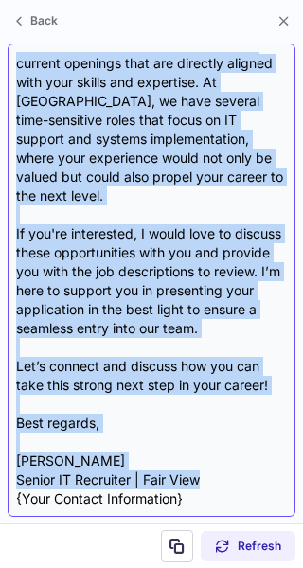
drag, startPoint x: 20, startPoint y: 135, endPoint x: 224, endPoint y: 459, distance: 382.8
click at [224, 459] on div "Subject: Exciting Opportunities at Fair View Body: Hi {Candidate's Name}, I hop…" at bounding box center [151, 280] width 271 height 456
copy div "Hi {Candidate's Name}, I hope this message finds you well! I'm [PERSON_NAME], a…"
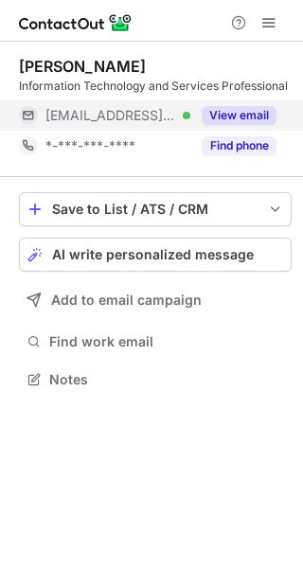
scroll to position [366, 303]
click at [243, 115] on button "View email" at bounding box center [239, 115] width 75 height 19
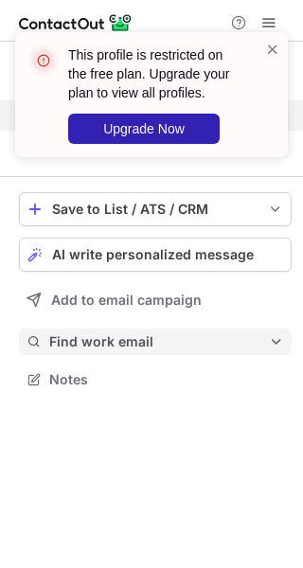
click at [221, 336] on span "Find work email" at bounding box center [159, 341] width 220 height 17
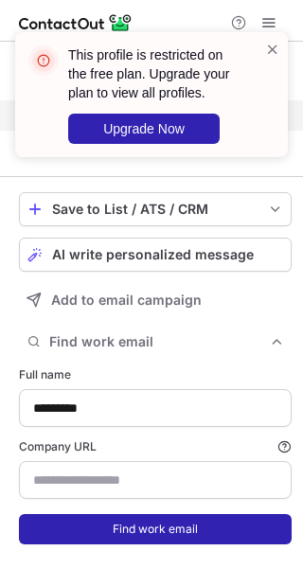
click at [206, 541] on button "Find work email" at bounding box center [155, 529] width 273 height 30
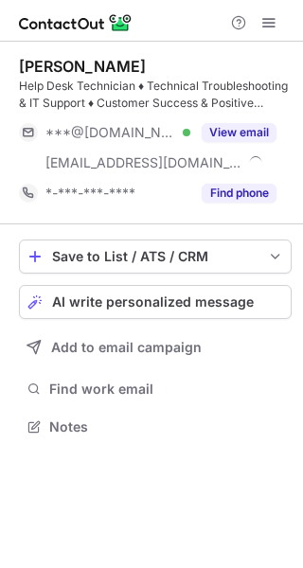
scroll to position [414, 303]
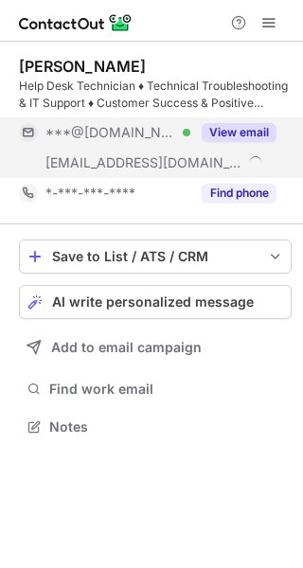
click at [253, 137] on button "View email" at bounding box center [239, 132] width 75 height 19
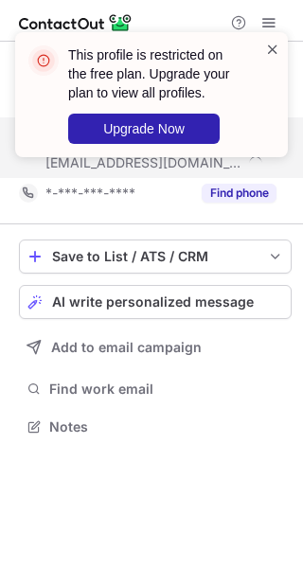
click at [271, 55] on span at bounding box center [272, 49] width 15 height 19
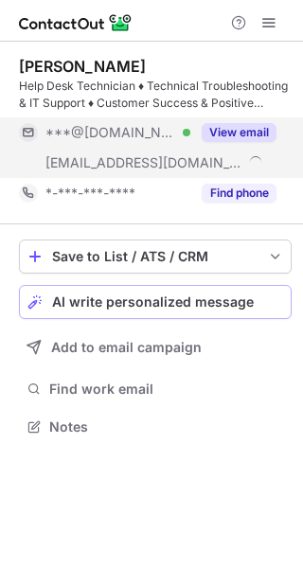
click at [236, 305] on span "AI write personalized message" at bounding box center [153, 301] width 202 height 15
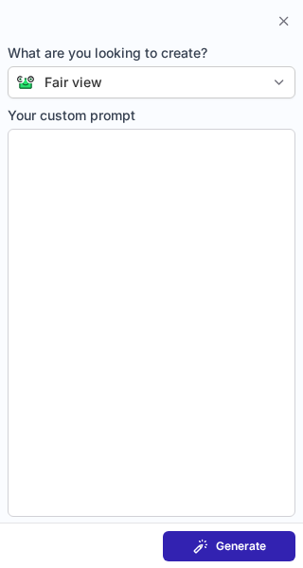
type textarea "**********"
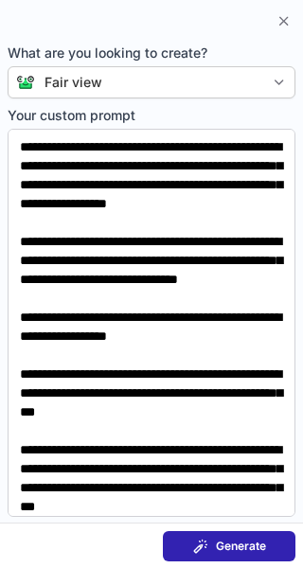
click at [218, 537] on button "Generate" at bounding box center [229, 546] width 133 height 30
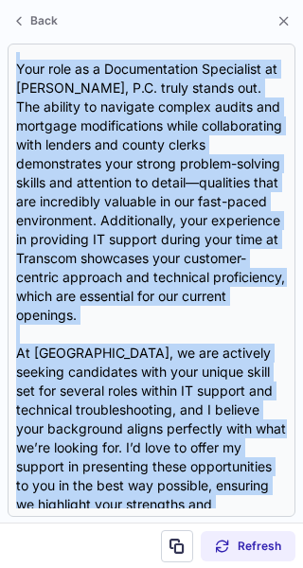
scroll to position [509, 0]
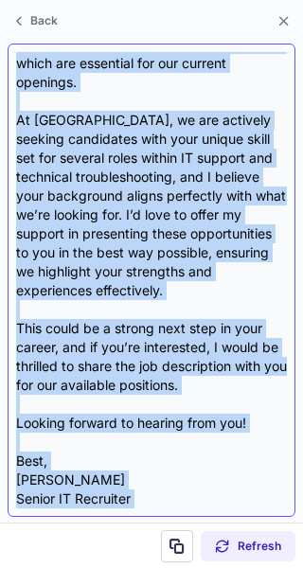
drag, startPoint x: 17, startPoint y: 129, endPoint x: 124, endPoint y: 489, distance: 376.1
click at [124, 489] on div "Subject: Exciting Opportunities at Fair View! Body: Hi {Candidate's Name}, I ho…" at bounding box center [151, 280] width 271 height 456
copy div "Hi {Candidate's Name}, I hope this message finds you well! My name is Kayla Hei…"
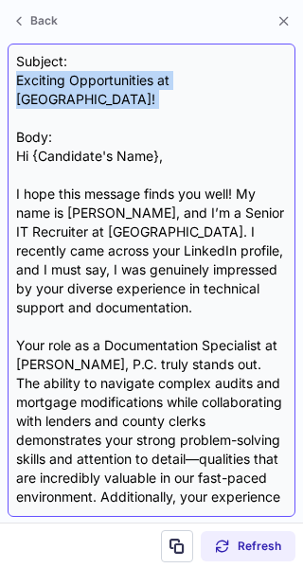
drag, startPoint x: 10, startPoint y: 80, endPoint x: 276, endPoint y: 100, distance: 266.8
click at [276, 100] on div "Subject: Exciting Opportunities at Fair View! Body: Hi {Candidate's Name}, I ho…" at bounding box center [152, 280] width 288 height 473
copy div "Exciting Opportunities at Fair View!"
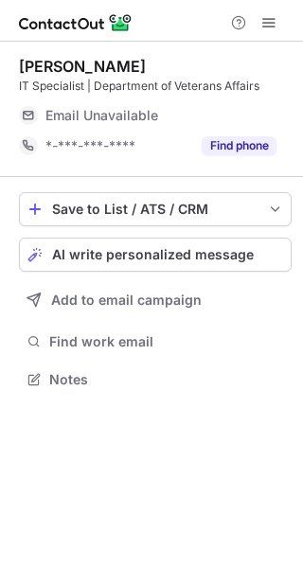
scroll to position [366, 303]
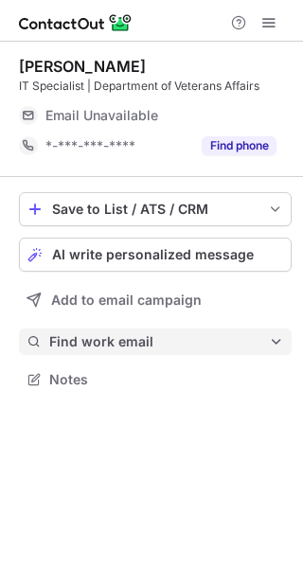
click at [247, 328] on button "Find work email" at bounding box center [155, 341] width 273 height 27
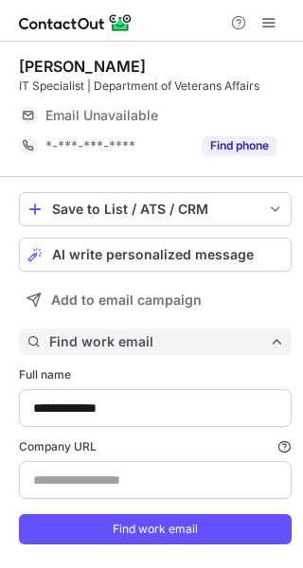
scroll to position [567, 290]
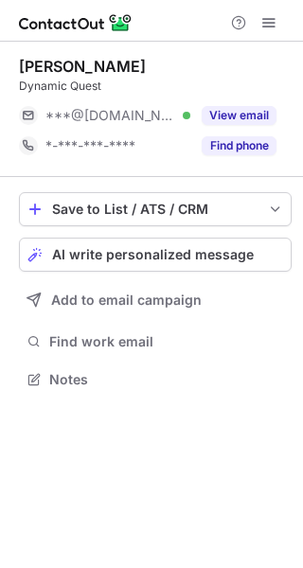
scroll to position [366, 303]
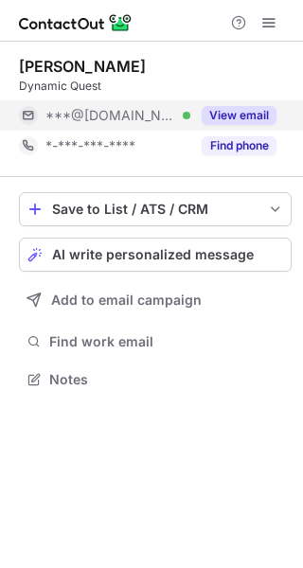
click at [240, 104] on div "View email" at bounding box center [233, 115] width 86 height 30
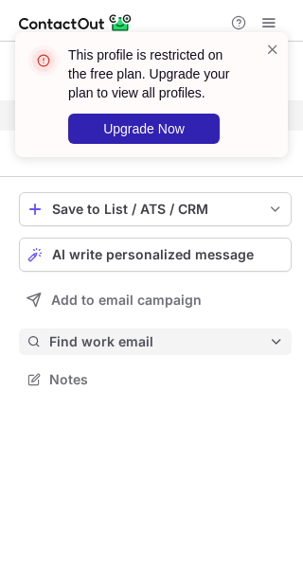
click at [203, 344] on span "Find work email" at bounding box center [159, 341] width 220 height 17
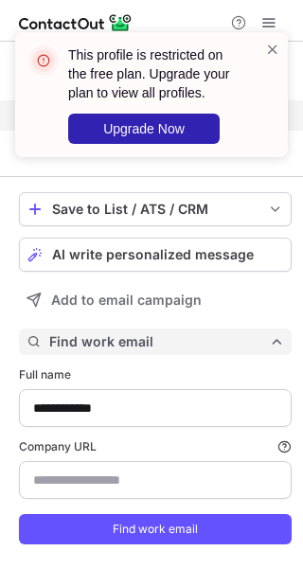
scroll to position [567, 290]
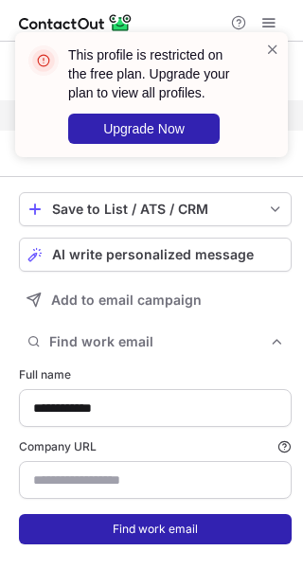
click at [227, 539] on button "Find work email" at bounding box center [155, 529] width 273 height 30
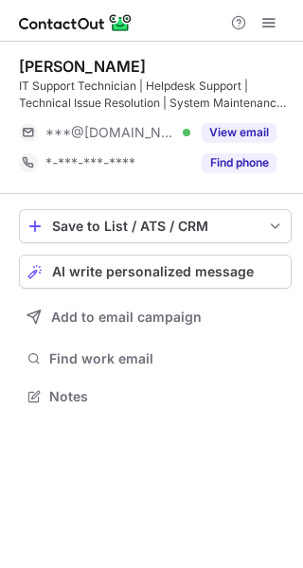
scroll to position [383, 303]
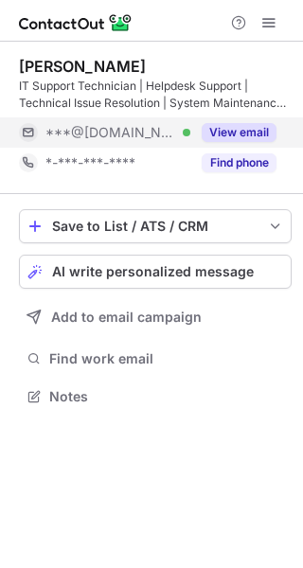
click at [216, 128] on button "View email" at bounding box center [239, 132] width 75 height 19
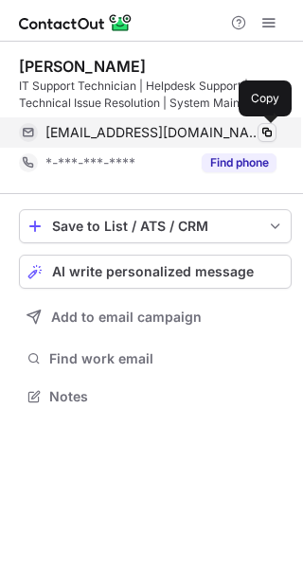
click at [272, 131] on span at bounding box center [266, 132] width 15 height 15
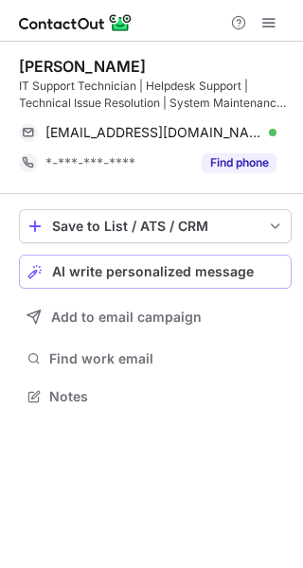
click at [204, 271] on span "AI write personalized message" at bounding box center [153, 271] width 202 height 15
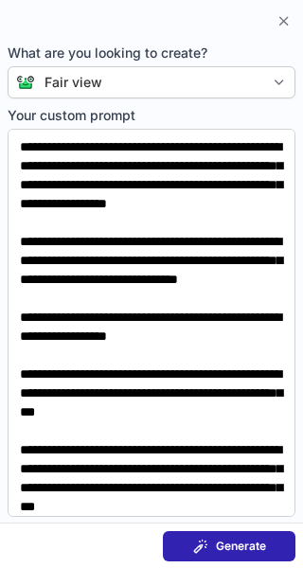
click at [206, 539] on span at bounding box center [200, 546] width 15 height 15
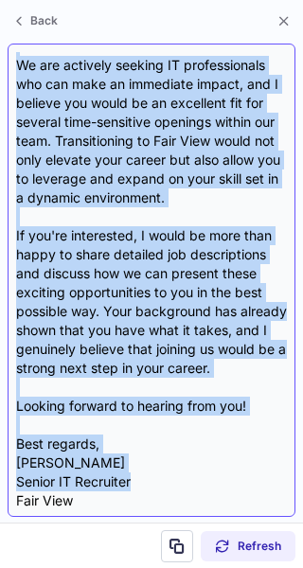
scroll to position [604, 0]
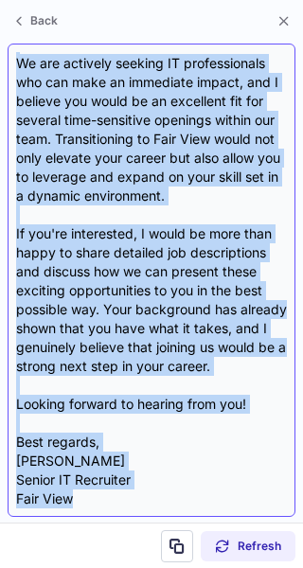
drag, startPoint x: 16, startPoint y: 137, endPoint x: 175, endPoint y: 493, distance: 389.8
click at [175, 493] on div "Subject: Exciting Opportunities at Fair View Body: Hi {Candidate's Name}, I hop…" at bounding box center [151, 280] width 271 height 456
copy div "Hi {Candidate's Name}, I hope this message finds you well! My name is Kayla Hei…"
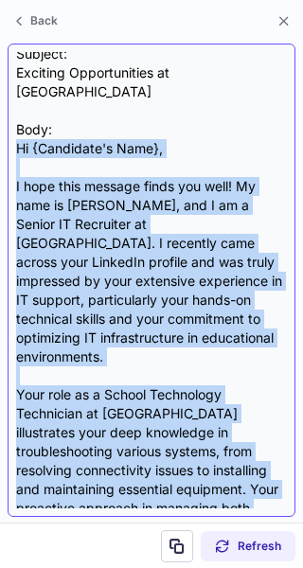
scroll to position [0, 0]
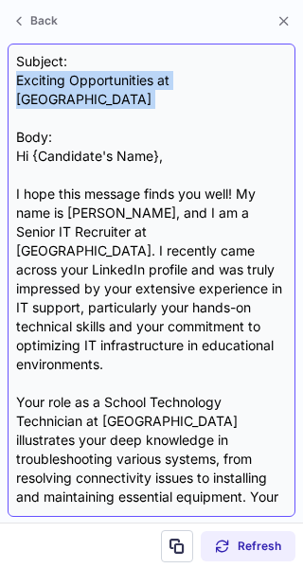
drag, startPoint x: 19, startPoint y: 80, endPoint x: 197, endPoint y: 97, distance: 178.7
click at [197, 97] on div "Subject: Exciting Opportunities at Fair View Body: Hi {Candidate's Name}, I hop…" at bounding box center [151, 280] width 271 height 456
copy div "Exciting Opportunities at Fair View"
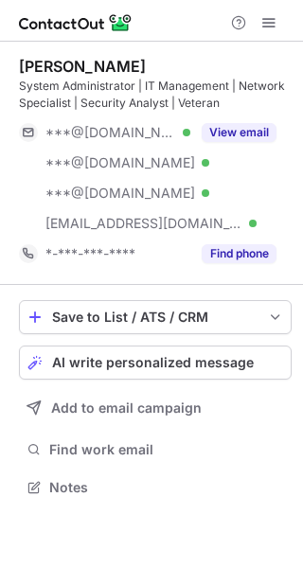
scroll to position [474, 303]
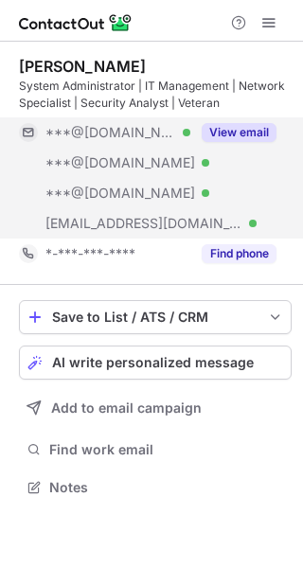
click at [256, 135] on button "View email" at bounding box center [239, 132] width 75 height 19
click at [260, 128] on button "View email" at bounding box center [239, 132] width 75 height 19
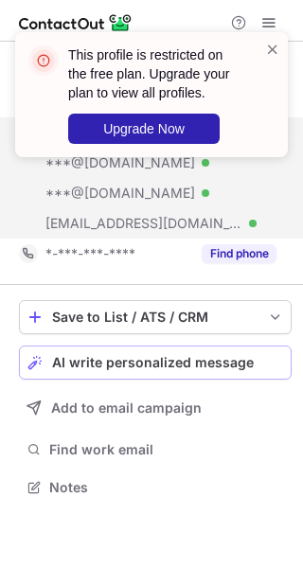
click at [228, 362] on span "AI write personalized message" at bounding box center [153, 362] width 202 height 15
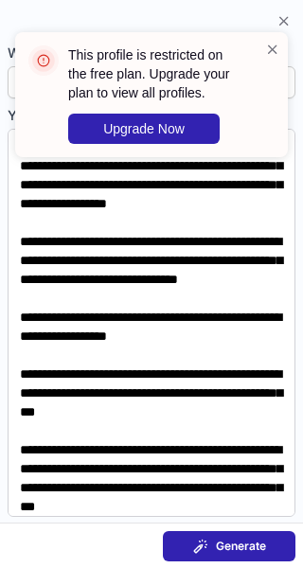
click at [258, 544] on span "Generate" at bounding box center [241, 546] width 50 height 15
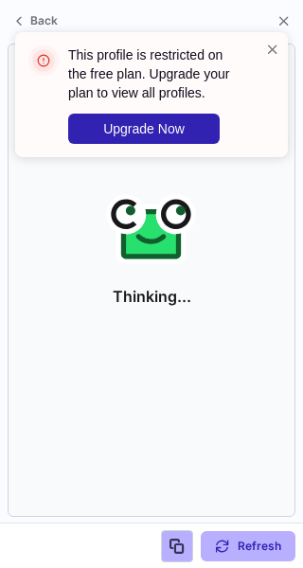
click at [280, 49] on div "This profile is restricted on the free plan. Upgrade your plan to view all prof…" at bounding box center [151, 94] width 273 height 125
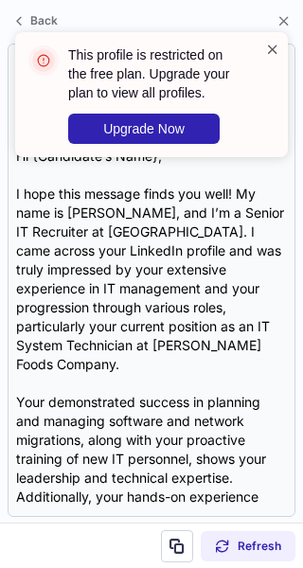
click at [273, 49] on span at bounding box center [272, 49] width 15 height 19
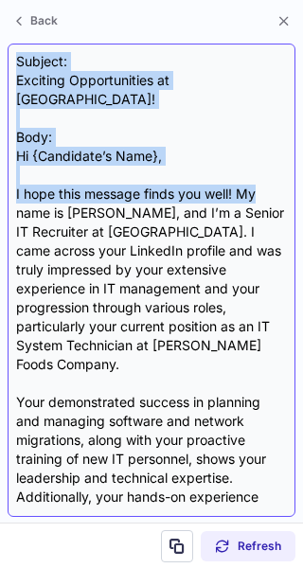
drag, startPoint x: 280, startPoint y: 48, endPoint x: 273, endPoint y: 169, distance: 121.4
click at [273, 169] on div "Subject: Exciting Opportunities at Fair View! Body: Hi {Candidate’s Name}, I ho…" at bounding box center [152, 280] width 288 height 473
click at [260, 147] on div "Subject: Exciting Opportunities at Fair View! Body: Hi {Candidate’s Name}, I ho…" at bounding box center [151, 280] width 271 height 456
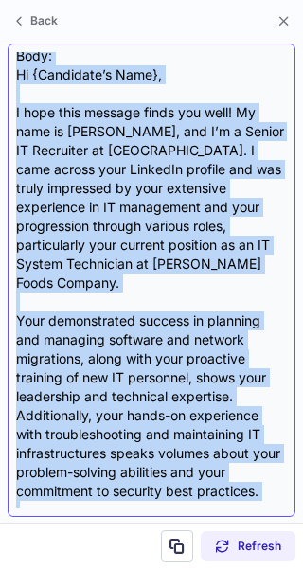
scroll to position [0, 0]
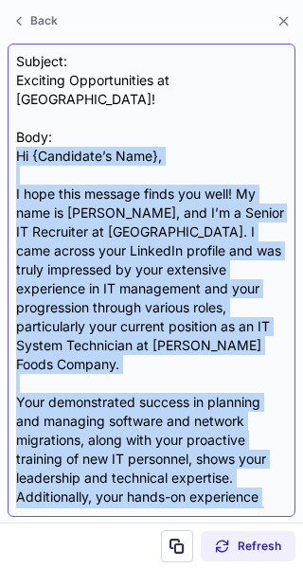
drag, startPoint x: 94, startPoint y: 461, endPoint x: 21, endPoint y: 142, distance: 327.2
click at [21, 142] on div "Subject: Exciting Opportunities at Fair View! Body: Hi {Candidate’s Name}, I ho…" at bounding box center [151, 280] width 271 height 456
copy div "Hi {Candidate’s Name}, I hope this message finds you well! My name is Kayla Hei…"
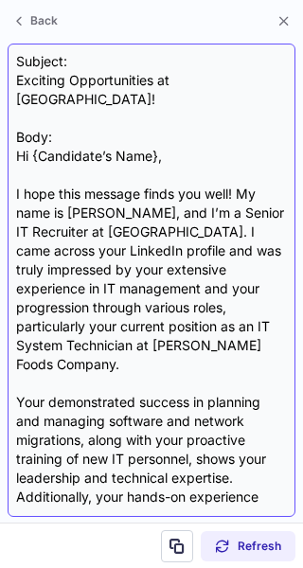
click at [226, 82] on div "Subject: Exciting Opportunities at Fair View! Body: Hi {Candidate’s Name}, I ho…" at bounding box center [151, 280] width 271 height 456
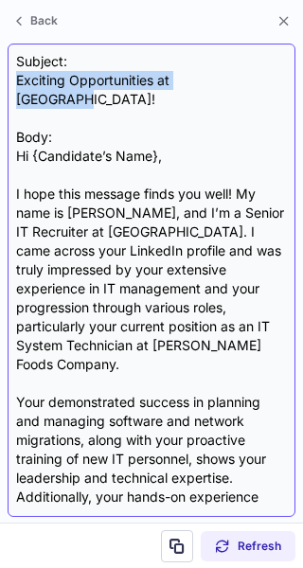
drag, startPoint x: 226, startPoint y: 82, endPoint x: 21, endPoint y: 75, distance: 205.5
click at [21, 75] on div "Subject: Exciting Opportunities at Fair View! Body: Hi {Candidate’s Name}, I ho…" at bounding box center [151, 280] width 271 height 456
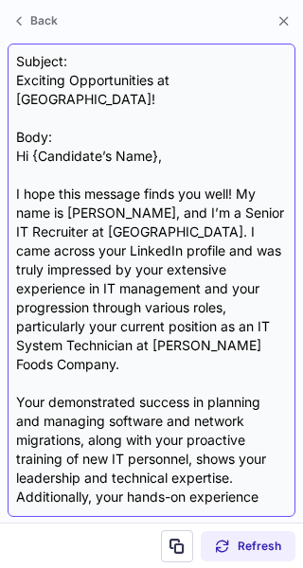
click at [266, 93] on div "Subject: Exciting Opportunities at Fair View! Body: Hi {Candidate’s Name}, I ho…" at bounding box center [151, 280] width 271 height 456
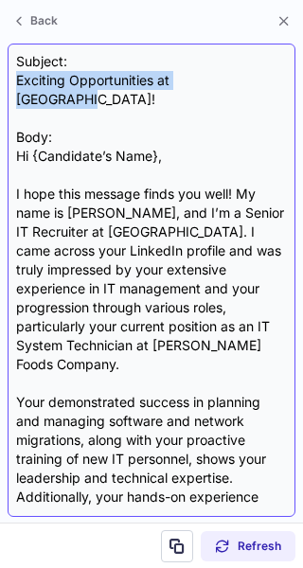
drag, startPoint x: 247, startPoint y: 77, endPoint x: 13, endPoint y: 76, distance: 233.8
click at [13, 76] on div "Subject: Exciting Opportunities at Fair View! Body: Hi {Candidate’s Name}, I ho…" at bounding box center [152, 280] width 288 height 473
copy div "Exciting Opportunities at Fair View!"
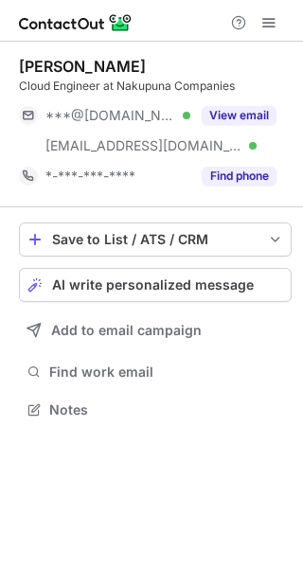
scroll to position [397, 303]
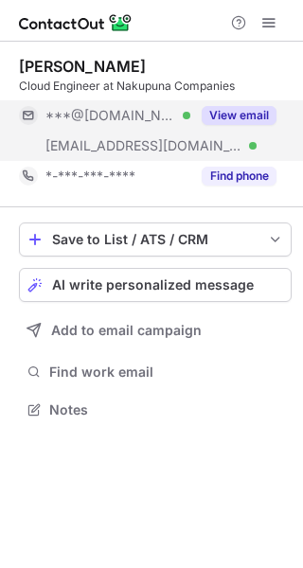
click at [242, 108] on button "View email" at bounding box center [239, 115] width 75 height 19
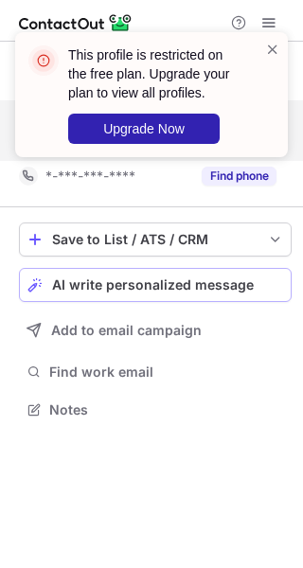
click at [204, 296] on button "AI write personalized message" at bounding box center [155, 285] width 273 height 34
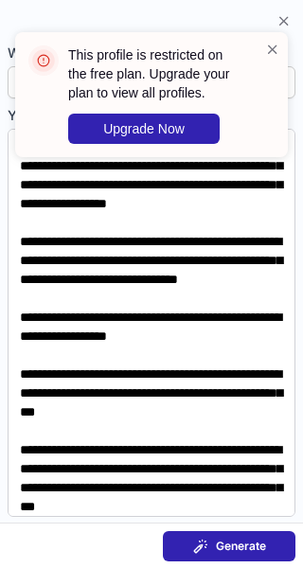
click at [223, 550] on span "Generate" at bounding box center [241, 546] width 50 height 15
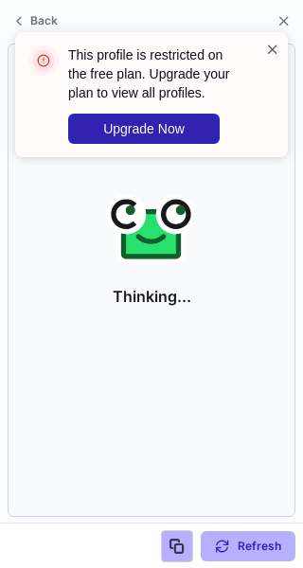
click at [277, 45] on span at bounding box center [272, 49] width 15 height 19
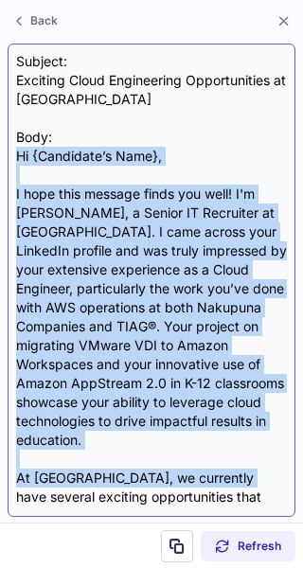
drag, startPoint x: 17, startPoint y: 150, endPoint x: 237, endPoint y: 479, distance: 395.1
click at [237, 479] on div "Subject: Exciting Cloud Engineering Opportunities at Fair View Body: Hi {Candid…" at bounding box center [151, 280] width 271 height 456
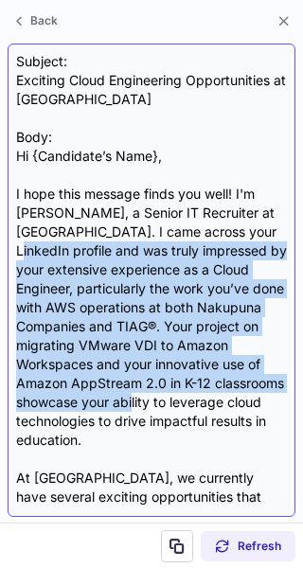
drag, startPoint x: 279, startPoint y: 229, endPoint x: 287, endPoint y: 403, distance: 174.3
click at [287, 403] on div "Subject: Exciting Cloud Engineering Opportunities at Fair View Body: Hi {Candid…" at bounding box center [152, 280] width 288 height 473
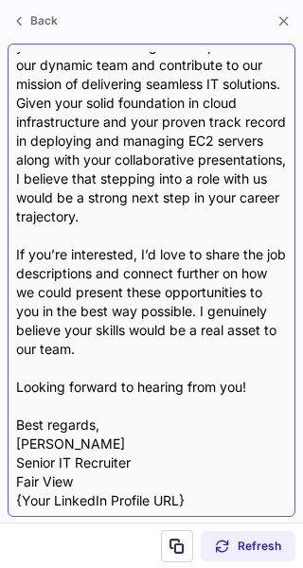
scroll to position [547, 0]
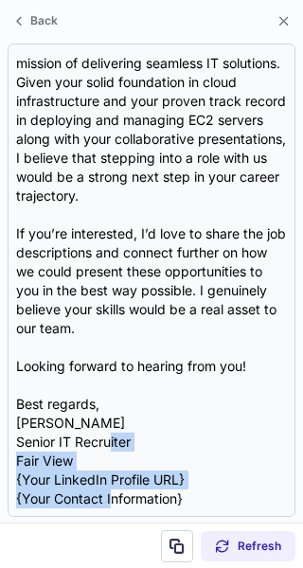
drag, startPoint x: 114, startPoint y: 449, endPoint x: 111, endPoint y: 520, distance: 71.0
click at [111, 520] on section "Subject: Exciting Cloud Engineering Opportunities at Fair View Body: Hi {Candid…" at bounding box center [151, 280] width 303 height 485
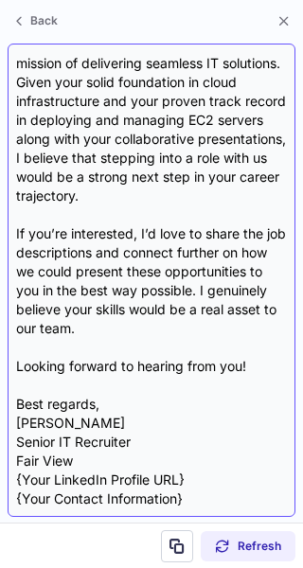
click at [97, 450] on div "Subject: Exciting Cloud Engineering Opportunities at Fair View Body: Hi {Candid…" at bounding box center [151, 280] width 271 height 456
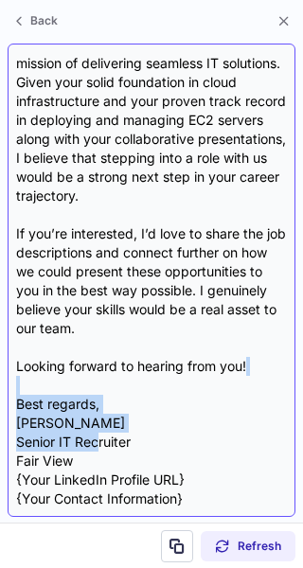
drag, startPoint x: 97, startPoint y: 450, endPoint x: 75, endPoint y: 419, distance: 37.9
click at [75, 419] on div "Subject: Exciting Cloud Engineering Opportunities at Fair View Body: Hi {Candid…" at bounding box center [151, 280] width 271 height 456
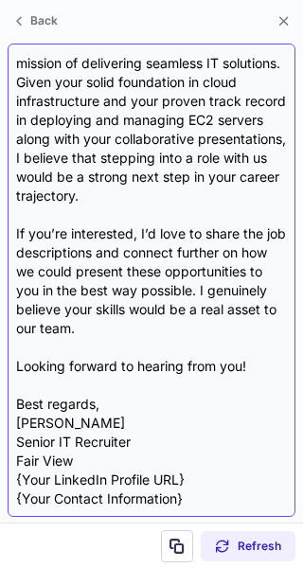
click at [92, 462] on div "Subject: Exciting Cloud Engineering Opportunities at Fair View Body: Hi {Candid…" at bounding box center [151, 280] width 271 height 456
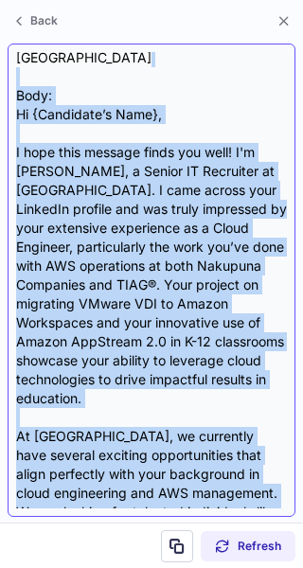
scroll to position [25, 0]
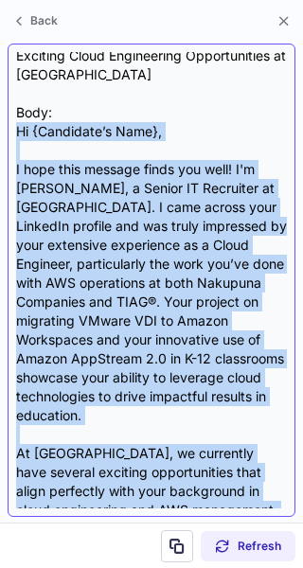
drag, startPoint x: 92, startPoint y: 462, endPoint x: 14, endPoint y: 134, distance: 336.5
click at [14, 134] on div "Subject: Exciting Cloud Engineering Opportunities at Fair View Body: Hi {Candid…" at bounding box center [152, 280] width 288 height 473
copy div "Hi {Candidate’s Name}, I hope this message finds you well! I'm Kayla Heitzman, …"
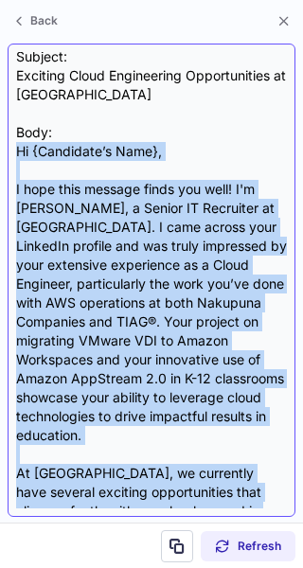
scroll to position [0, 0]
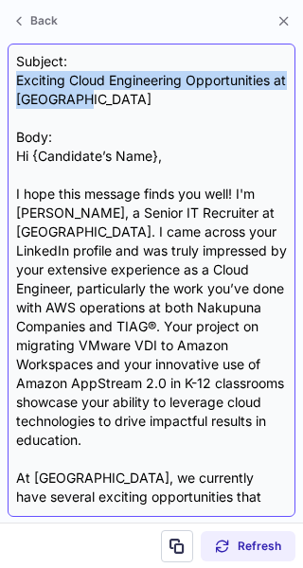
drag, startPoint x: 16, startPoint y: 78, endPoint x: 97, endPoint y: 97, distance: 83.8
click at [97, 97] on div "Subject: Exciting Cloud Engineering Opportunities at Fair View Body: Hi {Candid…" at bounding box center [151, 280] width 271 height 456
copy div "Exciting Cloud Engineering Opportunities at Fair View"
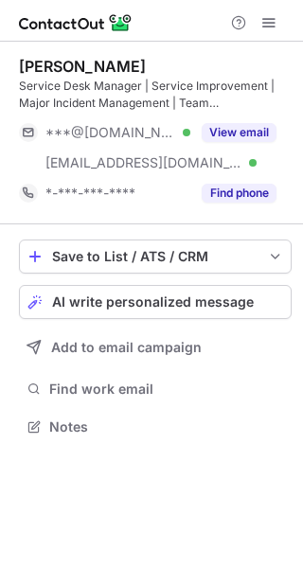
scroll to position [414, 303]
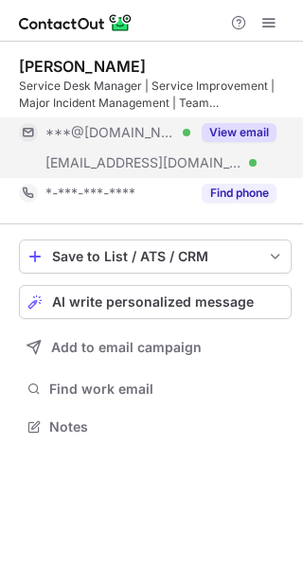
click at [245, 129] on button "View email" at bounding box center [239, 132] width 75 height 19
click at [250, 132] on button "View email" at bounding box center [239, 132] width 75 height 19
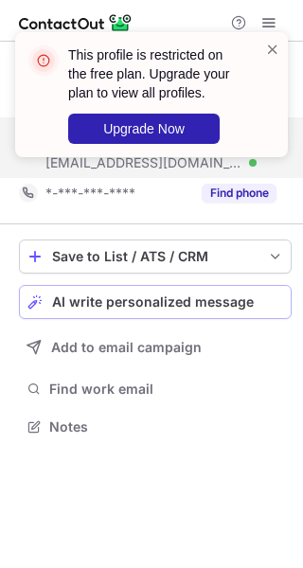
click at [239, 287] on button "AI write personalized message" at bounding box center [155, 302] width 273 height 34
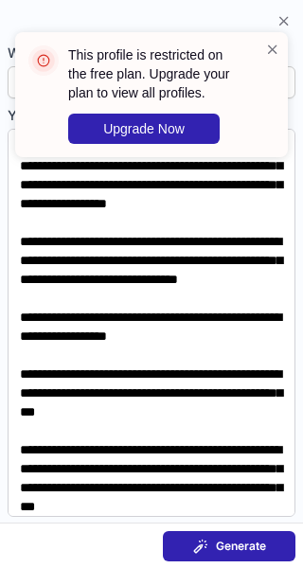
click at [239, 548] on span "Generate" at bounding box center [241, 546] width 50 height 15
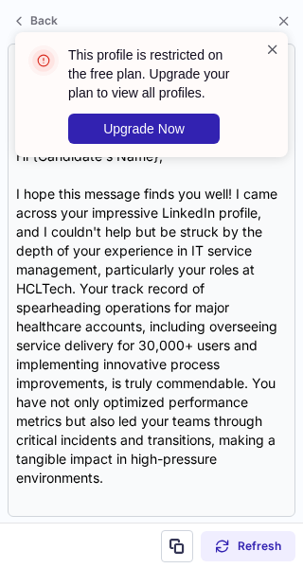
click at [276, 44] on span at bounding box center [272, 49] width 15 height 19
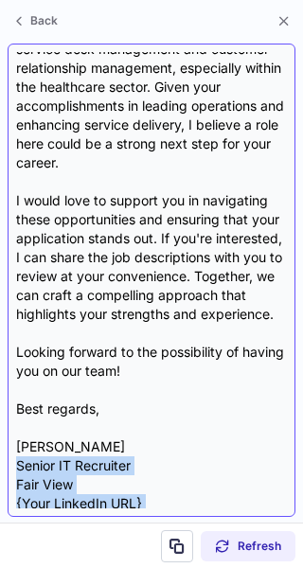
scroll to position [547, 0]
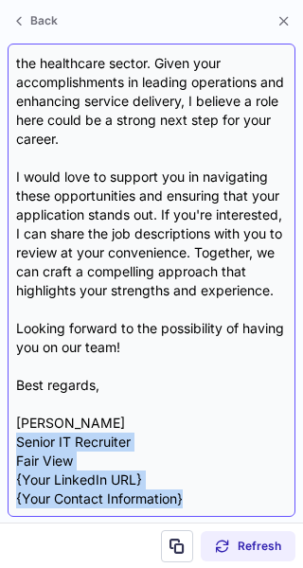
drag, startPoint x: 275, startPoint y: 469, endPoint x: 265, endPoint y: 505, distance: 38.4
click at [265, 505] on div "Subject: Exciting Opportunities at Fair View Body: Hi {Candidate's Name}, I hop…" at bounding box center [151, 280] width 271 height 456
click at [109, 459] on div "Subject: Exciting Opportunities at Fair View Body: Hi {Candidate's Name}, I hop…" at bounding box center [151, 280] width 271 height 456
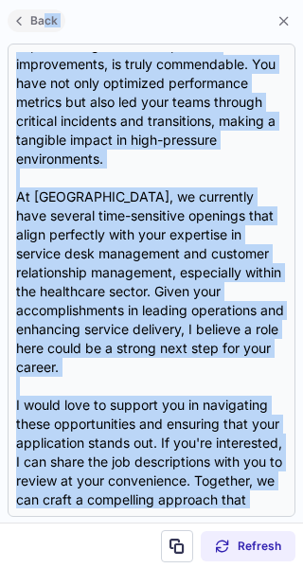
scroll to position [0, 0]
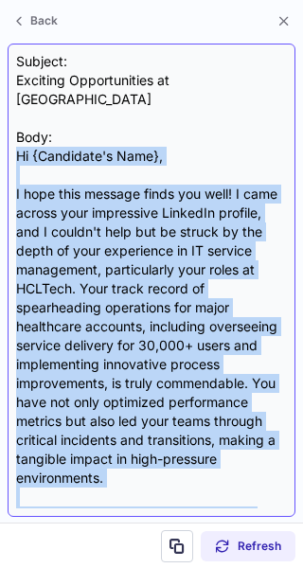
drag, startPoint x: 79, startPoint y: 455, endPoint x: 19, endPoint y: 132, distance: 329.1
click at [19, 132] on div "Subject: Exciting Opportunities at Fair View Body: Hi {Candidate's Name}, I hop…" at bounding box center [151, 280] width 271 height 456
copy div "Hi {Candidate's Name}, I hope this message finds you well! I came across your i…"
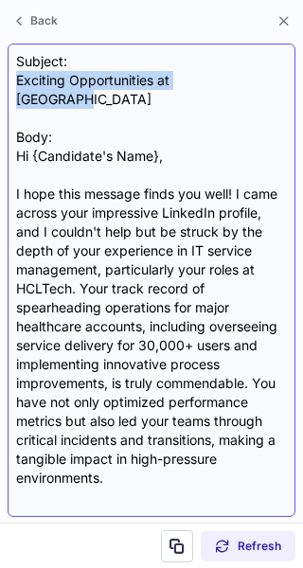
drag, startPoint x: 10, startPoint y: 79, endPoint x: 239, endPoint y: 74, distance: 228.1
click at [239, 74] on div "Subject: Exciting Opportunities at Fair View Body: Hi {Candidate's Name}, I hop…" at bounding box center [152, 280] width 288 height 473
copy div "Exciting Opportunities at Fair View"
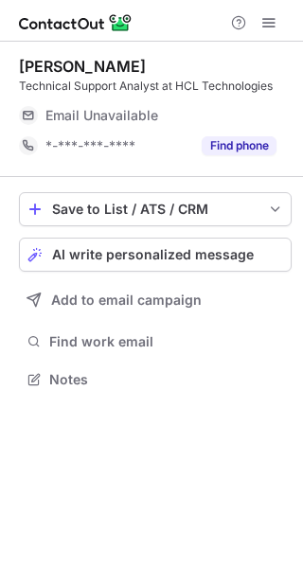
scroll to position [366, 303]
click at [198, 256] on span "AI write personalized message" at bounding box center [153, 254] width 202 height 15
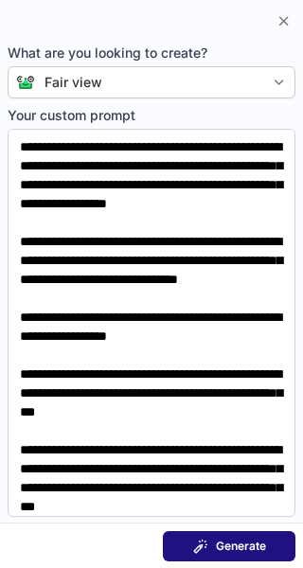
scroll to position [336, 303]
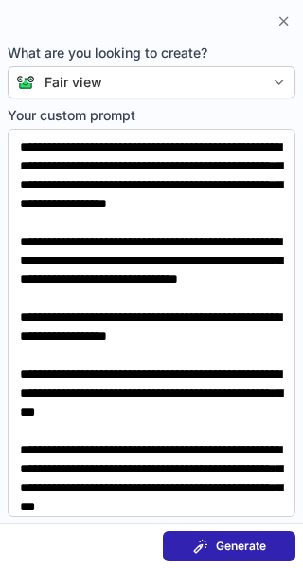
click at [273, 553] on button "Generate" at bounding box center [229, 546] width 133 height 30
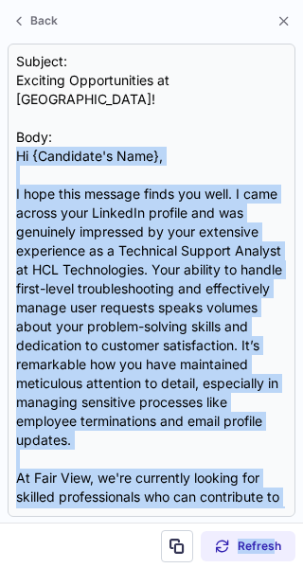
scroll to position [547, 0]
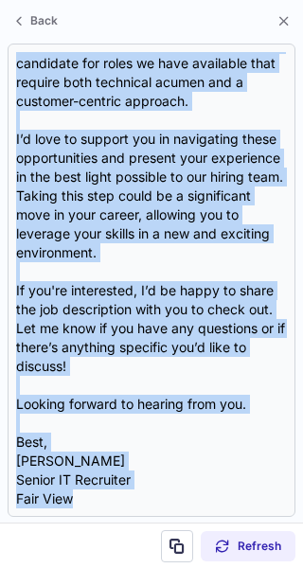
drag, startPoint x: 13, startPoint y: 136, endPoint x: 170, endPoint y: 521, distance: 415.1
click at [170, 521] on section "Subject: Exciting Opportunities at [GEOGRAPHIC_DATA]! Body: Hi {Candidate's Nam…" at bounding box center [151, 280] width 303 height 485
copy div "Lo {Ipsumdolo's Amet}, C adip elit seddoei tempo inc utla. E dolo magnaa enim A…"
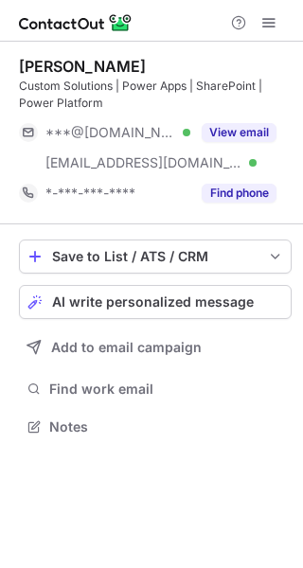
scroll to position [414, 303]
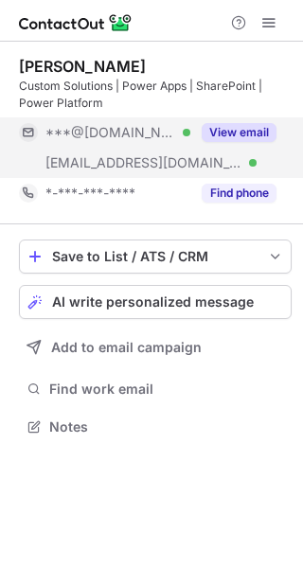
click at [256, 123] on button "View email" at bounding box center [239, 132] width 75 height 19
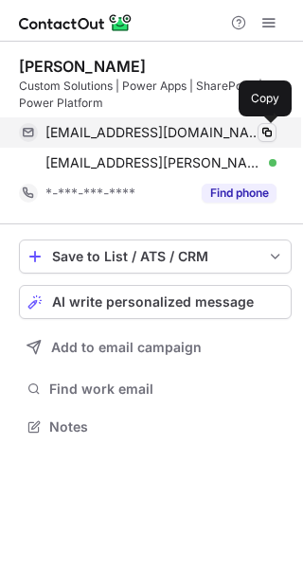
click at [258, 132] on button at bounding box center [266, 132] width 19 height 19
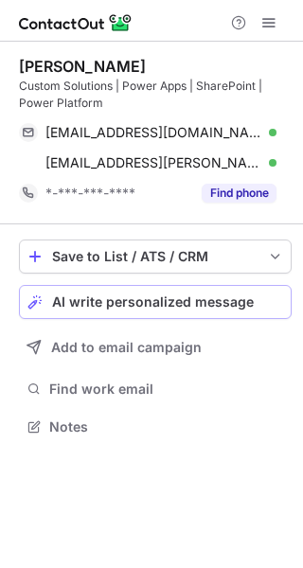
click at [226, 294] on span "AI write personalized message" at bounding box center [153, 301] width 202 height 15
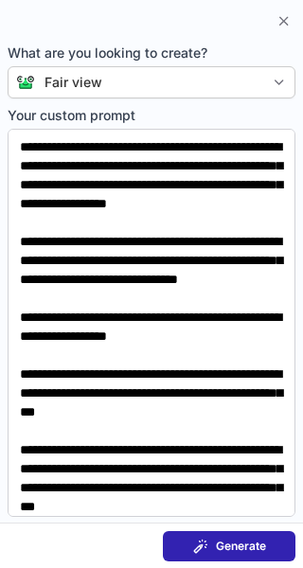
click at [230, 549] on span "Generate" at bounding box center [241, 546] width 50 height 15
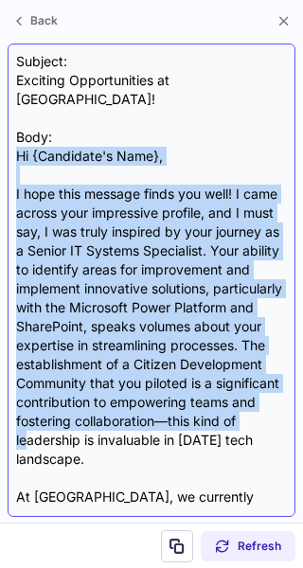
drag, startPoint x: 13, startPoint y: 132, endPoint x: 195, endPoint y: 420, distance: 341.1
click at [195, 420] on div "Subject: Exciting Opportunities at Fair View! Body: Hi {Candidate's Name}, I ho…" at bounding box center [152, 280] width 288 height 473
drag, startPoint x: 195, startPoint y: 420, endPoint x: 57, endPoint y: 147, distance: 306.5
click at [57, 147] on div "Subject: Exciting Opportunities at Fair View! Body: Hi {Candidate's Name}, I ho…" at bounding box center [151, 280] width 271 height 456
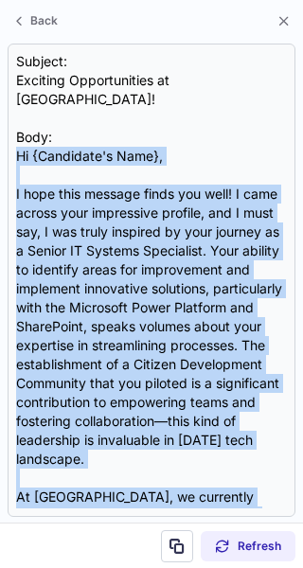
scroll to position [471, 0]
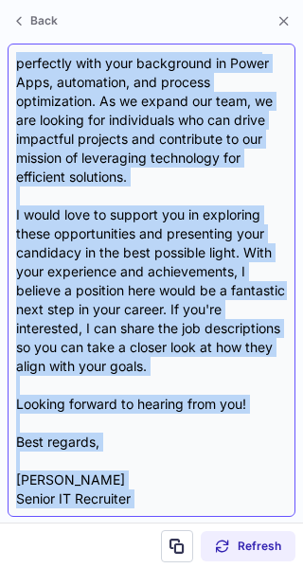
drag, startPoint x: 17, startPoint y: 131, endPoint x: 133, endPoint y: 504, distance: 390.4
click at [133, 504] on div "Subject: Exciting Opportunities at Fair View! Body: Hi {Candidate's Name}, I ho…" at bounding box center [151, 280] width 271 height 456
copy div "Hi {Candidate's Name}, I hope this message finds you well! I came across your i…"
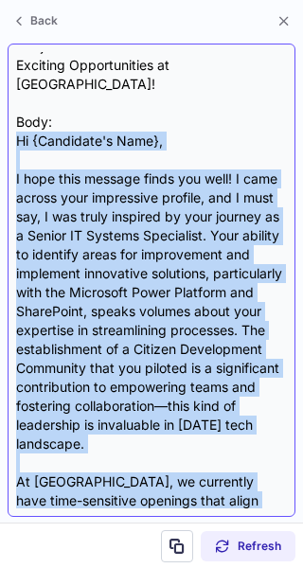
scroll to position [0, 0]
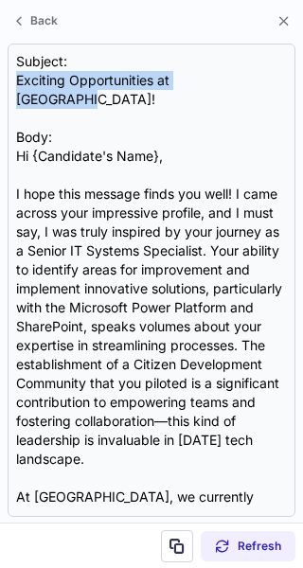
drag, startPoint x: 14, startPoint y: 84, endPoint x: 464, endPoint y: 88, distance: 449.6
click at [302, 88] on html "Juli Reid Custom Solutions | Power Apps | SharePoint | Power Platform bejeweled…" at bounding box center [151, 284] width 303 height 568
copy div "Exciting Opportunities at [GEOGRAPHIC_DATA]!"
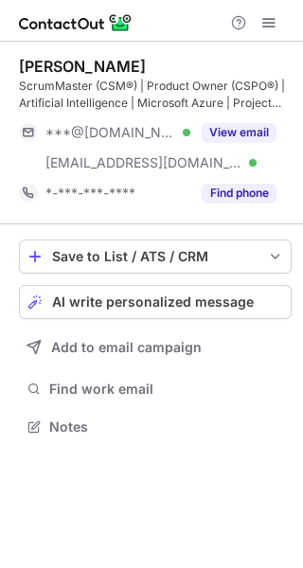
scroll to position [414, 303]
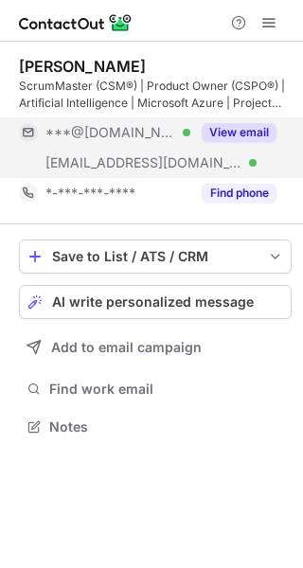
click at [235, 119] on div "View email" at bounding box center [233, 132] width 86 height 30
click at [252, 126] on button "View email" at bounding box center [239, 132] width 75 height 19
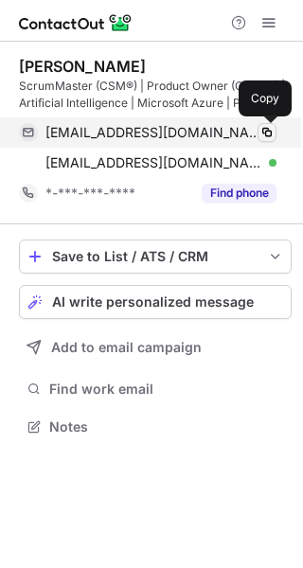
click at [266, 133] on span at bounding box center [266, 132] width 15 height 15
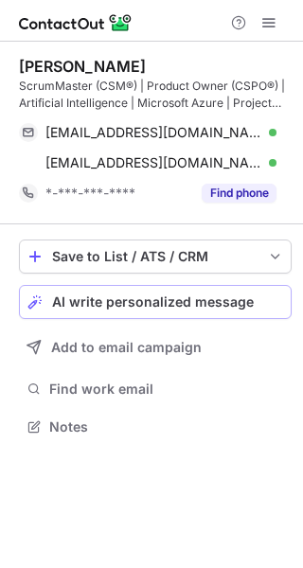
click at [284, 294] on button "AI write personalized message" at bounding box center [155, 302] width 273 height 34
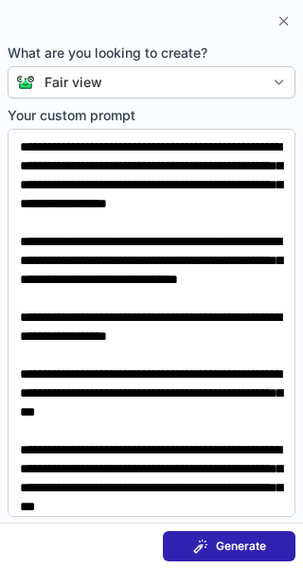
click at [274, 526] on section "Generate" at bounding box center [151, 544] width 303 height 45
click at [275, 539] on button "Generate" at bounding box center [229, 546] width 133 height 30
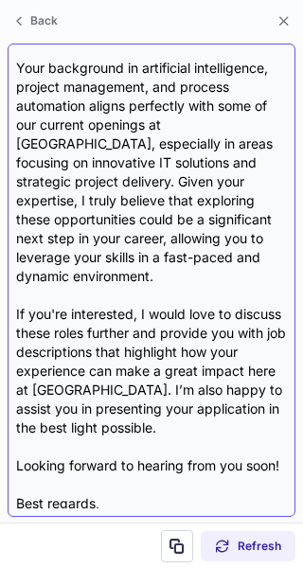
scroll to position [471, 0]
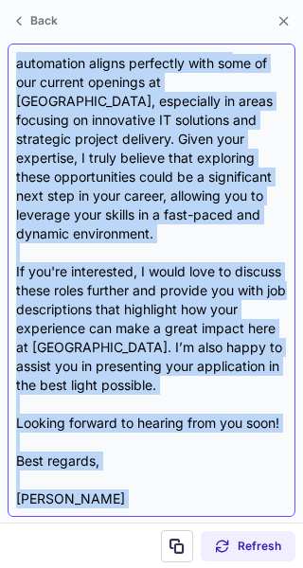
drag, startPoint x: 16, startPoint y: 132, endPoint x: 150, endPoint y: 501, distance: 392.5
click at [150, 501] on div "Subject: Exciting Opportunities at [GEOGRAPHIC_DATA]! Body: Hi {Candidate's Nam…" at bounding box center [151, 280] width 271 height 456
copy div "Lo {Ipsumdolo's Amet}, C adip elit seddoei tempo inc utla! Et dolo ma Aliqu Eni…"
